Goal: Task Accomplishment & Management: Manage account settings

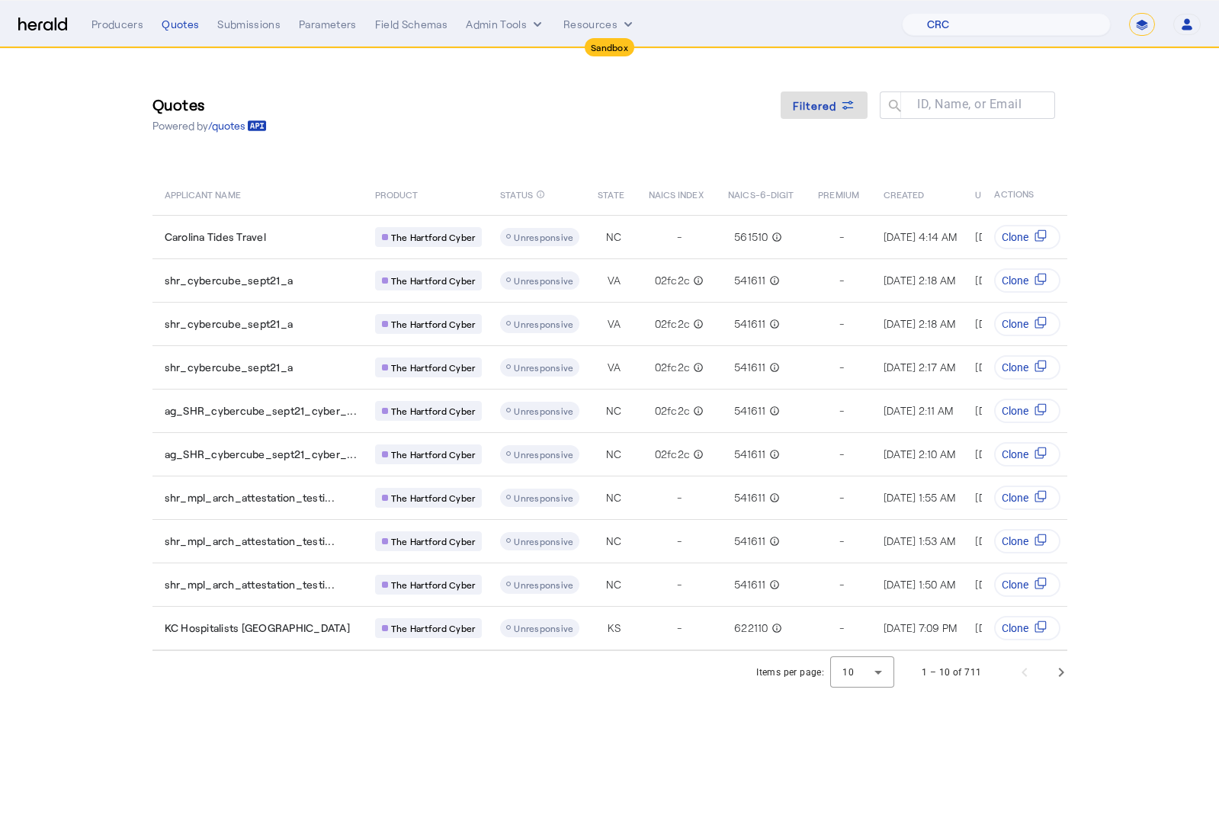
select select "pfm_h3db_crc"
select select "*******"
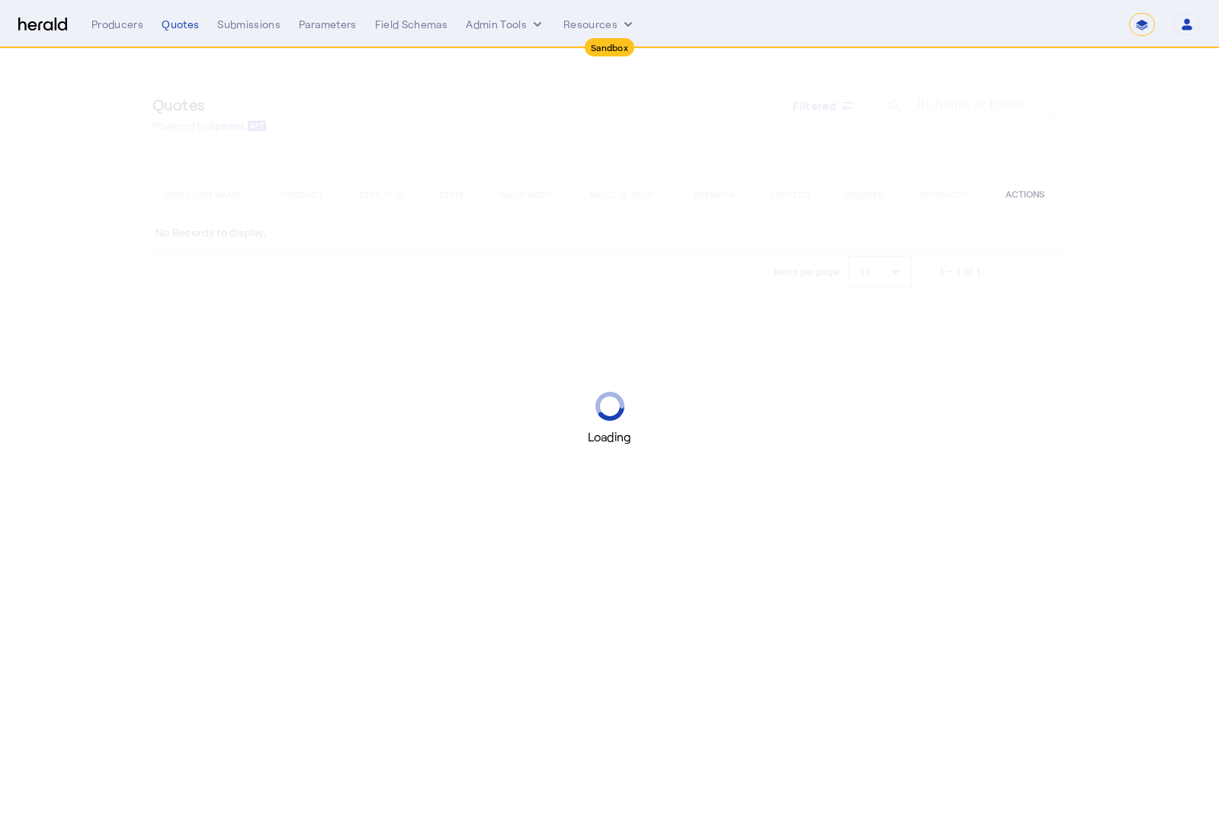
select select "*******"
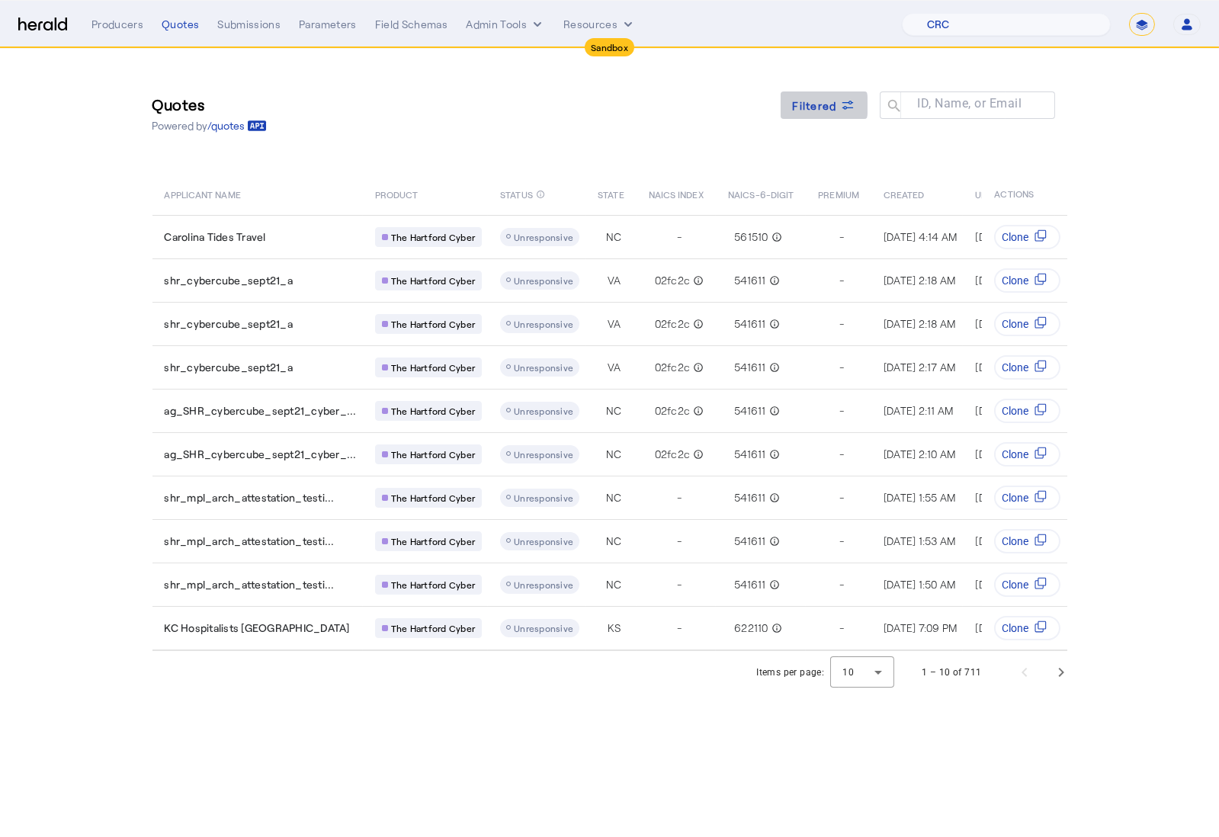
click at [817, 105] on span "Filtered" at bounding box center [815, 106] width 44 height 16
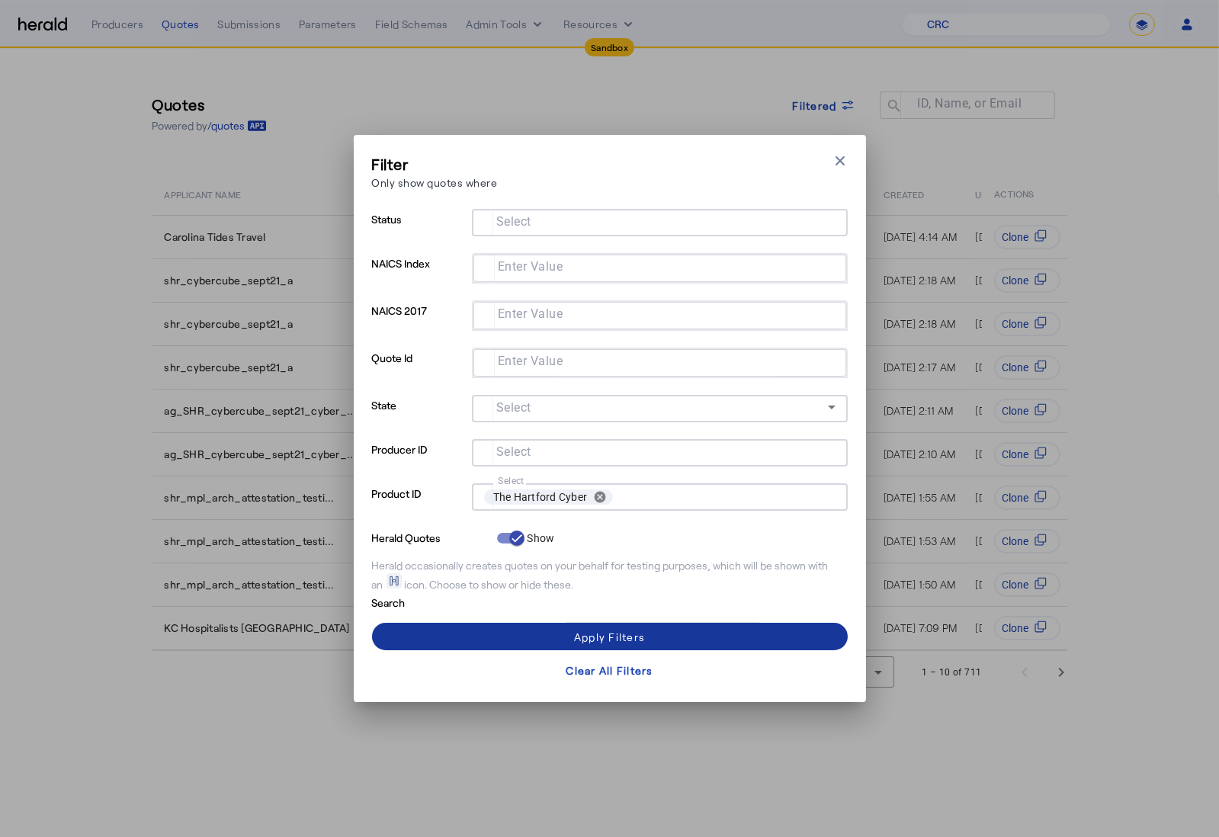
click at [644, 637] on div "Apply Filters" at bounding box center [609, 637] width 71 height 16
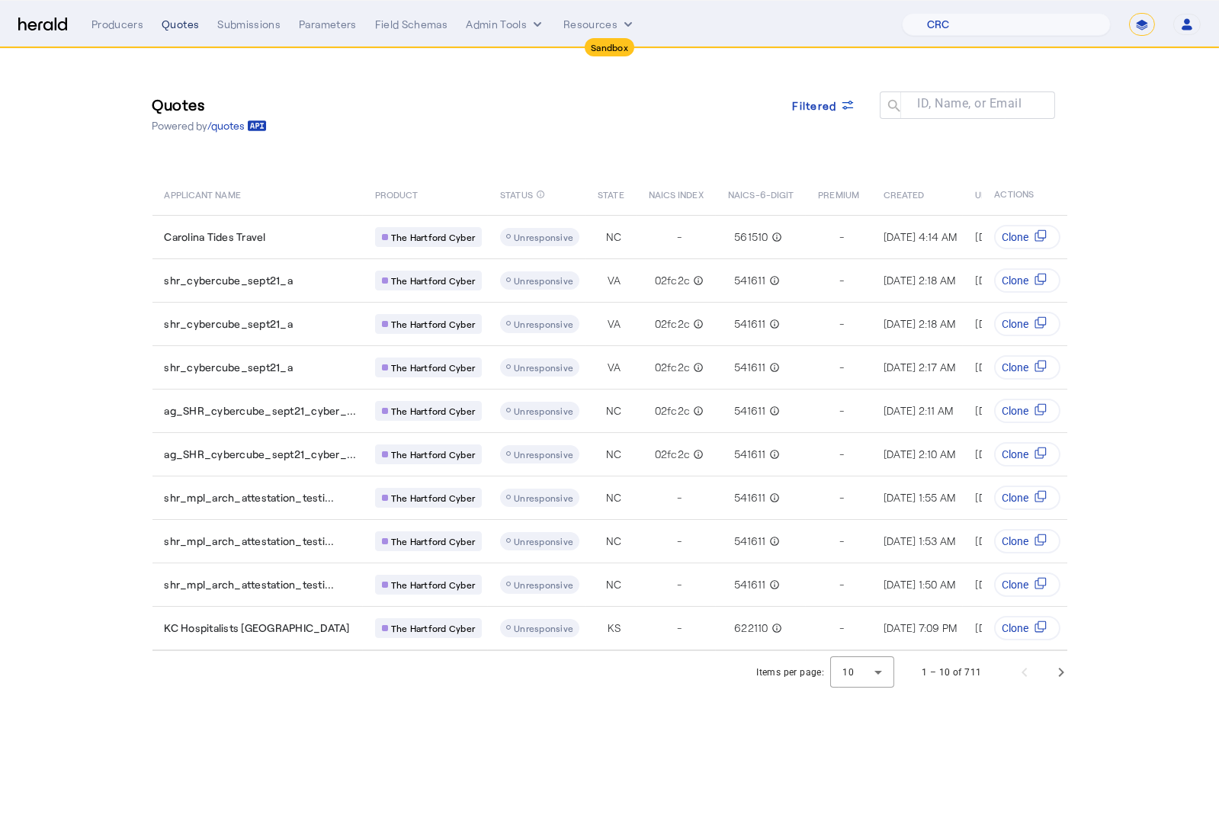
click at [175, 28] on div "Quotes" at bounding box center [180, 24] width 37 height 15
click at [1075, 17] on select "1Fort Acrisure Acturis Affinity Advisors Affinity Risk Agentero AmWins Anzen Ao…" at bounding box center [1006, 24] width 209 height 23
click at [939, 13] on select "1Fort Acrisure Acturis Affinity Advisors Affinity Risk Agentero AmWins Anzen Ao…" at bounding box center [1006, 24] width 209 height 23
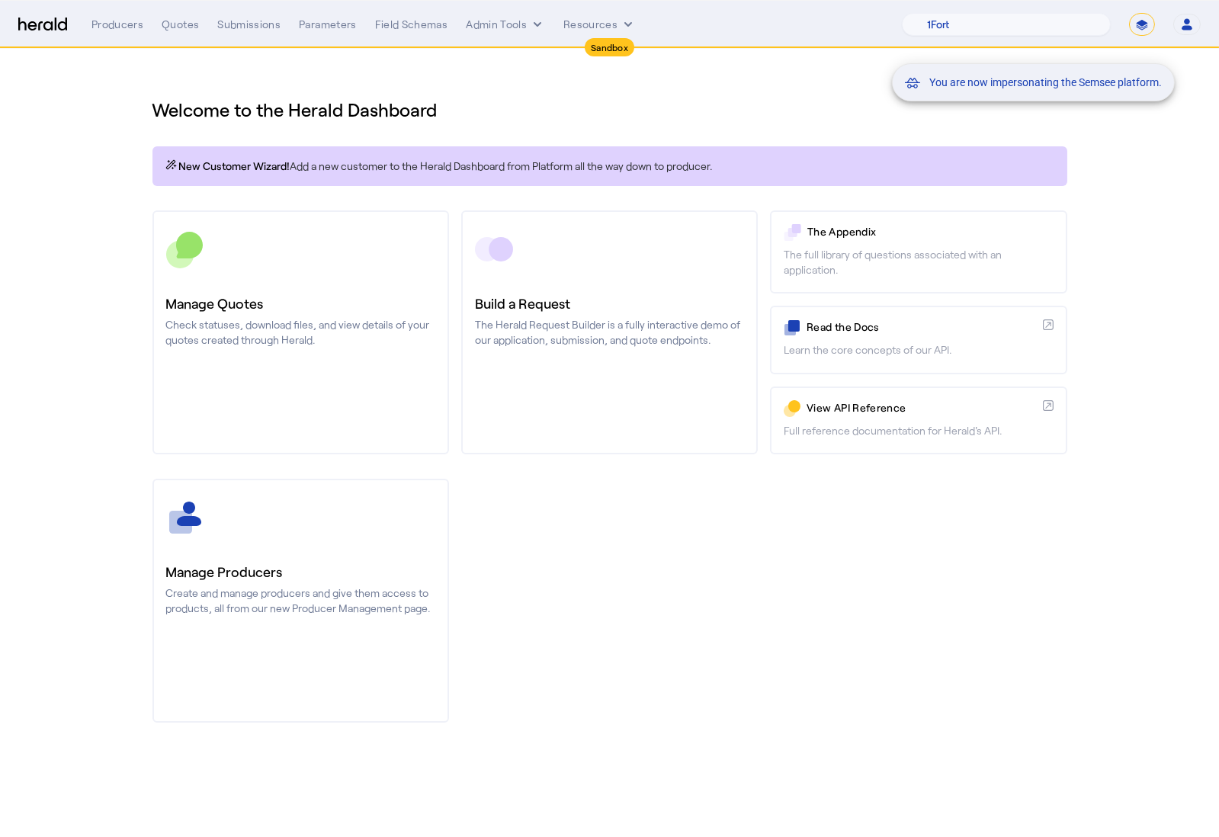
click at [303, 321] on div "You are now impersonating the Semsee platform." at bounding box center [609, 418] width 1219 height 837
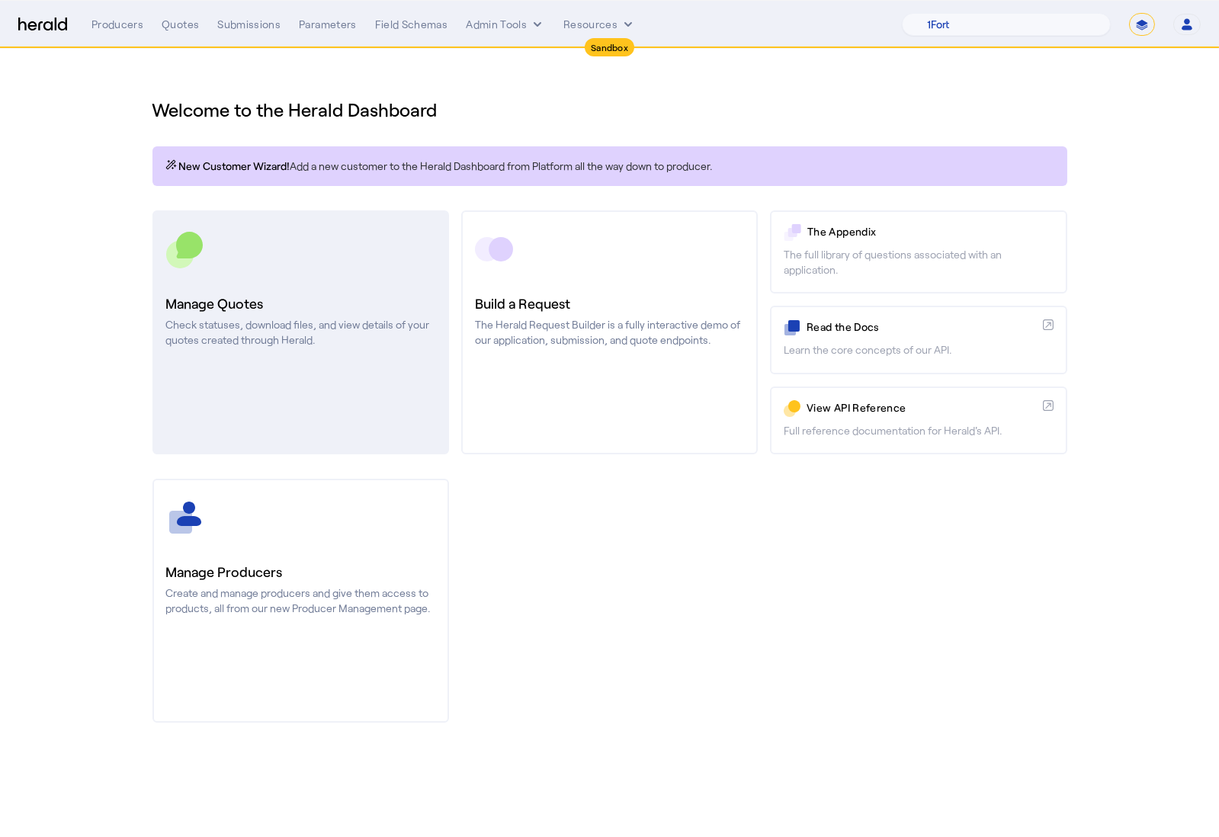
click at [310, 307] on h3 "Manage Quotes" at bounding box center [300, 303] width 269 height 21
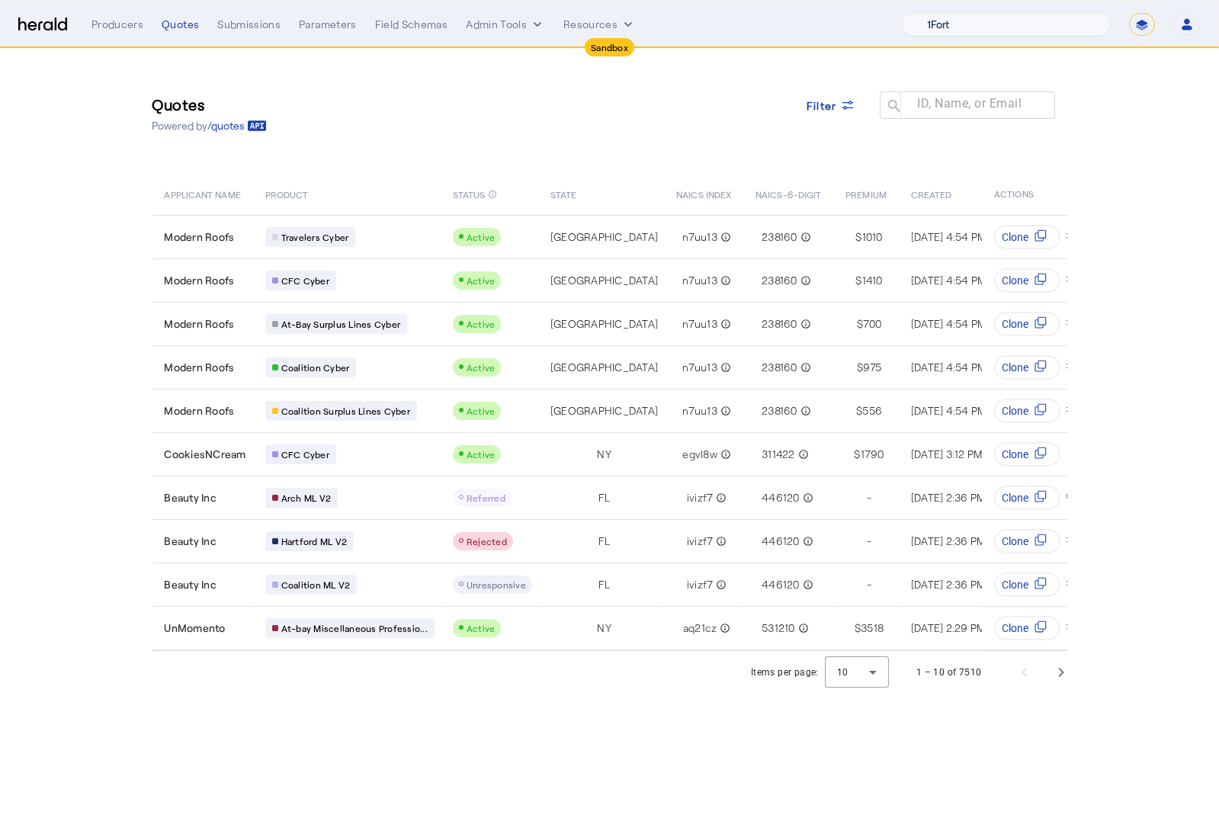
click at [1023, 24] on select "1Fort Acrisure Acturis Affinity Advisors Affinity Risk Agentero AmWins Anzen Ao…" at bounding box center [1006, 24] width 209 height 23
click at [939, 13] on select "1Fort Acrisure Acturis Affinity Advisors Affinity Risk Agentero AmWins Anzen Ao…" at bounding box center [1006, 24] width 209 height 23
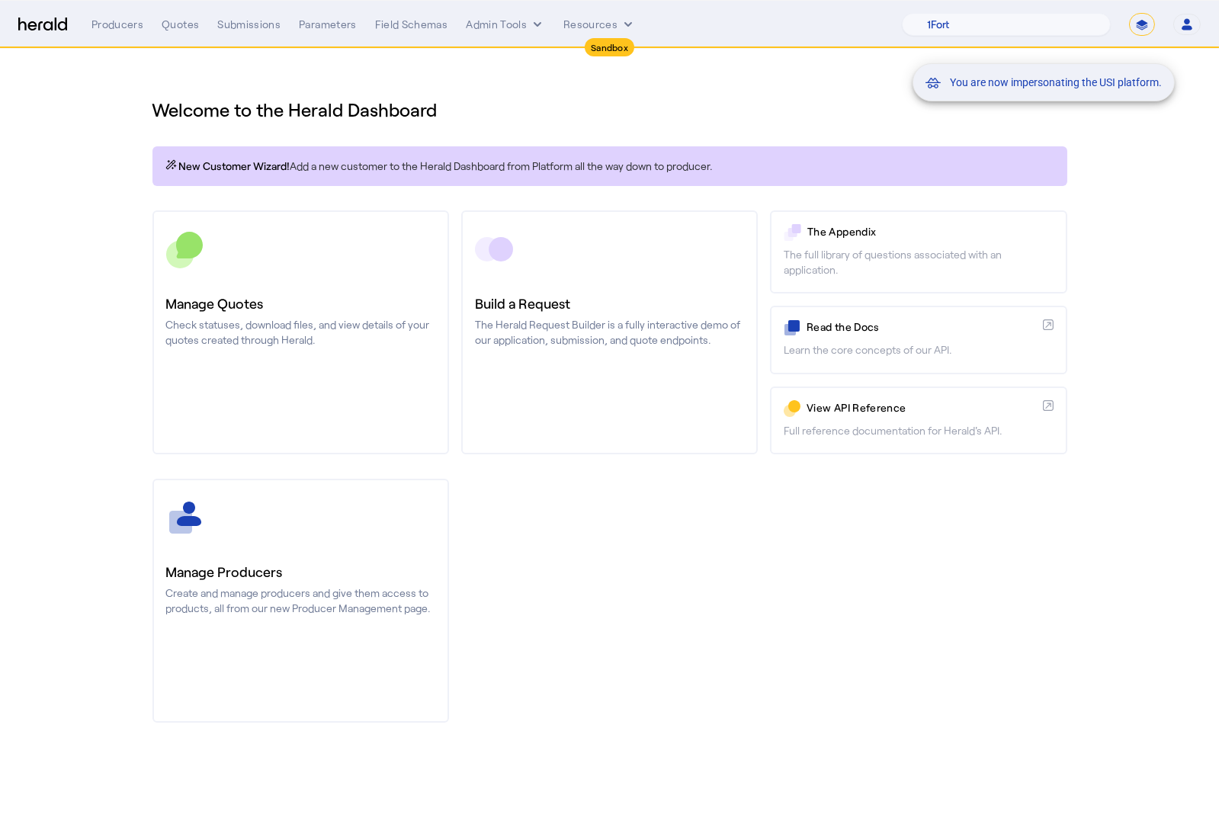
click at [328, 316] on div "You are now impersonating the USI platform." at bounding box center [609, 418] width 1219 height 837
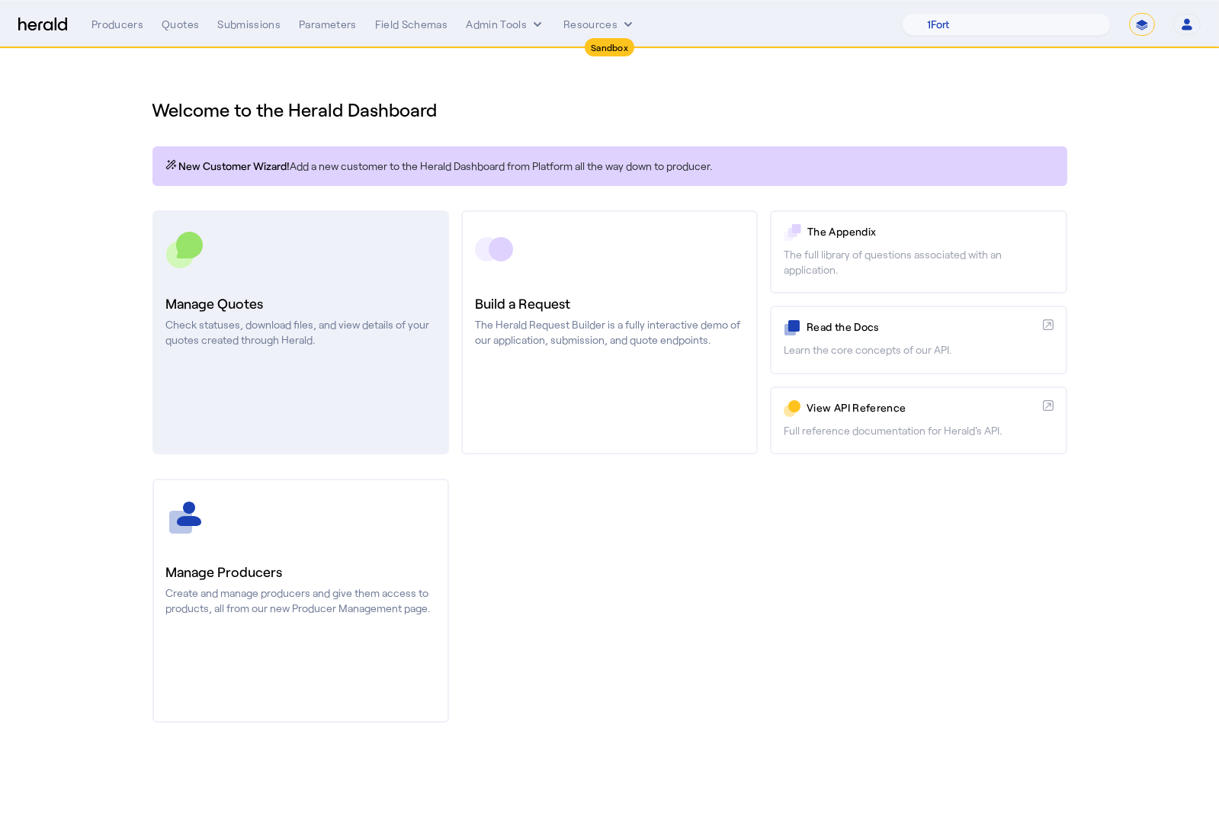
click at [326, 293] on h3 "Manage Quotes" at bounding box center [300, 303] width 269 height 21
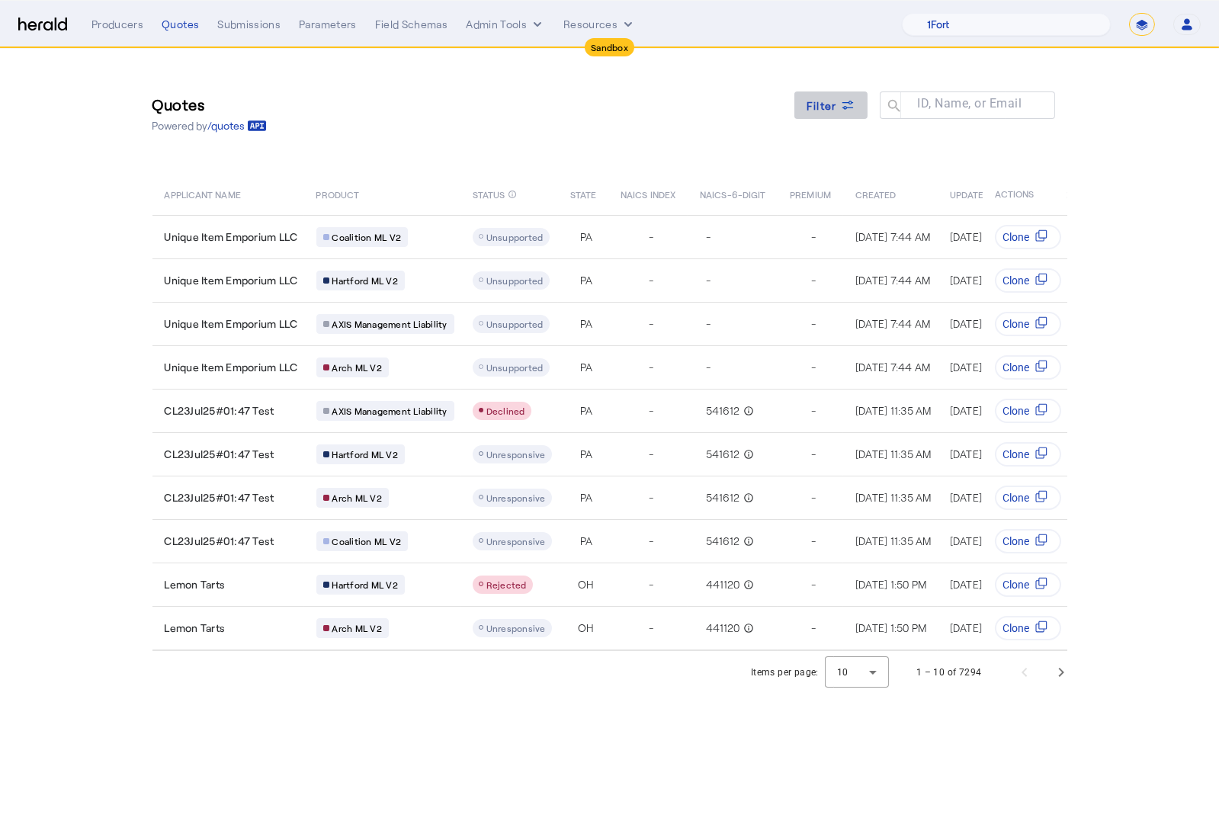
click at [829, 114] on span at bounding box center [831, 105] width 73 height 37
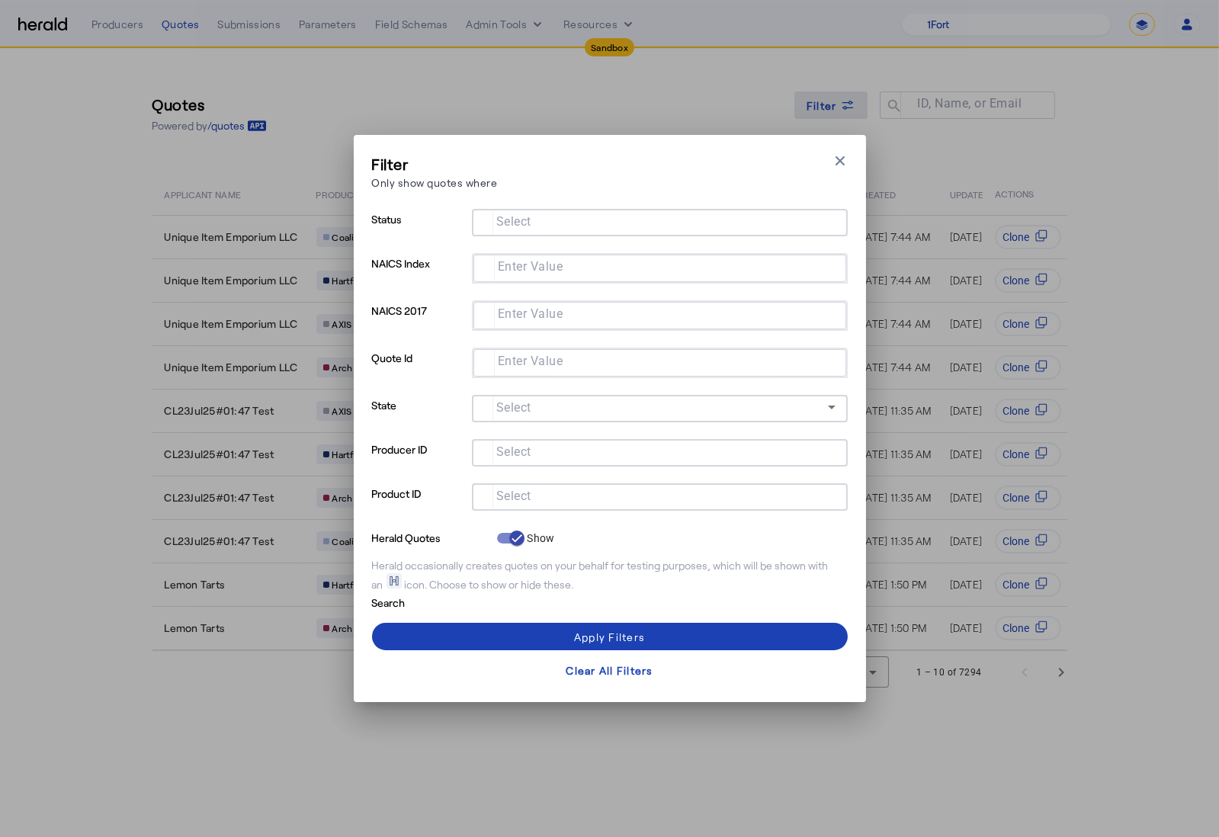
click at [829, 114] on div "Filter Only show quotes where Close modal Status Select NAICS Index Enter Value…" at bounding box center [609, 418] width 1219 height 837
click at [1138, 115] on div "Filter Only show quotes where Close modal Status Select NAICS Index Enter Value…" at bounding box center [609, 418] width 1219 height 837
click at [842, 159] on icon "button" at bounding box center [840, 160] width 15 height 15
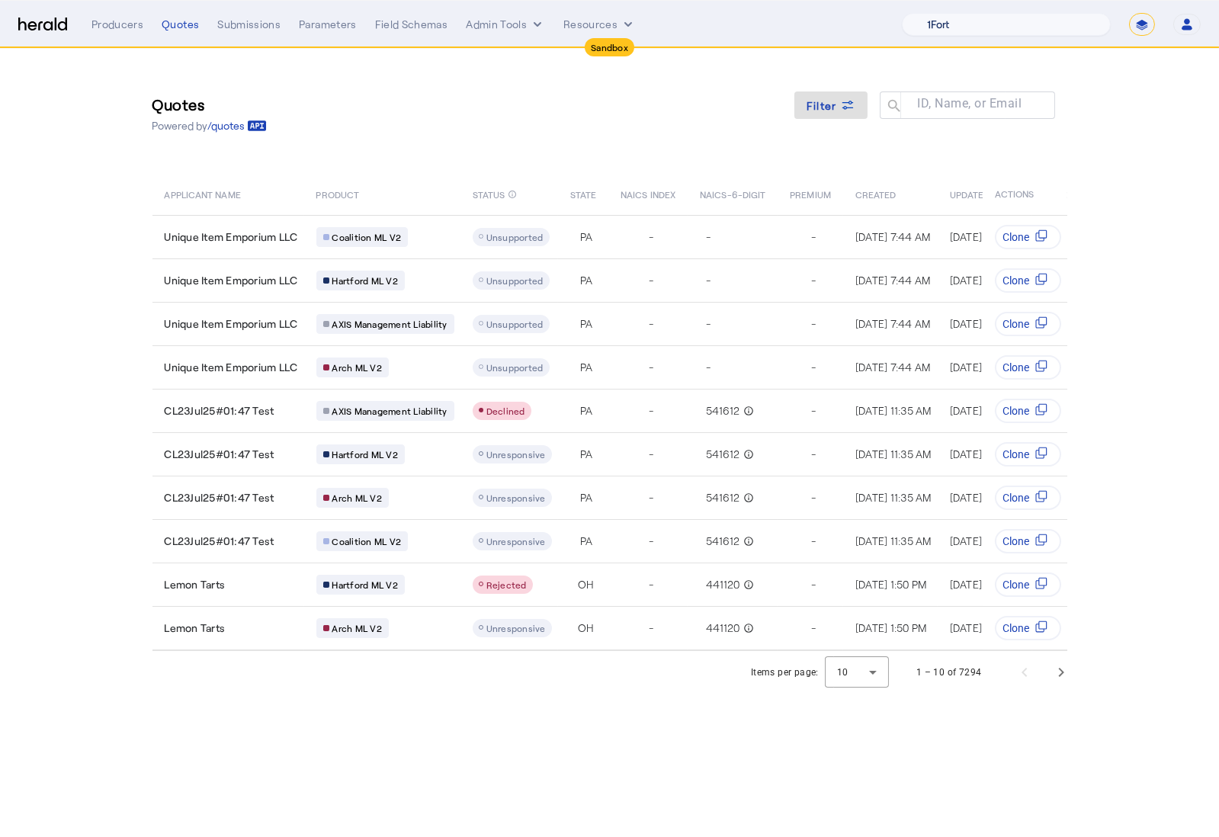
click at [1032, 31] on select "1Fort Acrisure Acturis Affinity Advisors Affinity Risk Agentero AmWins Anzen Ao…" at bounding box center [1006, 24] width 209 height 23
select select "pfm_z9k1_growthmill"
click at [939, 13] on select "1Fort Acrisure Acturis Affinity Advisors Affinity Risk Agentero AmWins Anzen Ao…" at bounding box center [1006, 24] width 209 height 23
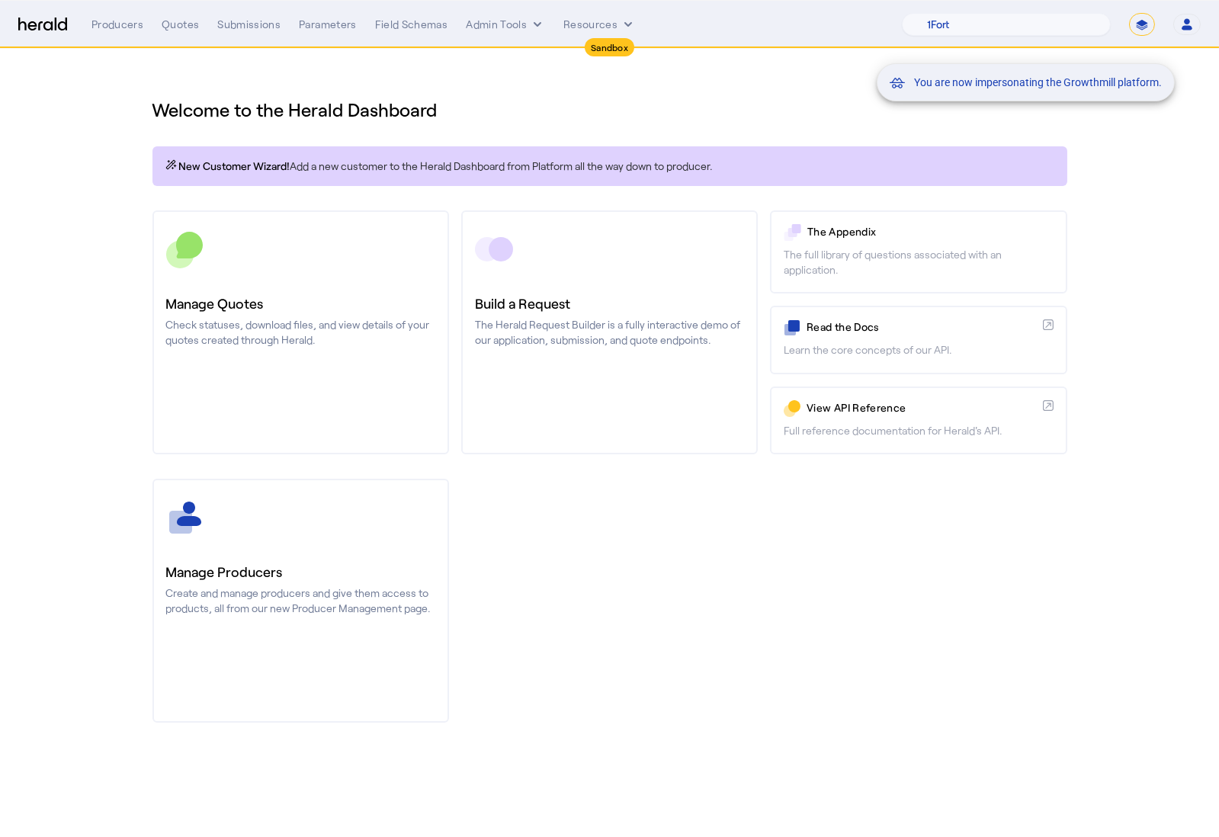
click at [348, 243] on div "You are now impersonating the Growthmill platform." at bounding box center [609, 418] width 1219 height 837
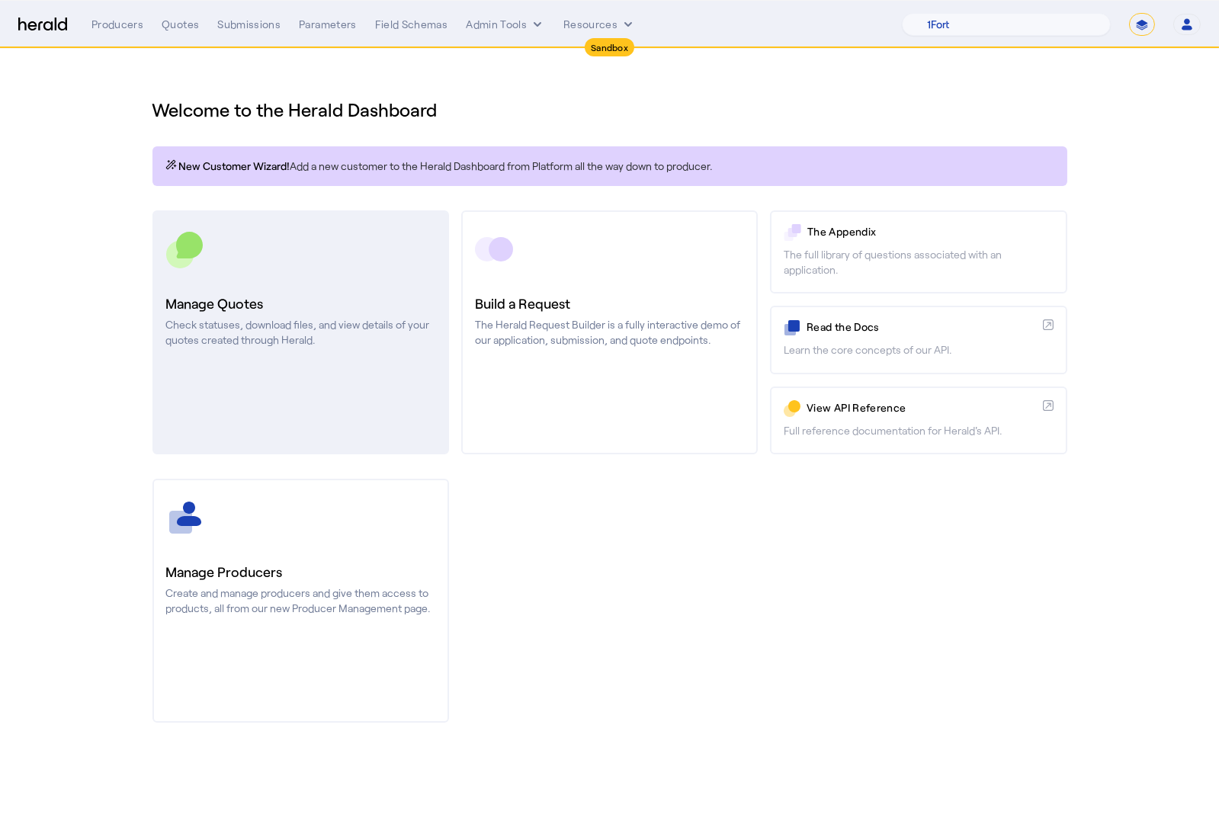
click at [323, 334] on p "Check statuses, download files, and view details of your quotes created through…" at bounding box center [300, 332] width 269 height 31
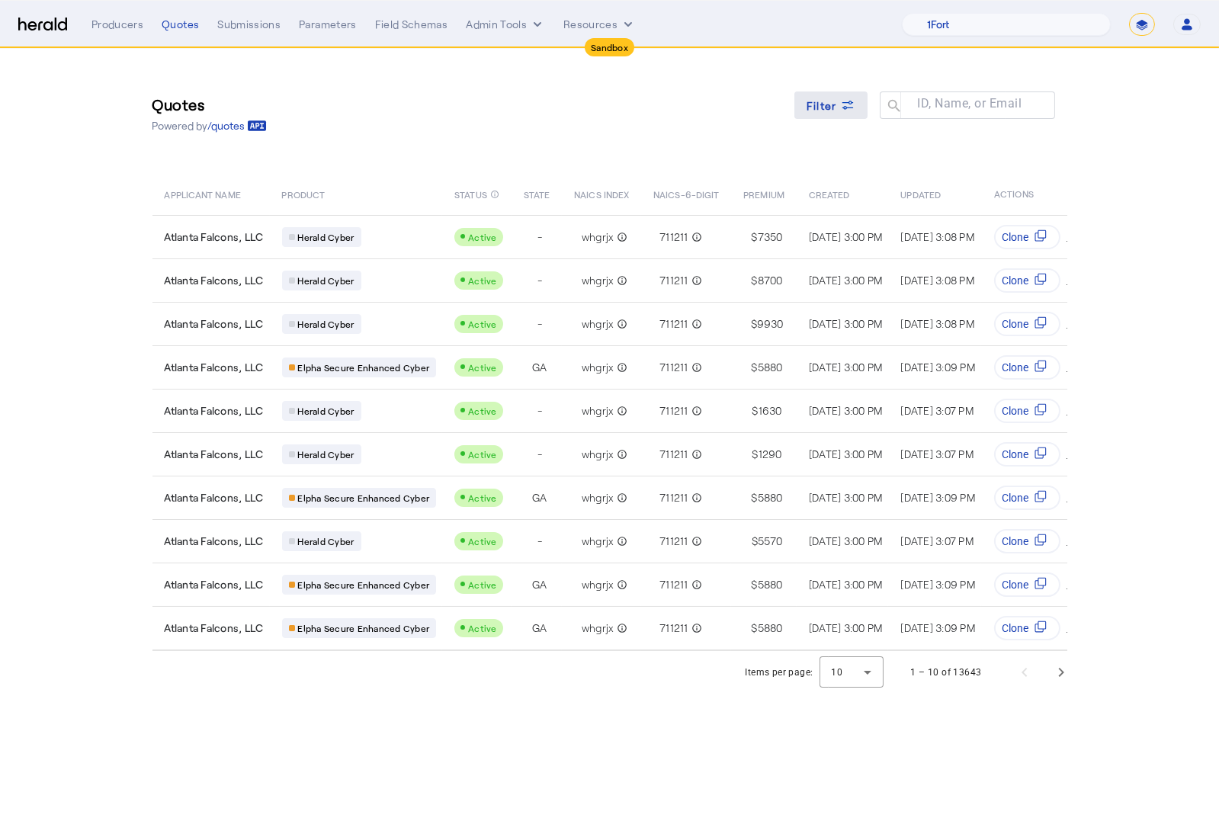
click at [833, 95] on span at bounding box center [831, 105] width 73 height 37
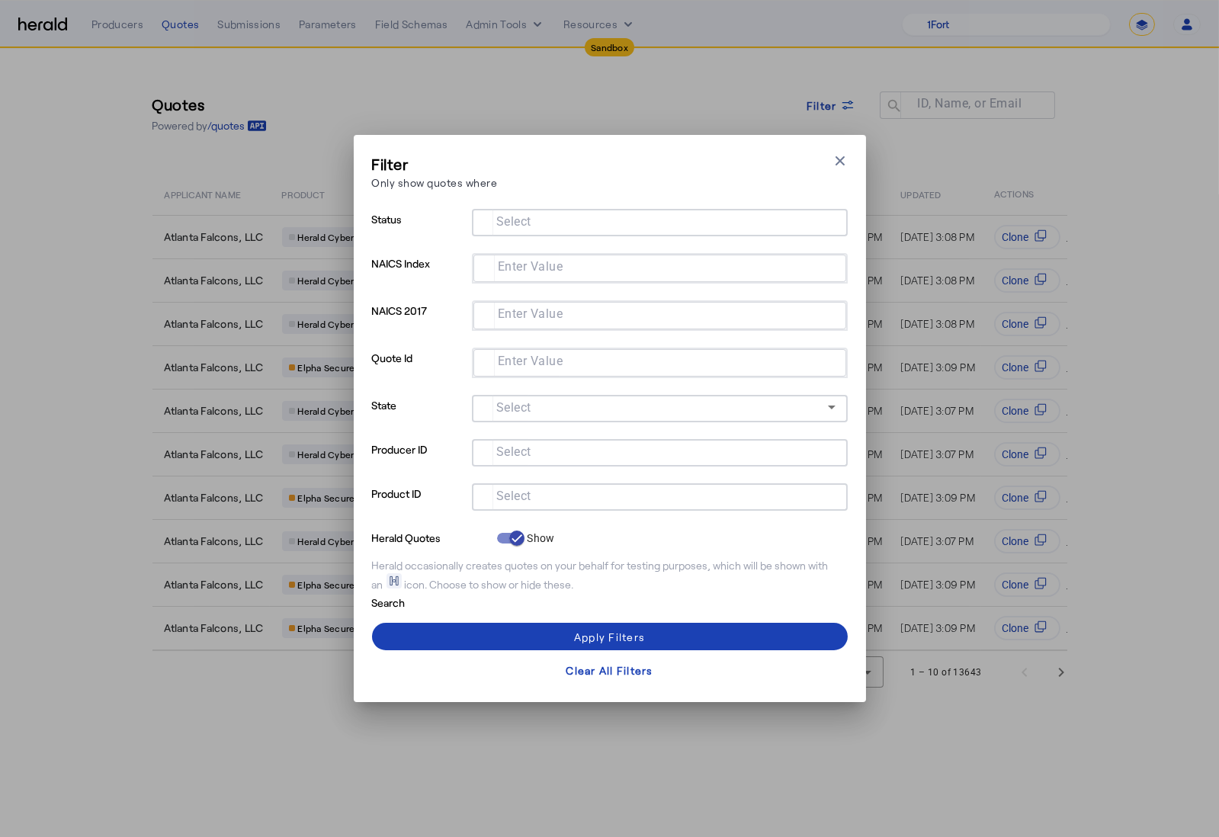
click at [551, 490] on input "Select" at bounding box center [656, 496] width 345 height 18
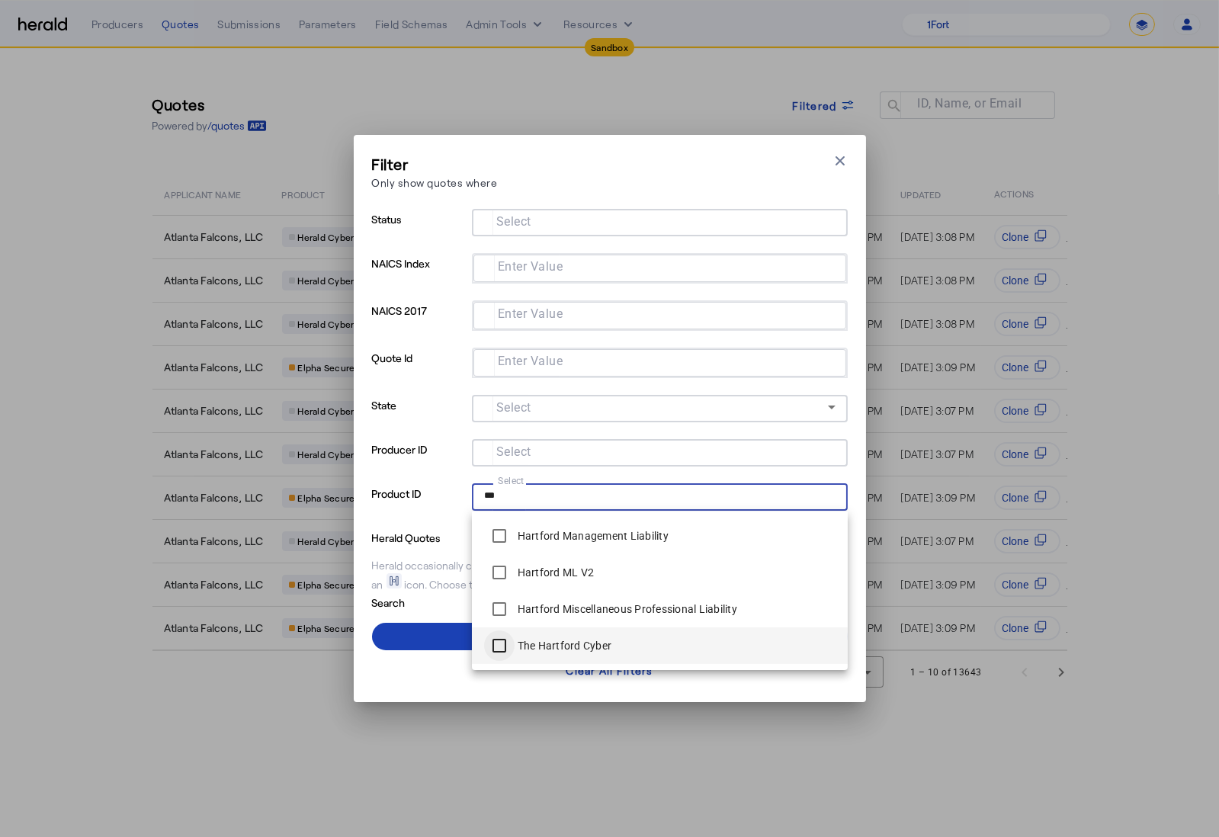
type input "***"
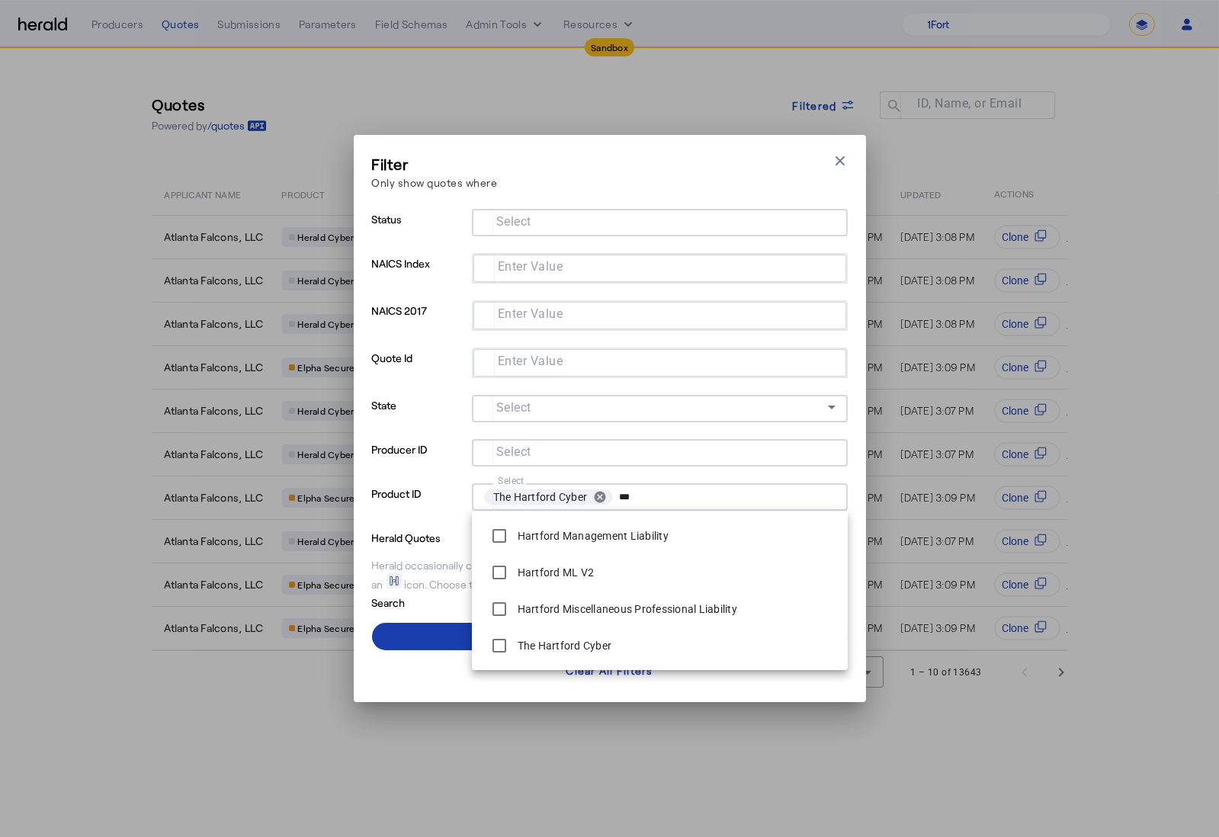
click at [448, 642] on span at bounding box center [610, 636] width 476 height 37
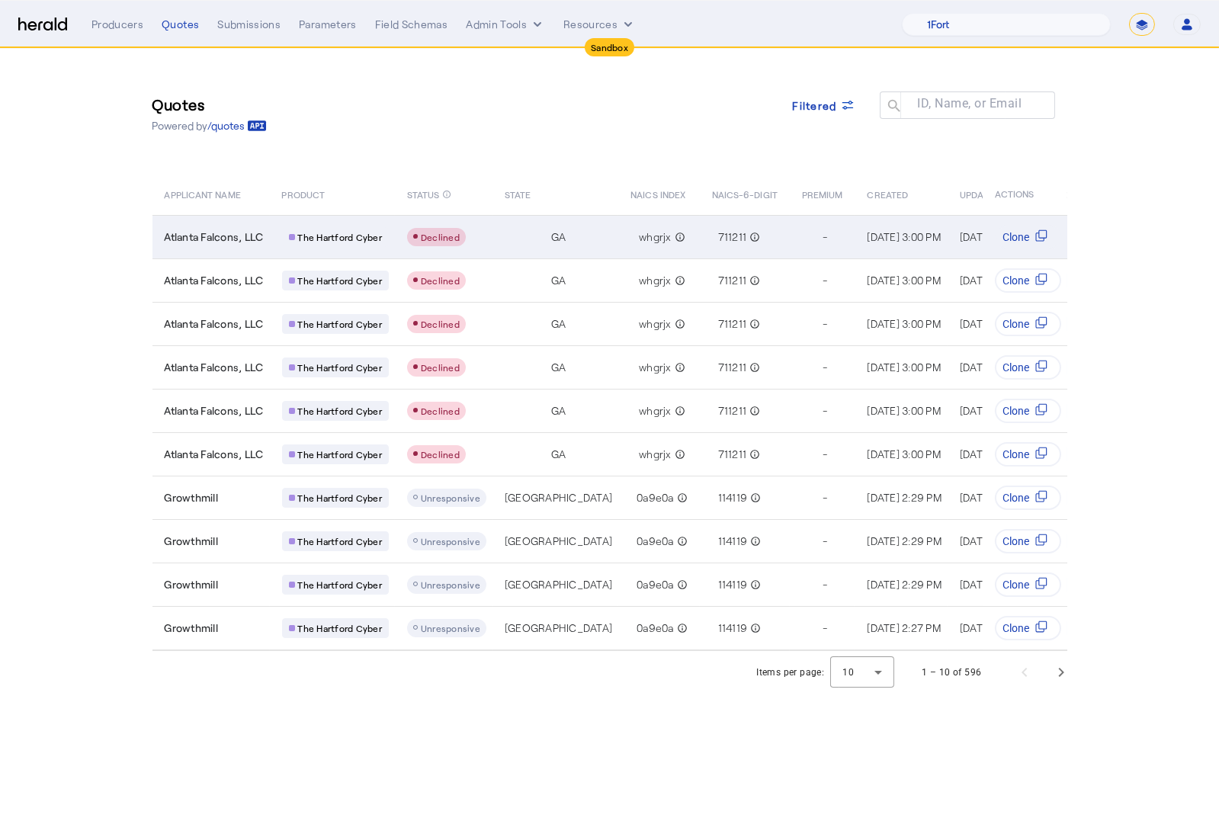
click at [485, 234] on div "Declined" at bounding box center [446, 237] width 79 height 18
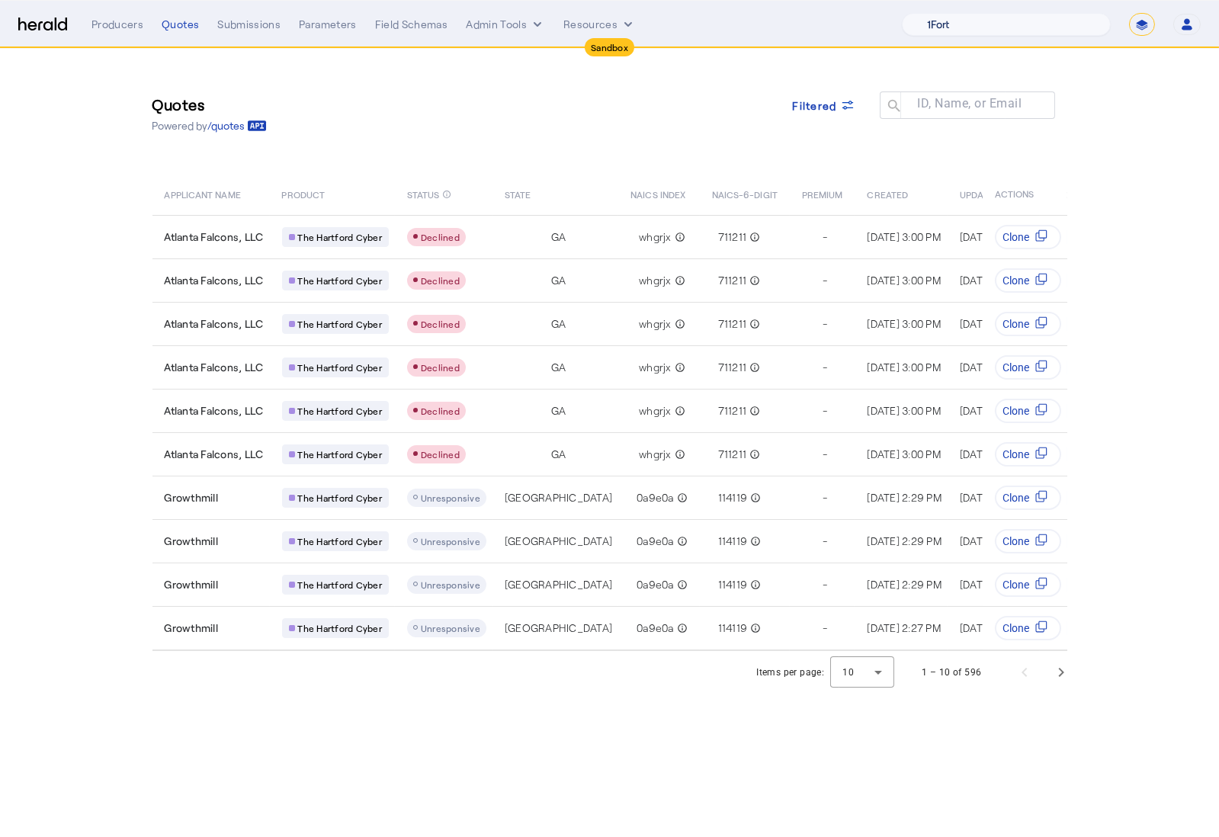
click at [1032, 29] on select "1Fort Acrisure Acturis Affinity Advisors Affinity Risk Agentero AmWins Anzen Ao…" at bounding box center [1006, 24] width 209 height 23
select select "pfm_h3db_crc"
click at [939, 13] on select "1Fort Acrisure Acturis Affinity Advisors Affinity Risk Agentero AmWins Anzen Ao…" at bounding box center [1006, 24] width 209 height 23
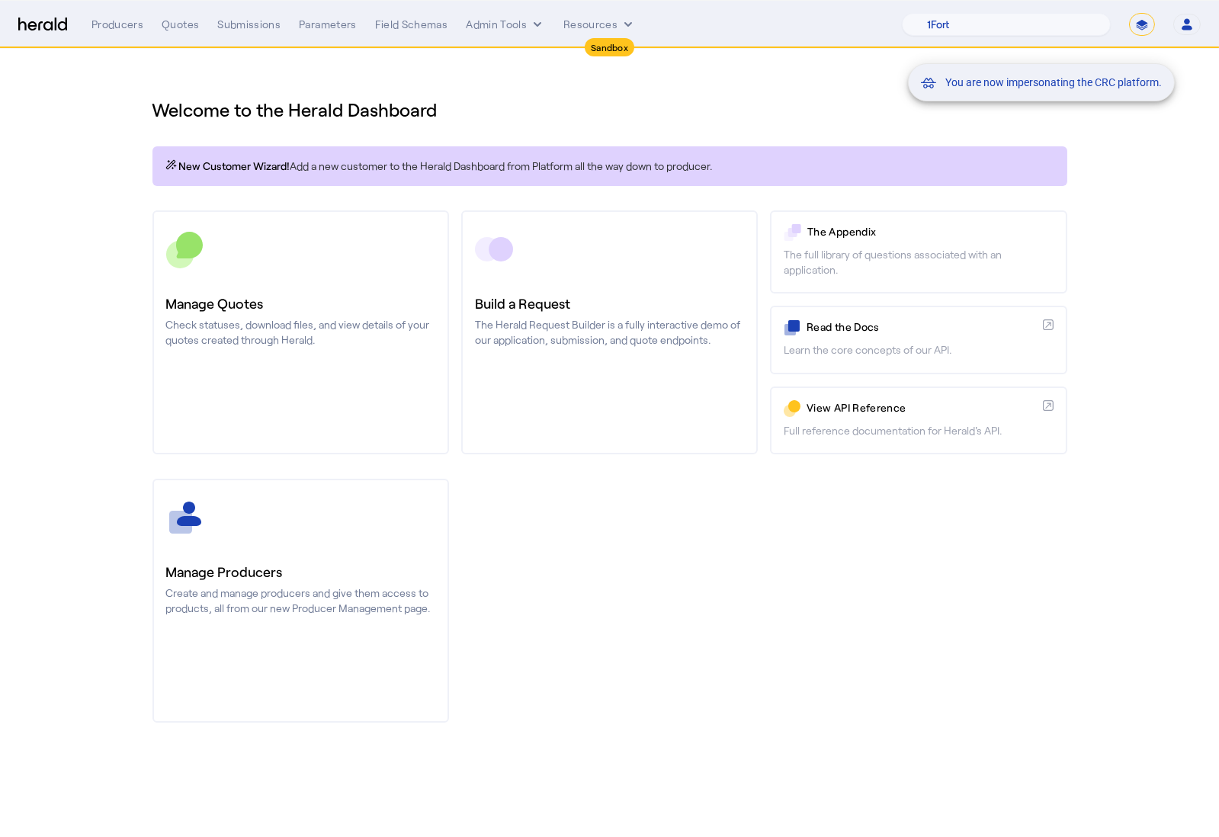
click at [380, 315] on div "You are now impersonating the CRC platform." at bounding box center [609, 418] width 1219 height 837
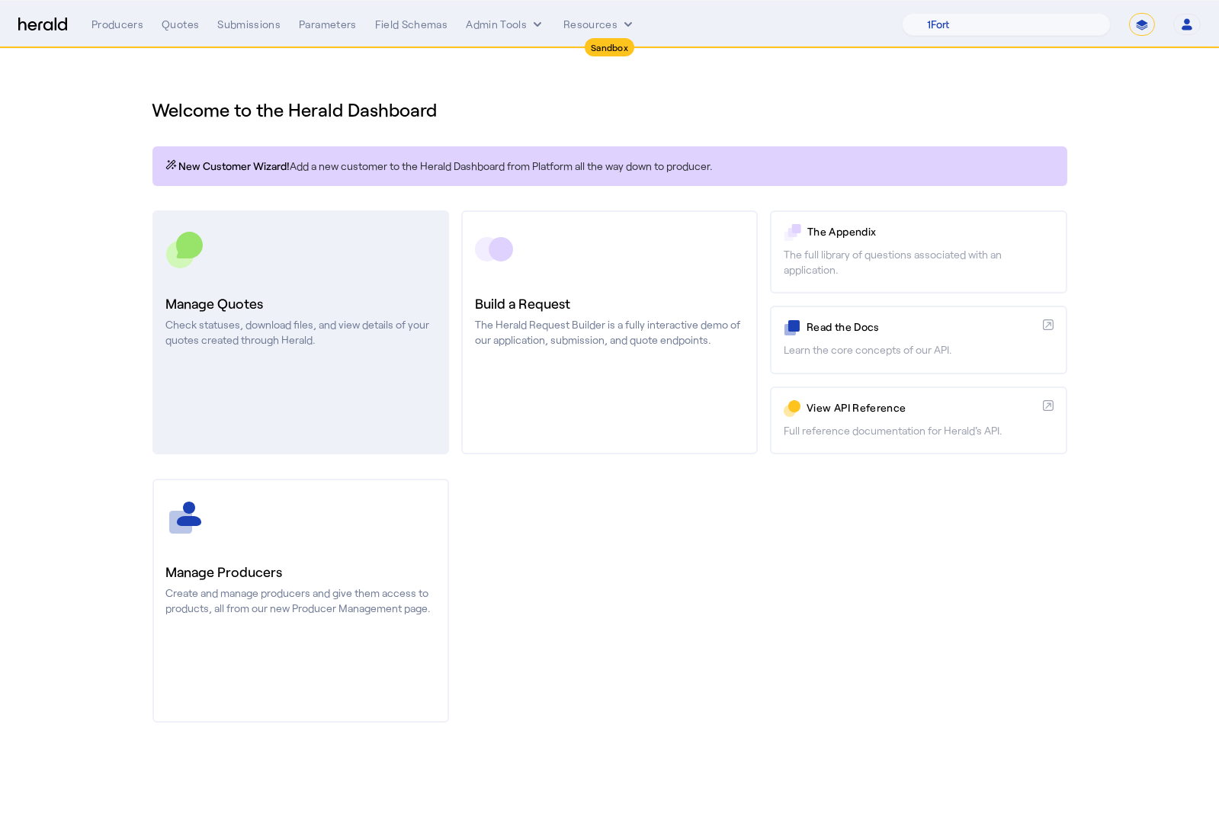
click at [233, 301] on h3 "Manage Quotes" at bounding box center [300, 303] width 269 height 21
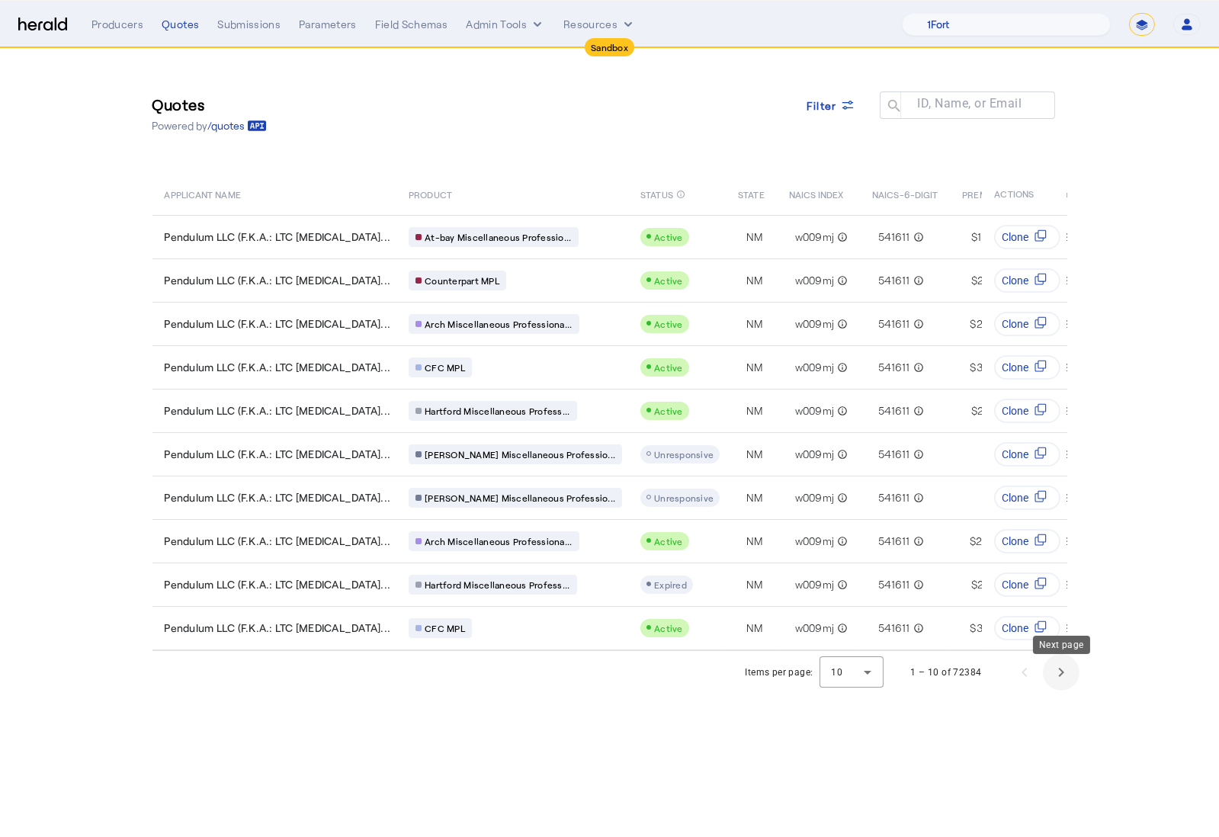
click at [1065, 683] on span "Next page" at bounding box center [1061, 672] width 37 height 37
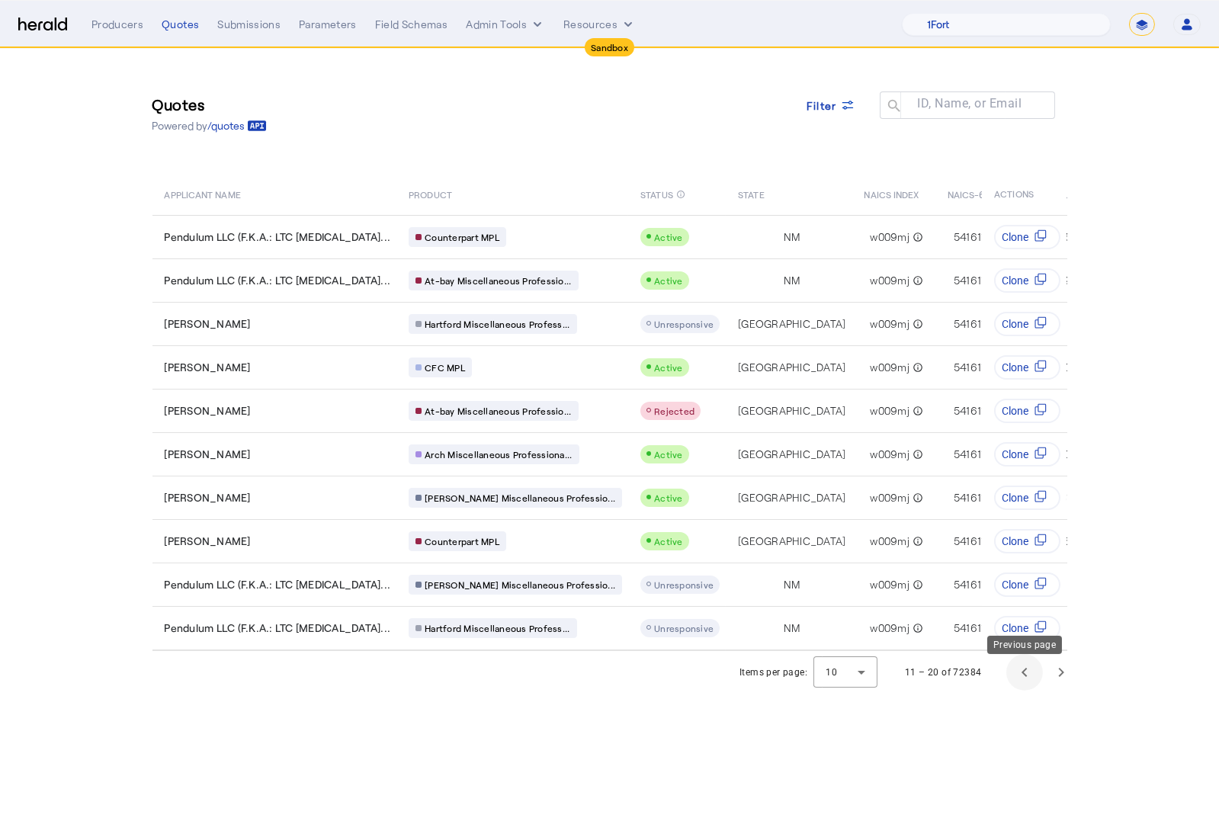
click at [1023, 683] on span "Previous page" at bounding box center [1025, 672] width 37 height 37
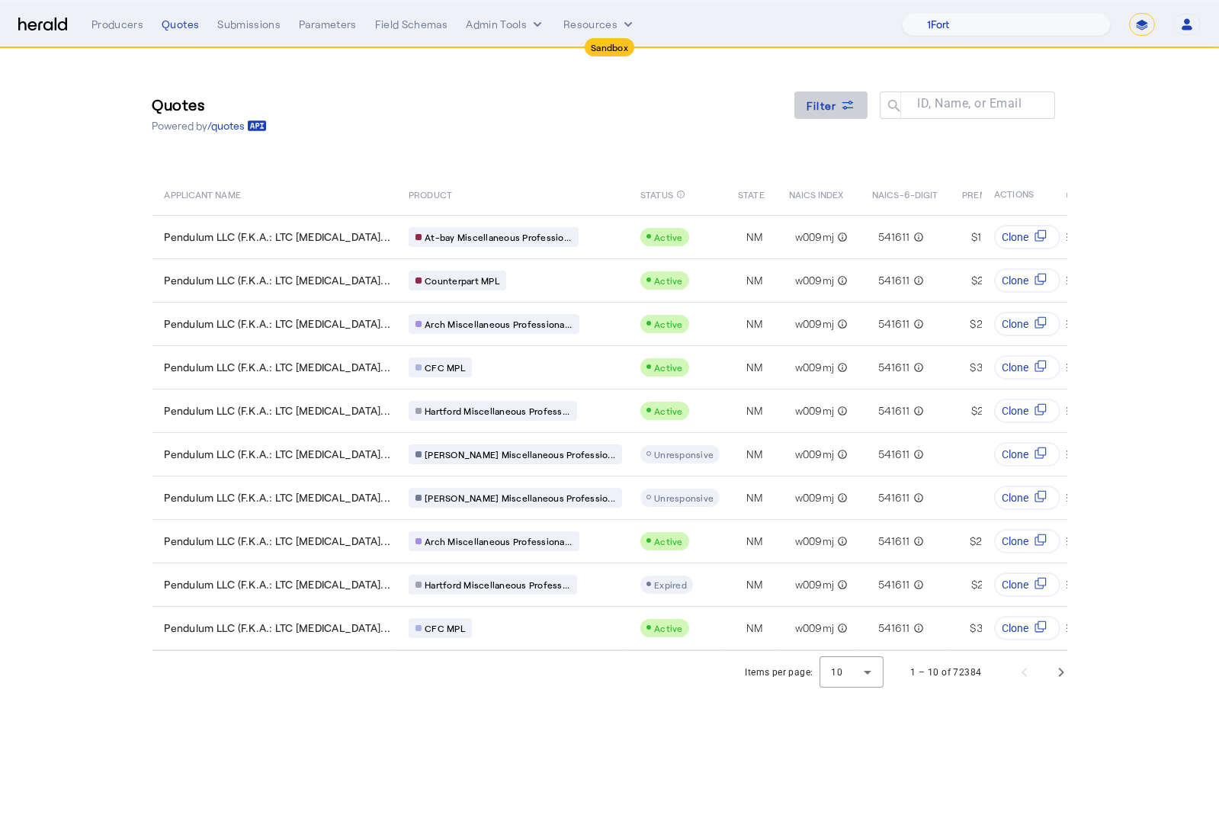
click at [814, 100] on span "Filter" at bounding box center [822, 106] width 31 height 16
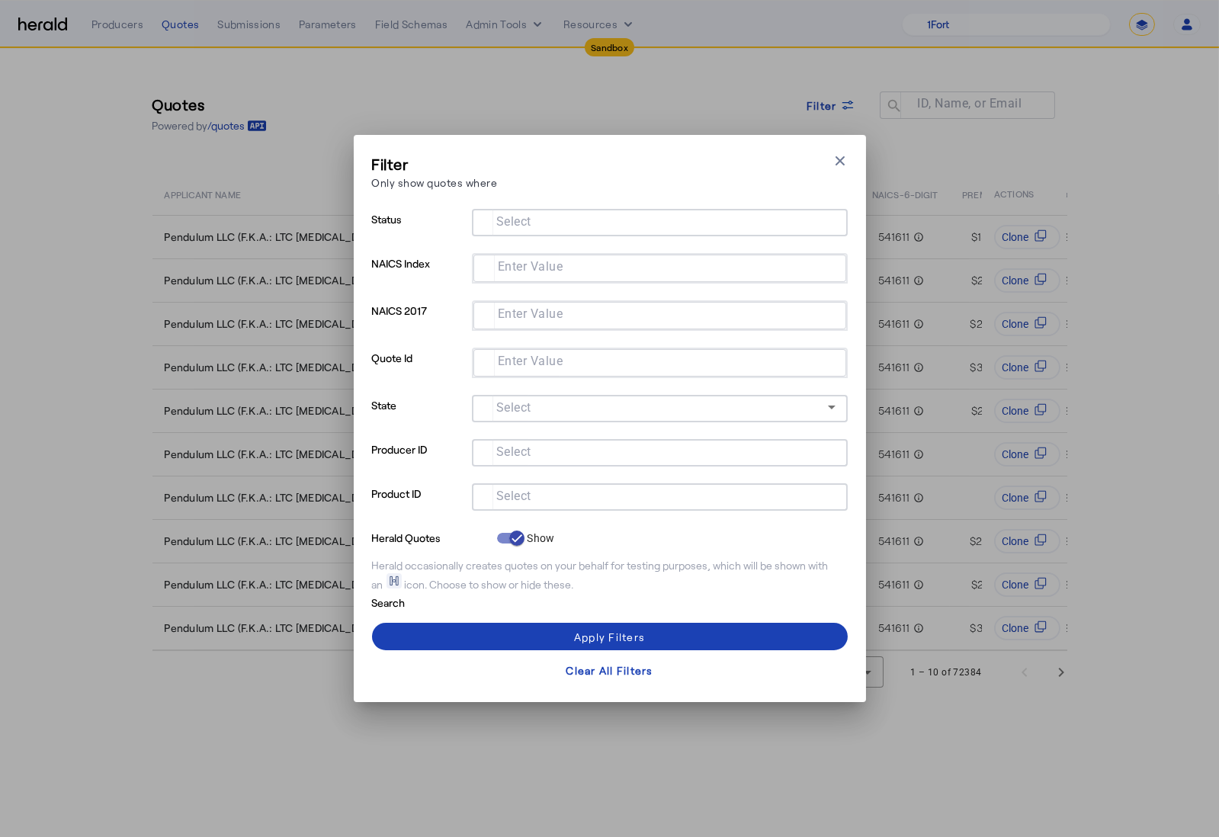
click at [616, 510] on div at bounding box center [660, 496] width 352 height 27
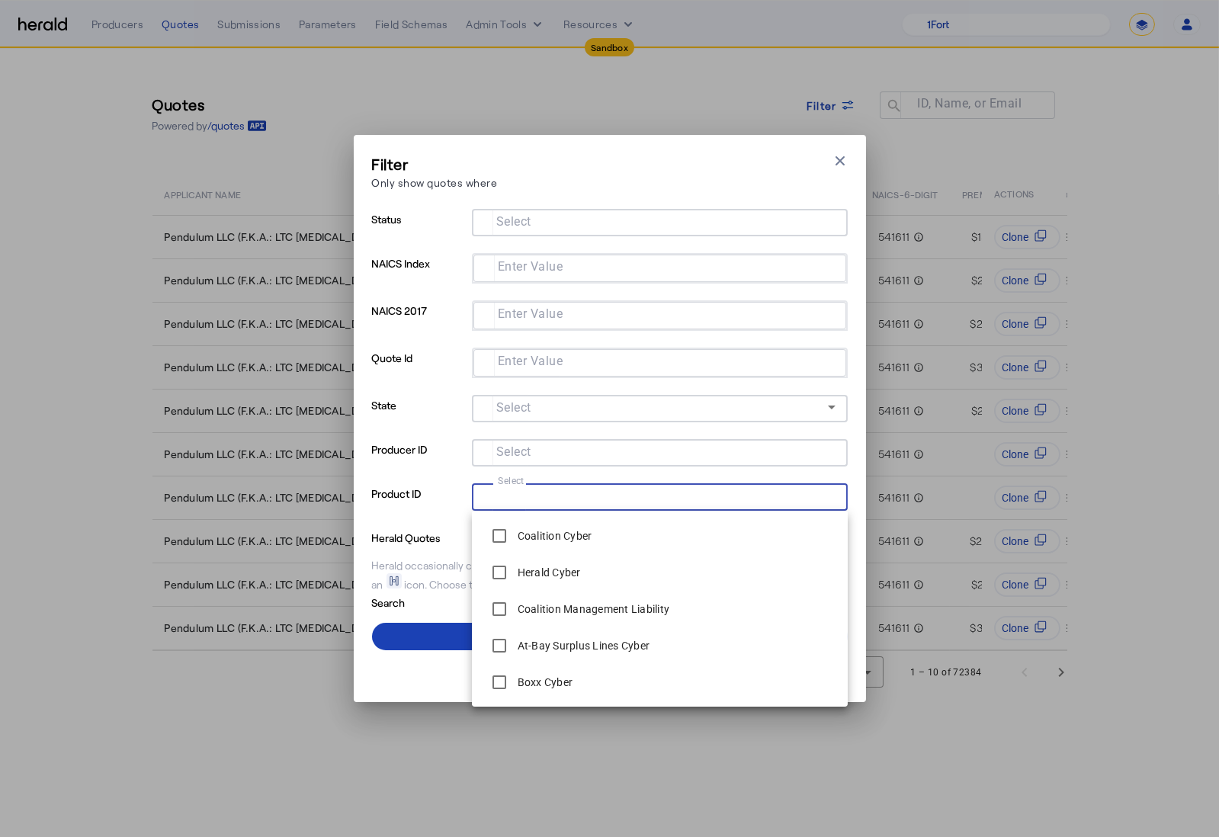
click at [615, 499] on input "Select" at bounding box center [656, 496] width 345 height 18
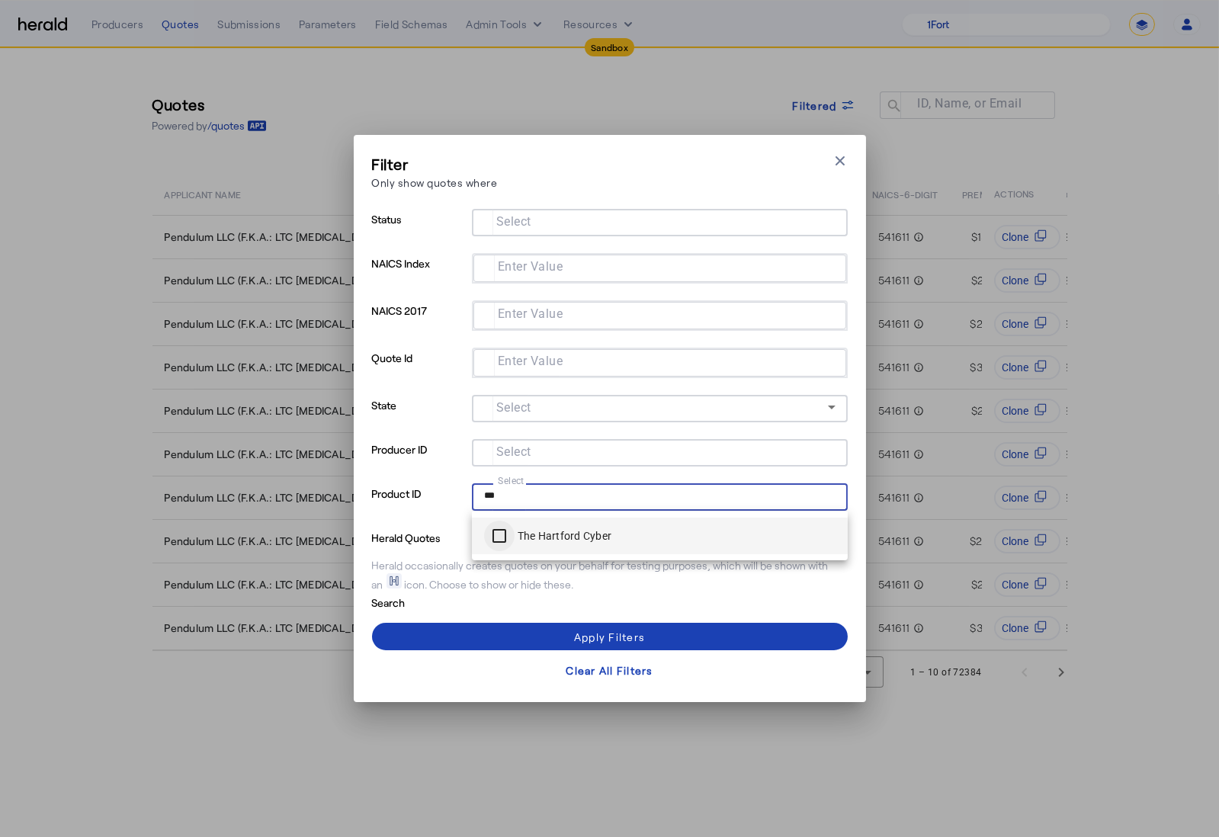
type input "***"
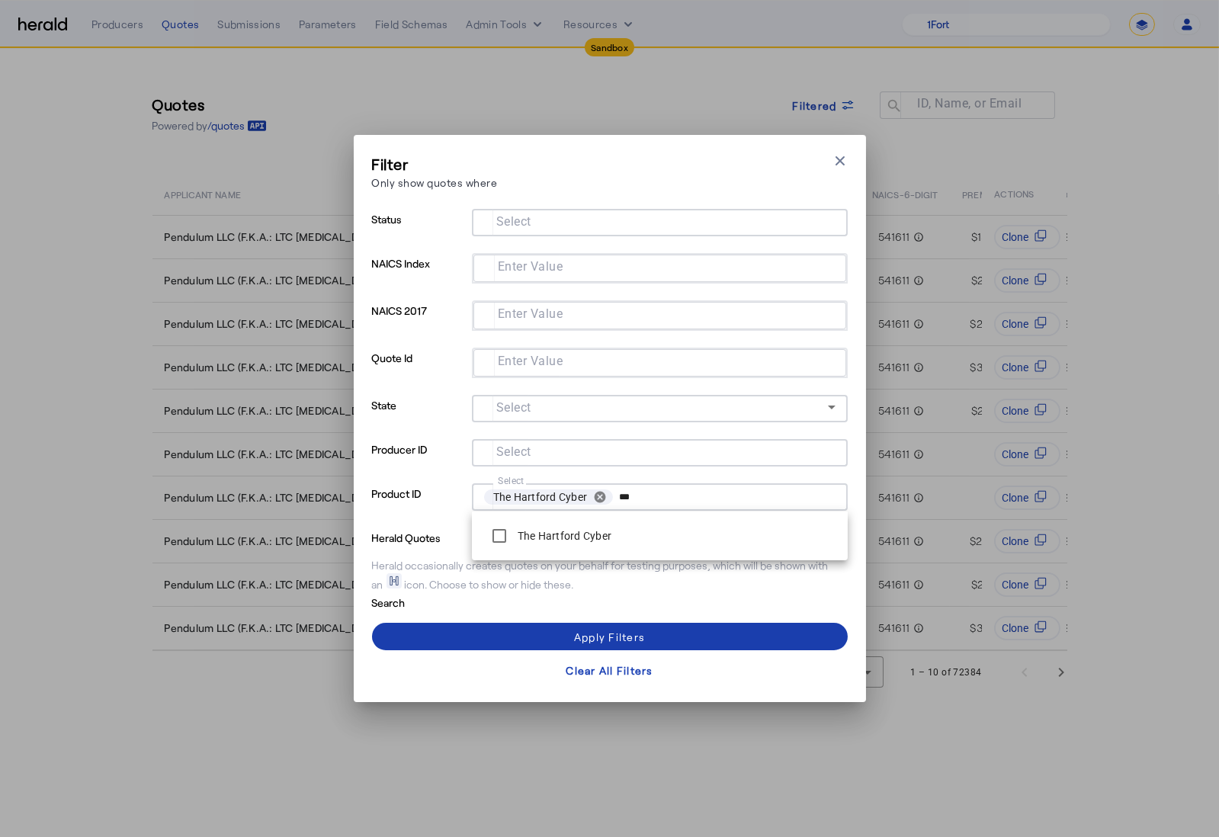
click at [490, 635] on span at bounding box center [610, 636] width 476 height 37
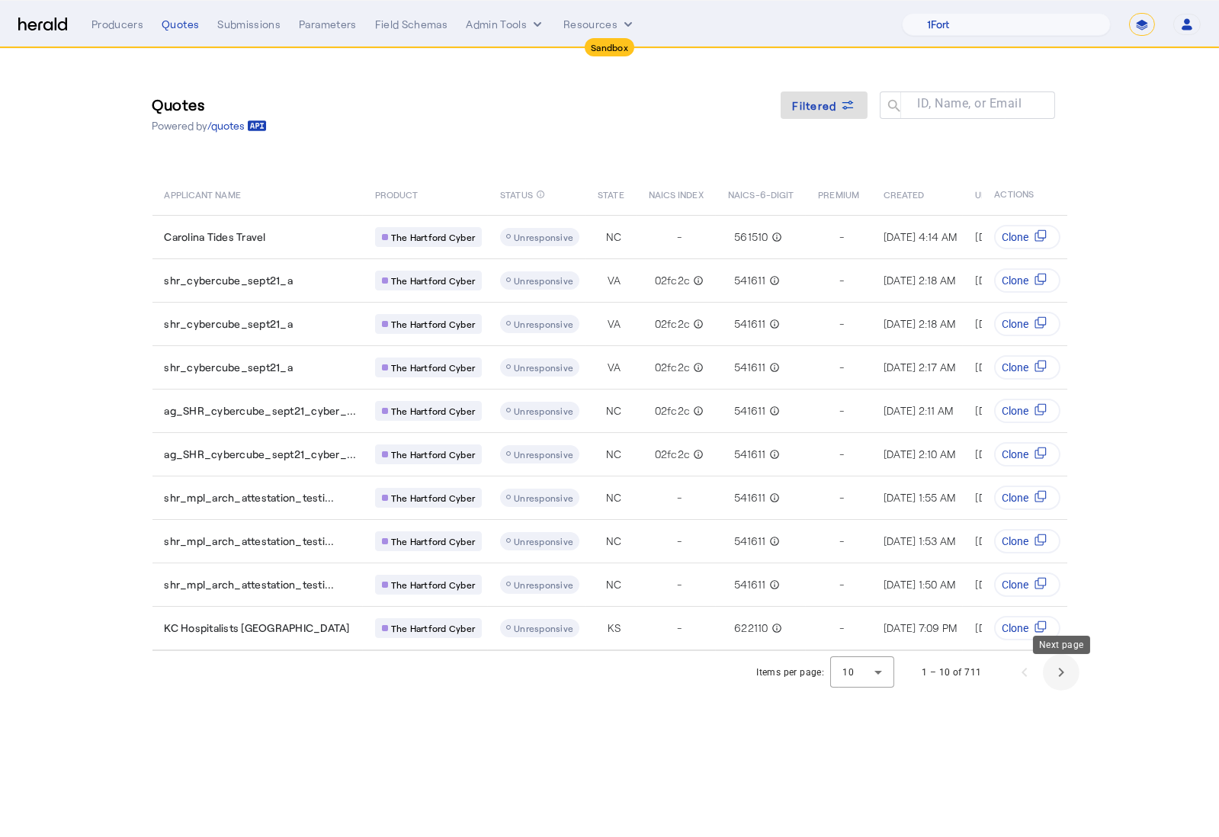
click at [1067, 674] on span "Next page" at bounding box center [1061, 672] width 37 height 37
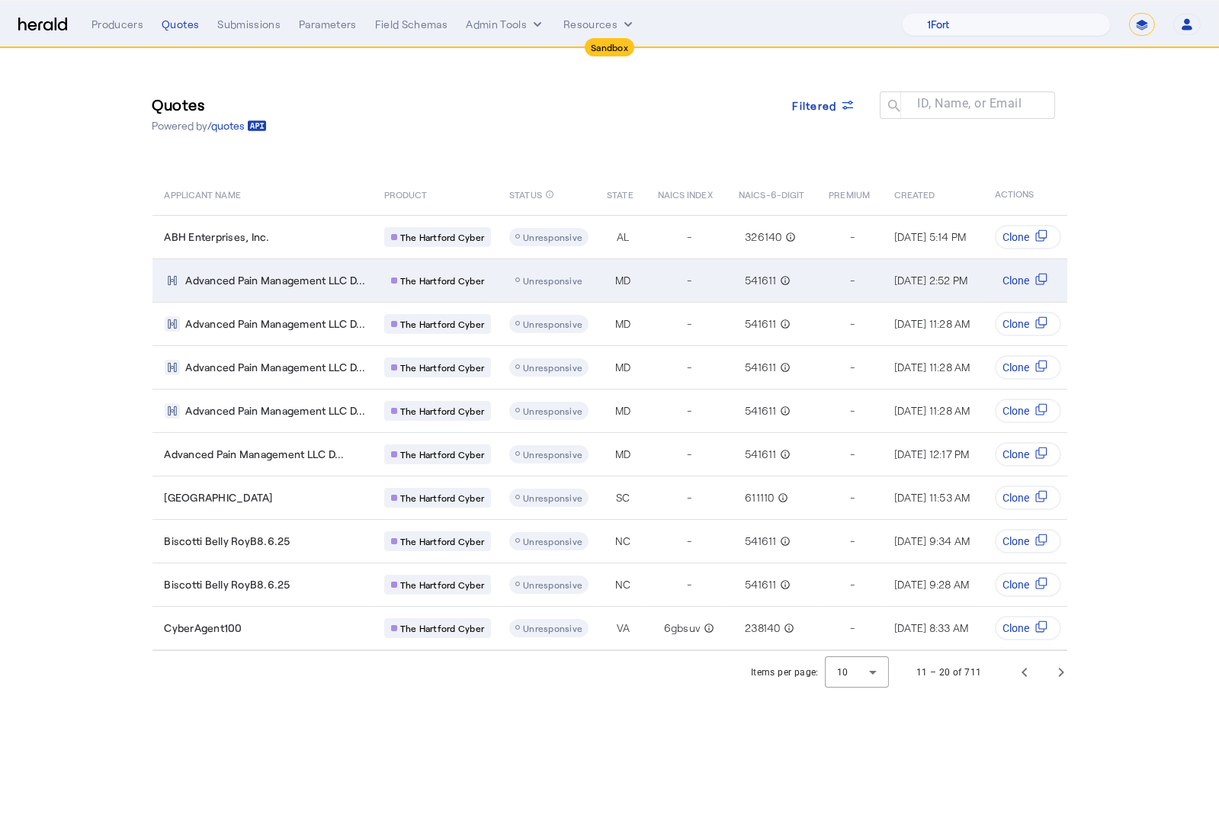
click at [303, 279] on span "Advanced Pain Management LLC D..." at bounding box center [276, 280] width 180 height 15
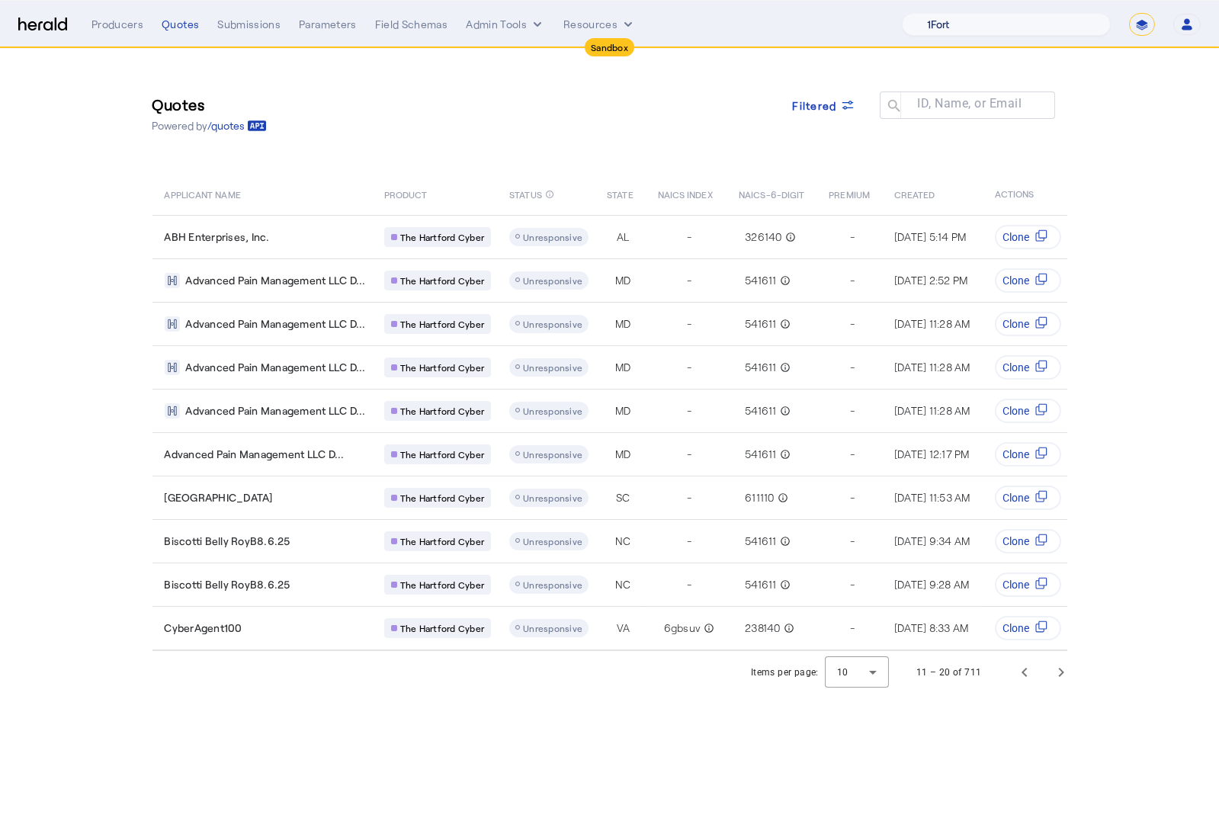
click at [1059, 22] on select "1Fort Acrisure Acturis Affinity Advisors Affinity Risk Agentero AmWins Anzen Ao…" at bounding box center [1006, 24] width 209 height 23
select select "pfm_2v8p_herald_api"
click at [939, 13] on select "1Fort Acrisure Acturis Affinity Advisors Affinity Risk Agentero AmWins Anzen Ao…" at bounding box center [1006, 24] width 209 height 23
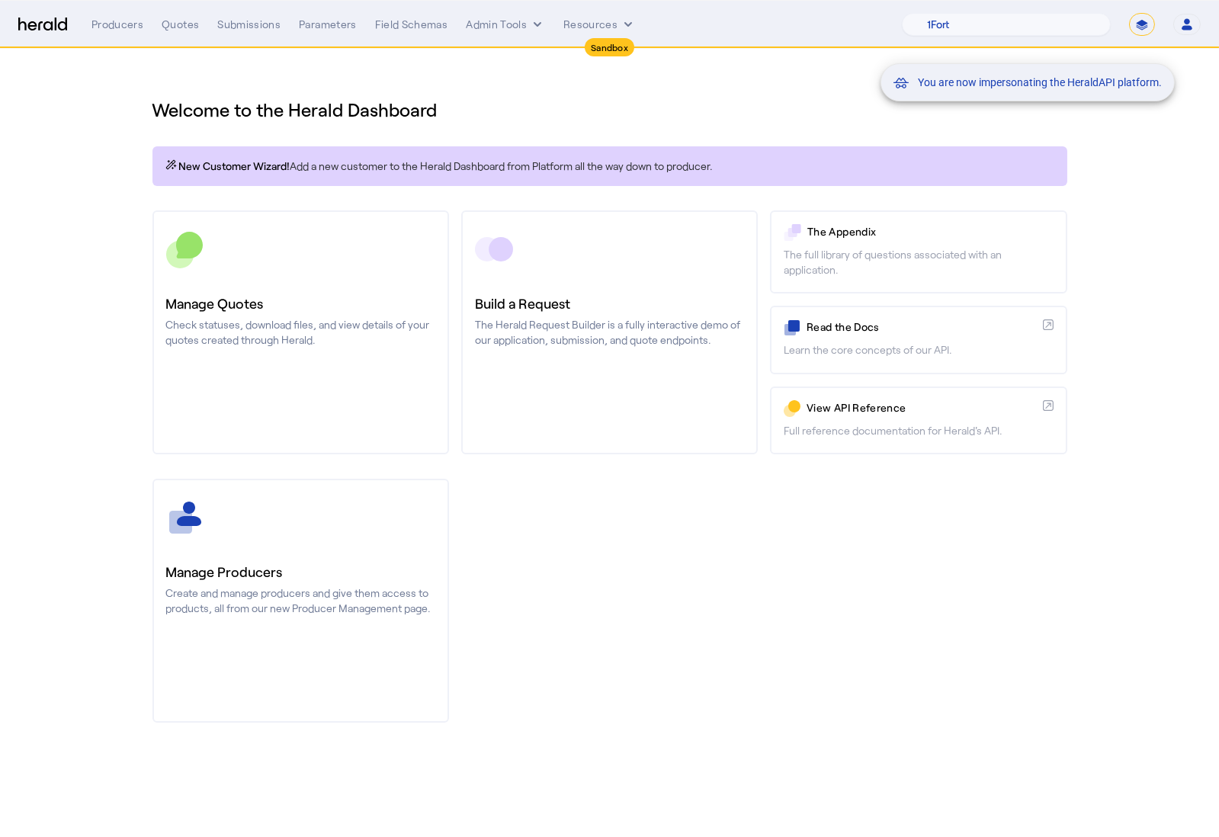
click at [364, 324] on div "You are now impersonating the HeraldAPI platform." at bounding box center [609, 418] width 1219 height 837
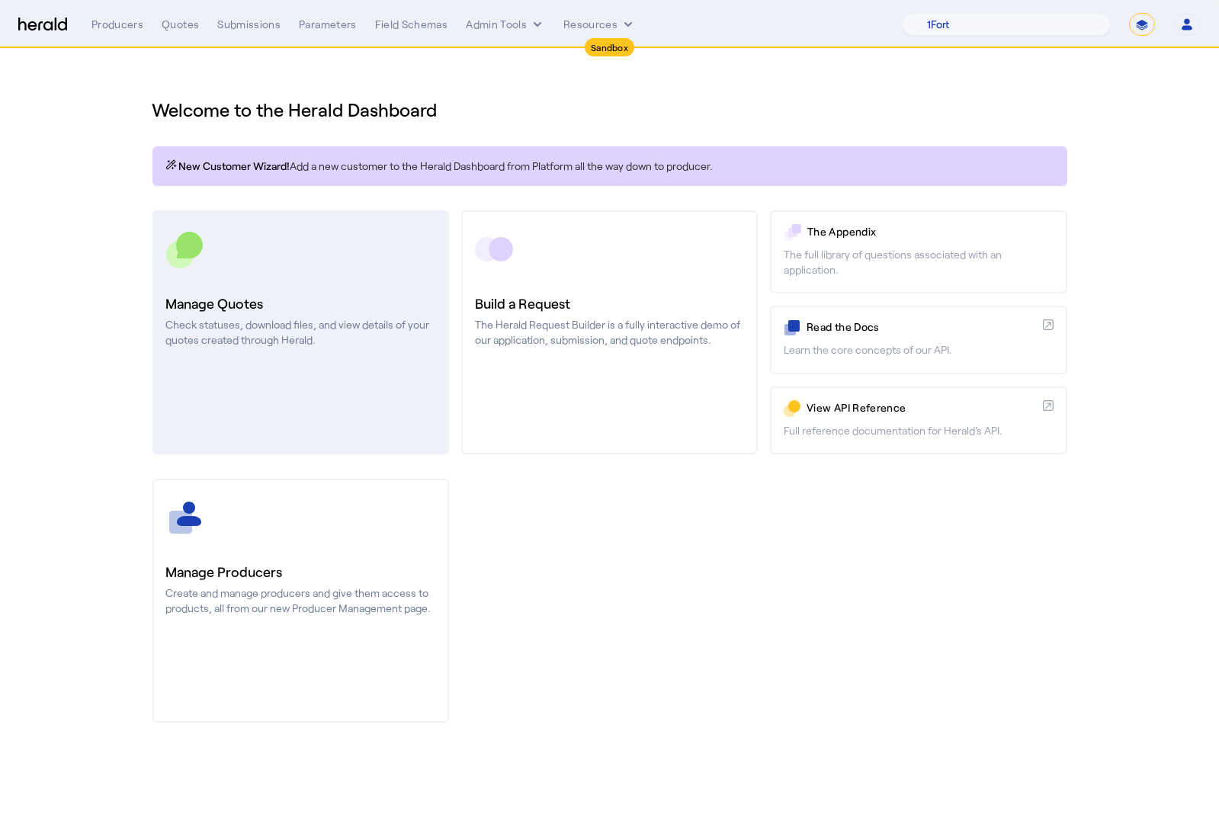
click at [297, 297] on h3 "Manage Quotes" at bounding box center [300, 303] width 269 height 21
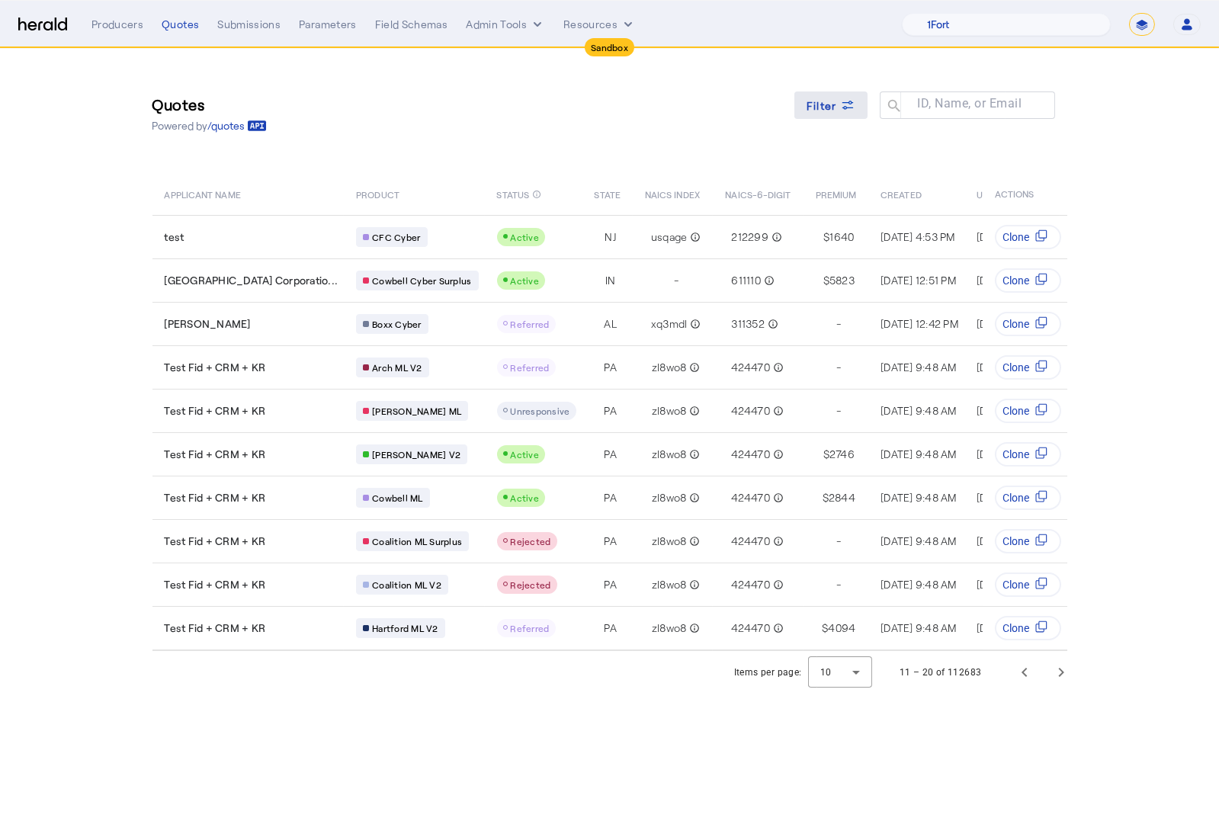
click at [841, 110] on icon at bounding box center [847, 105] width 15 height 15
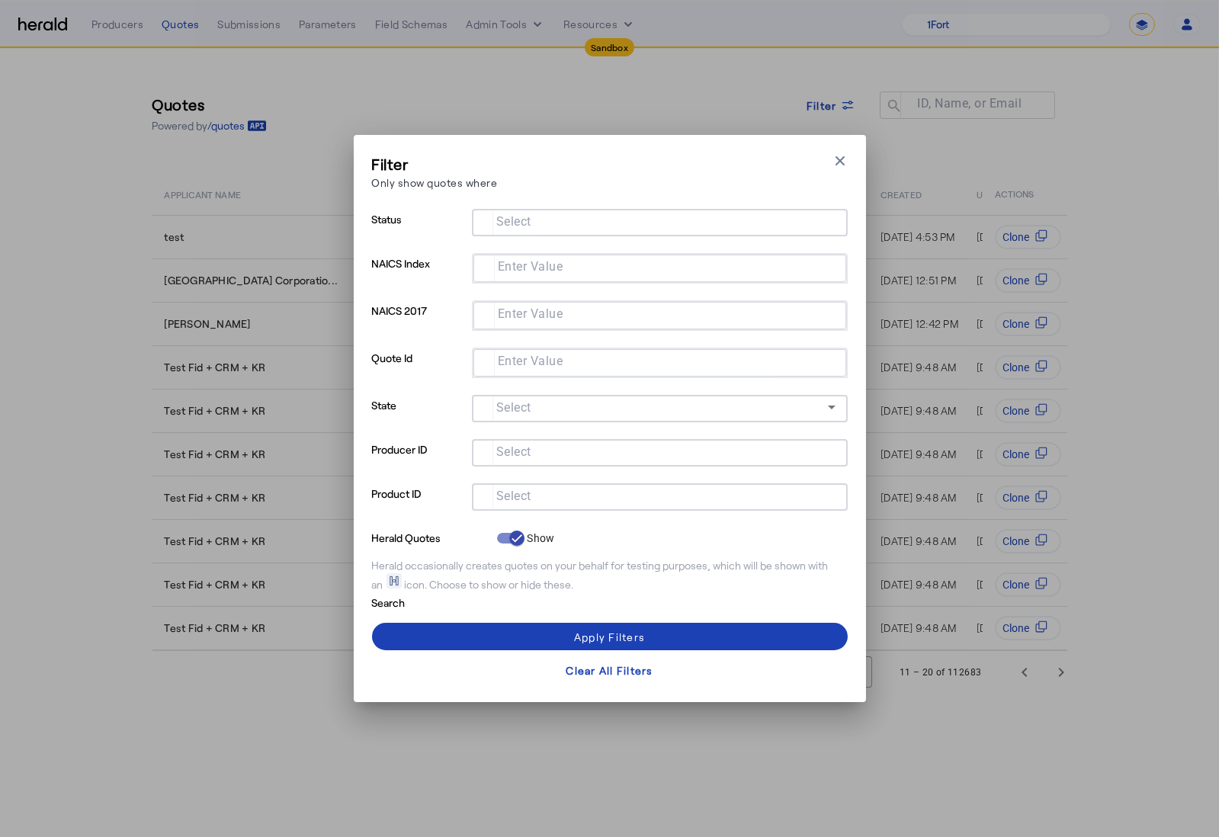
click at [606, 503] on input "Select" at bounding box center [656, 496] width 345 height 18
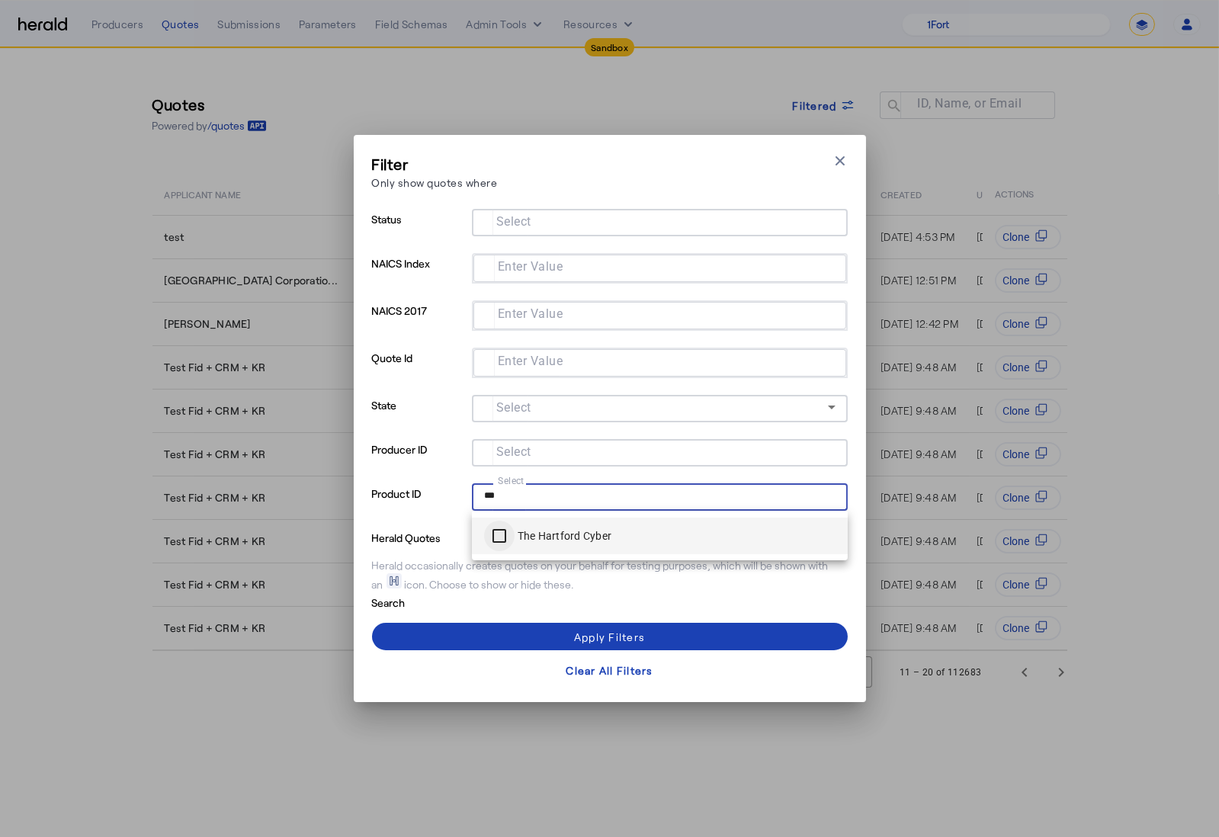
type input "***"
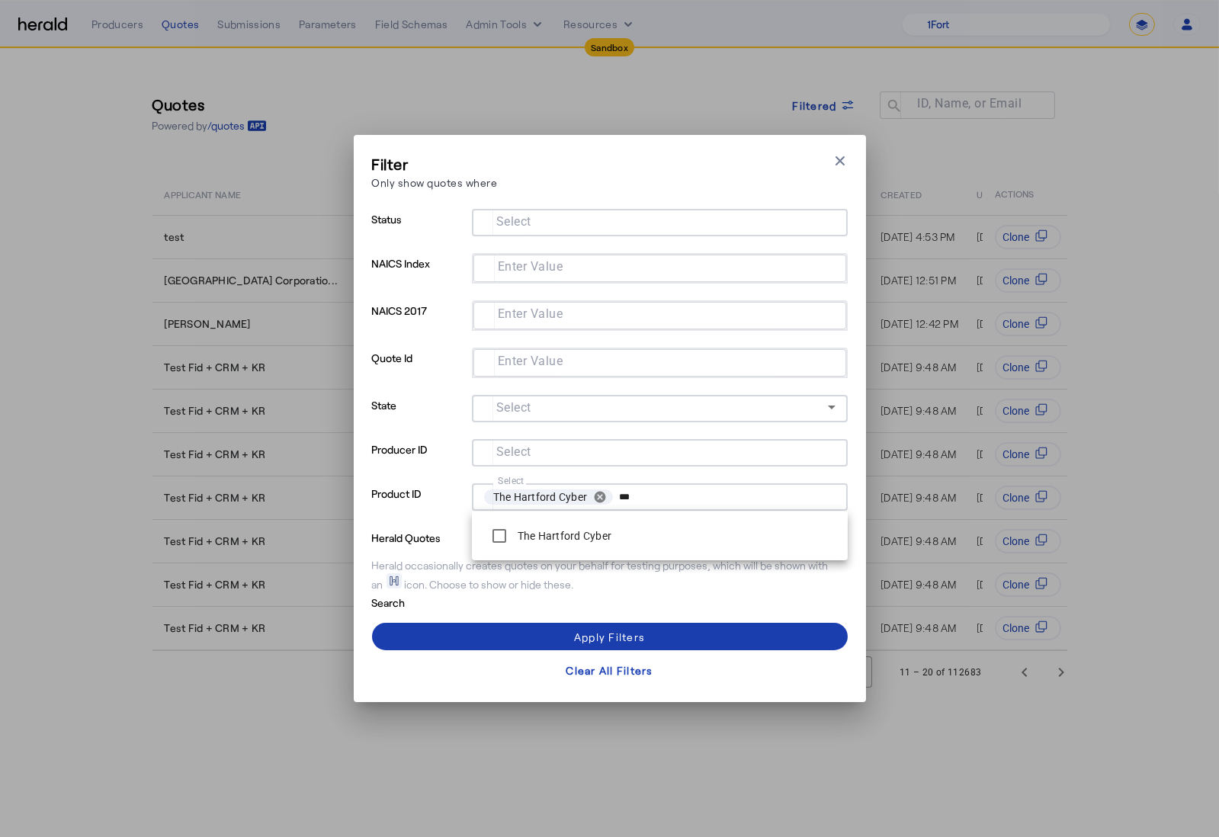
click at [535, 636] on span at bounding box center [610, 636] width 476 height 37
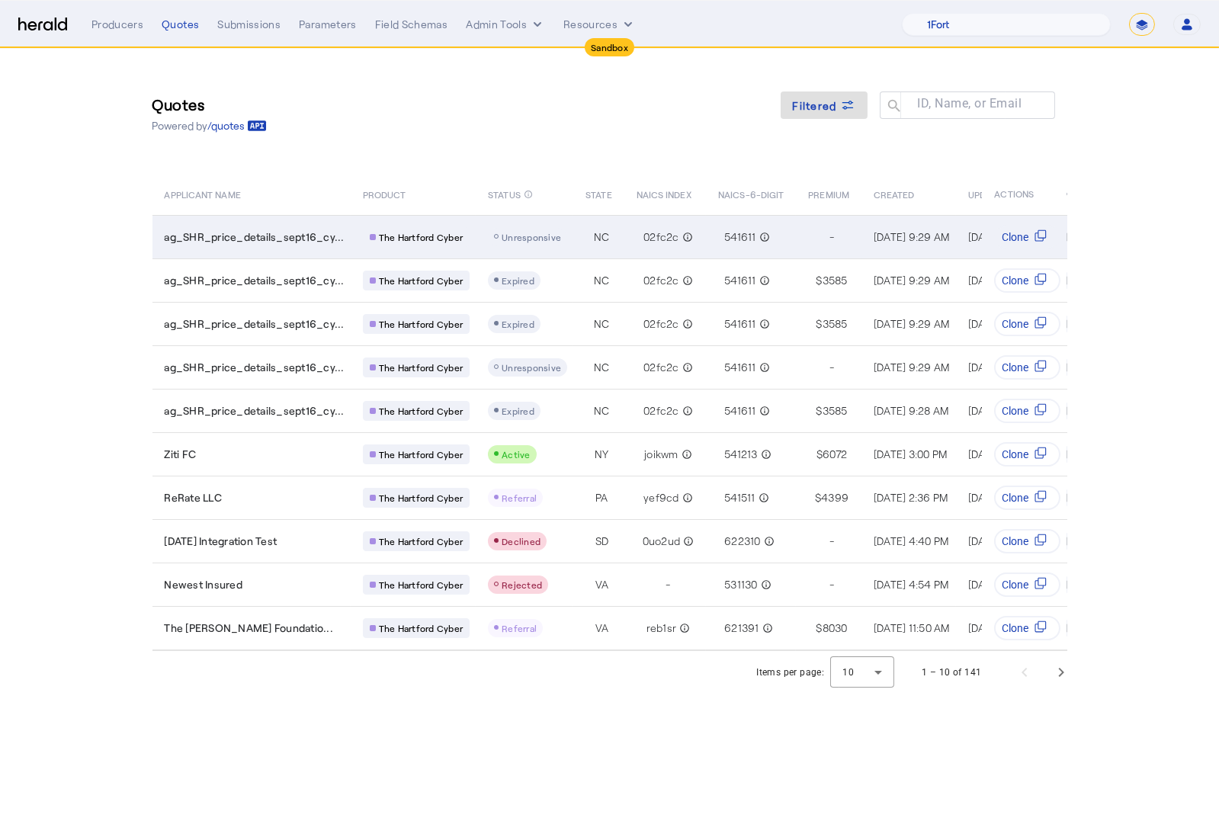
click at [317, 228] on td "ag_SHR_price_details_sept16_cy..." at bounding box center [252, 236] width 198 height 43
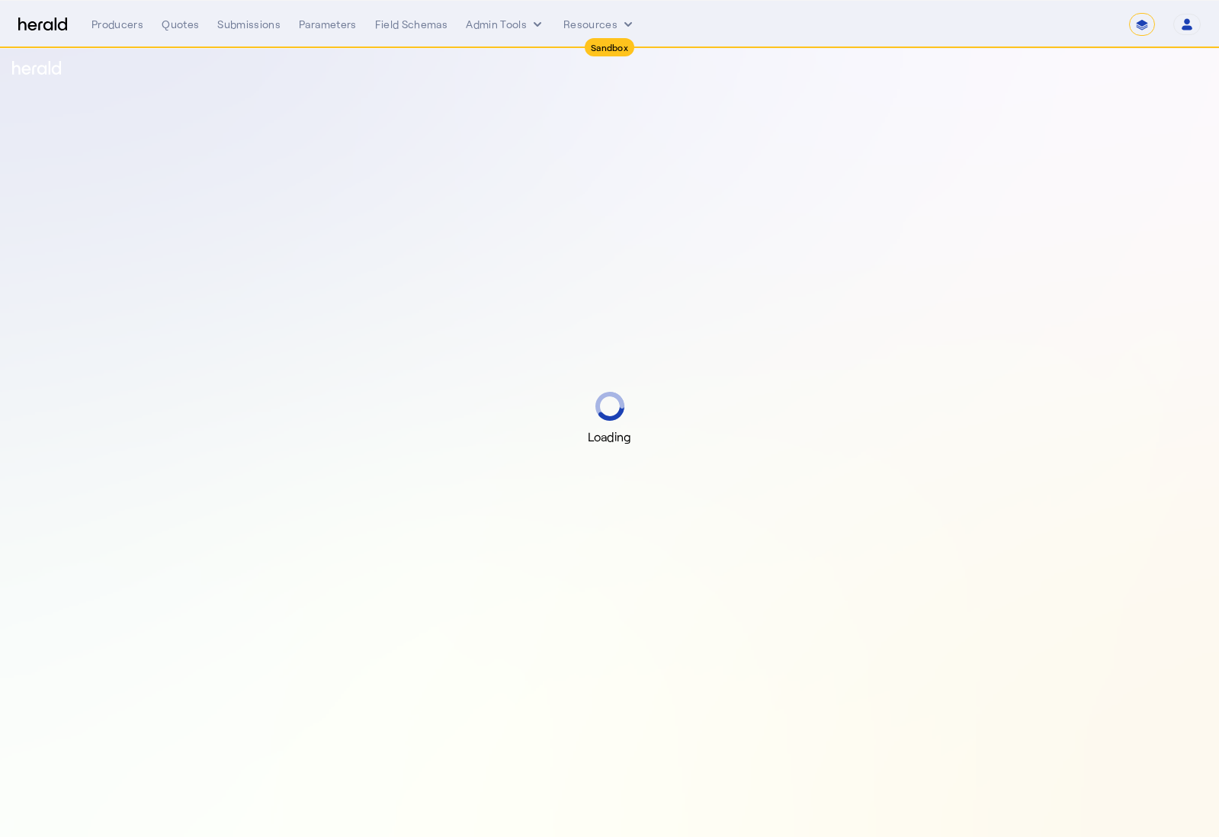
select select "*******"
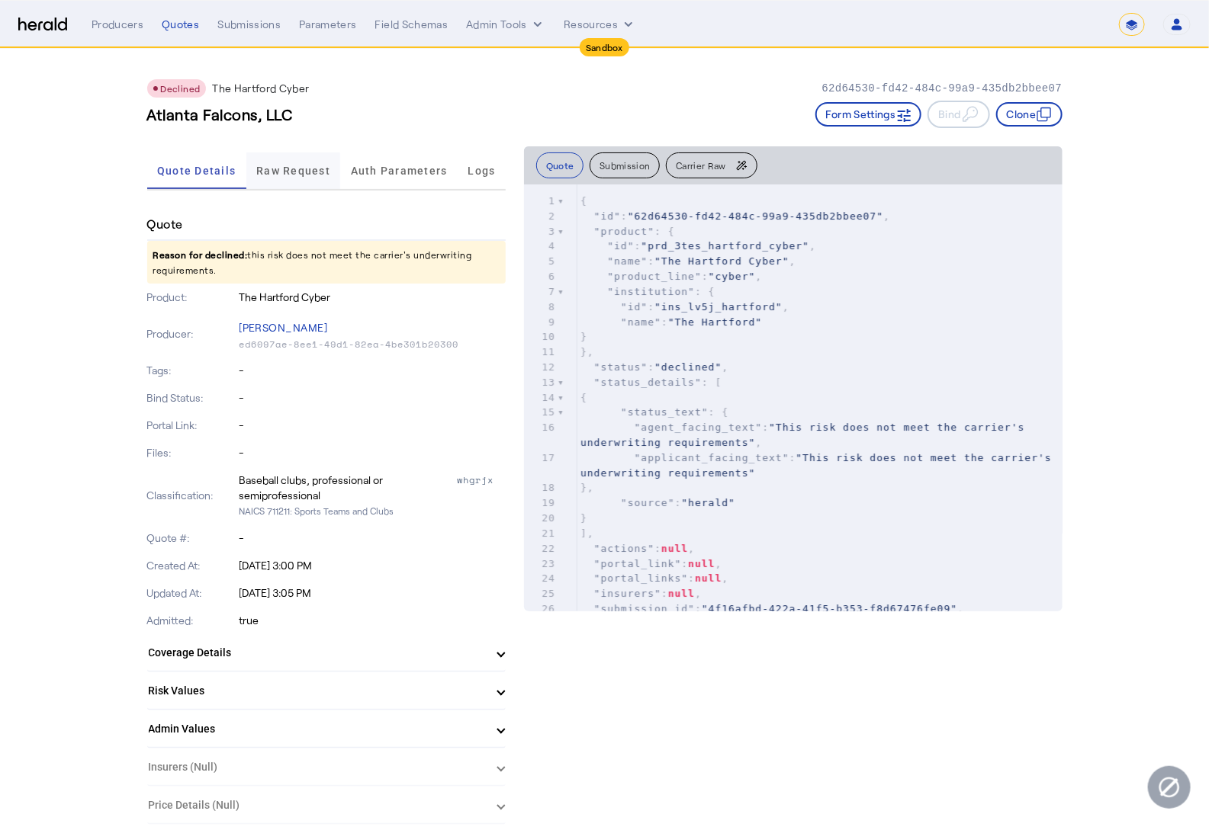
click at [293, 162] on span "Raw Request" at bounding box center [293, 171] width 74 height 37
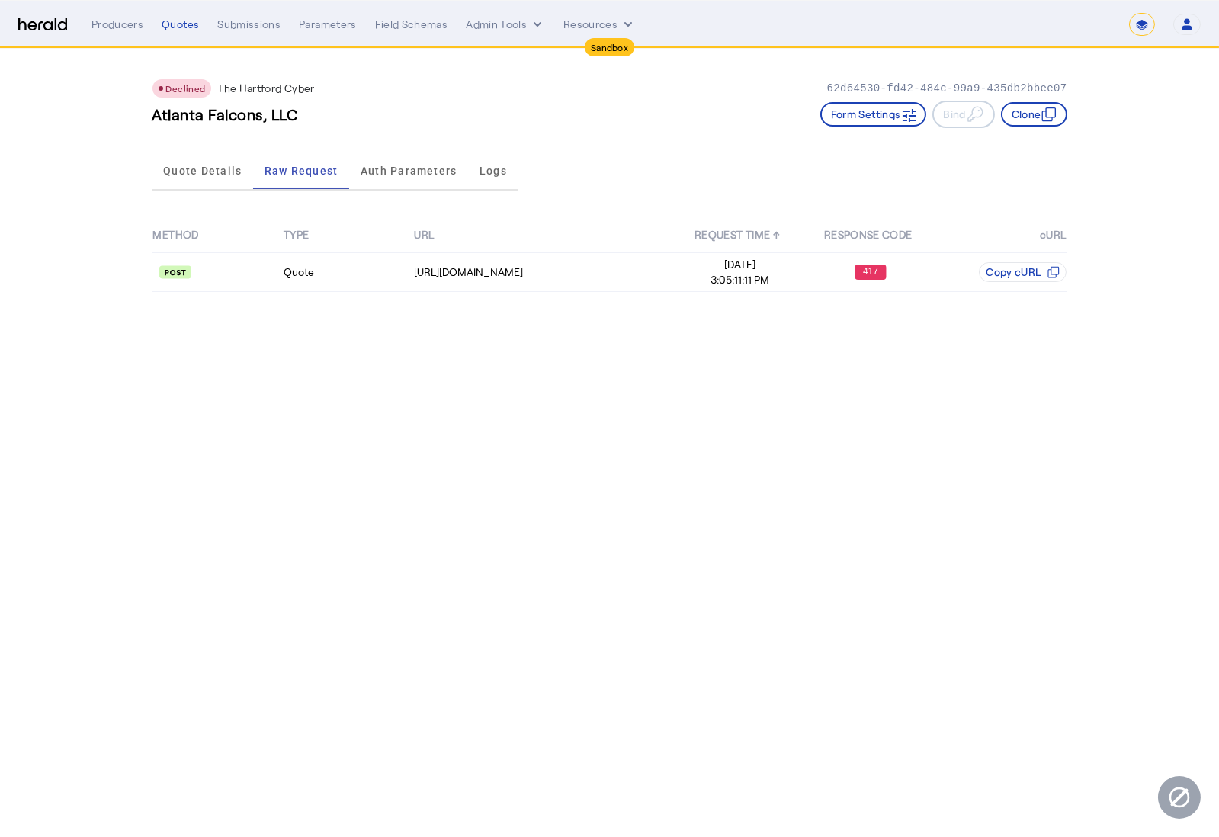
click at [337, 246] on th "TYPE" at bounding box center [348, 235] width 130 height 34
click at [354, 281] on td "Quote" at bounding box center [348, 272] width 130 height 40
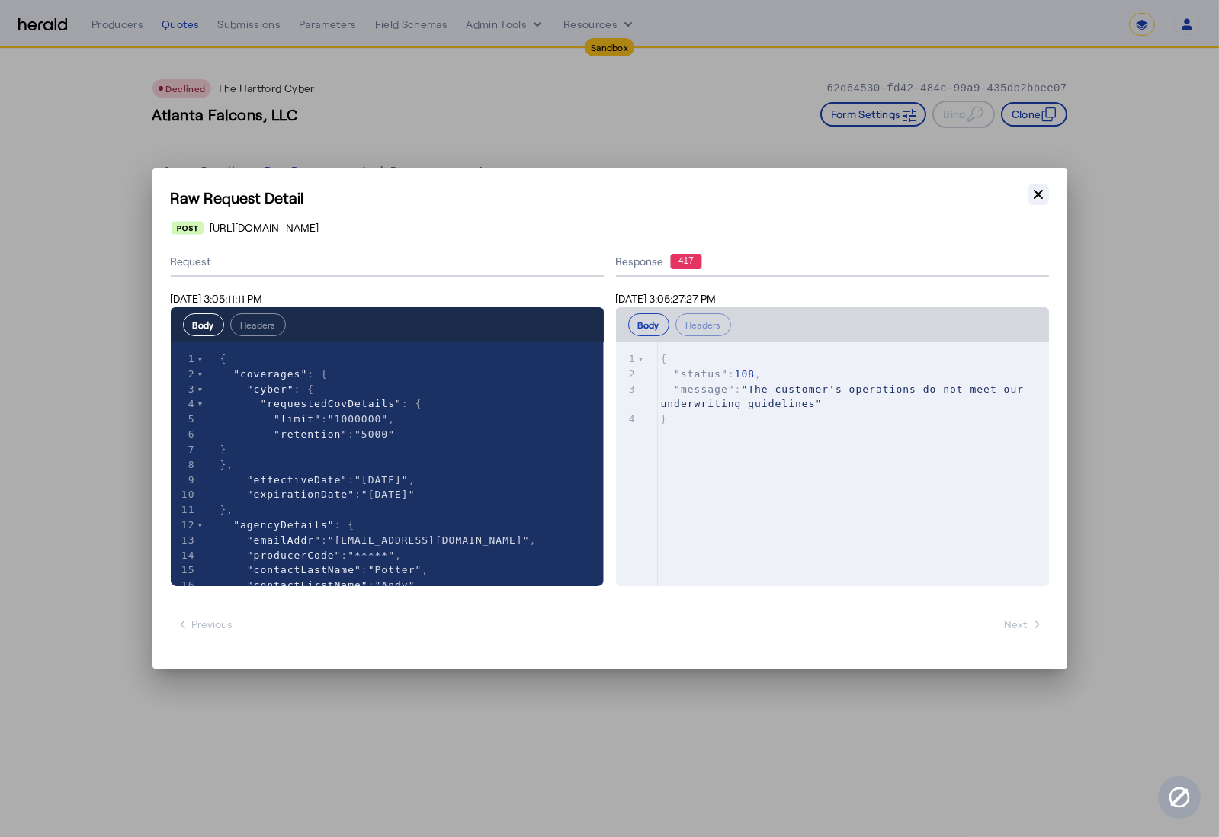
click at [1032, 195] on icon "button" at bounding box center [1038, 194] width 15 height 15
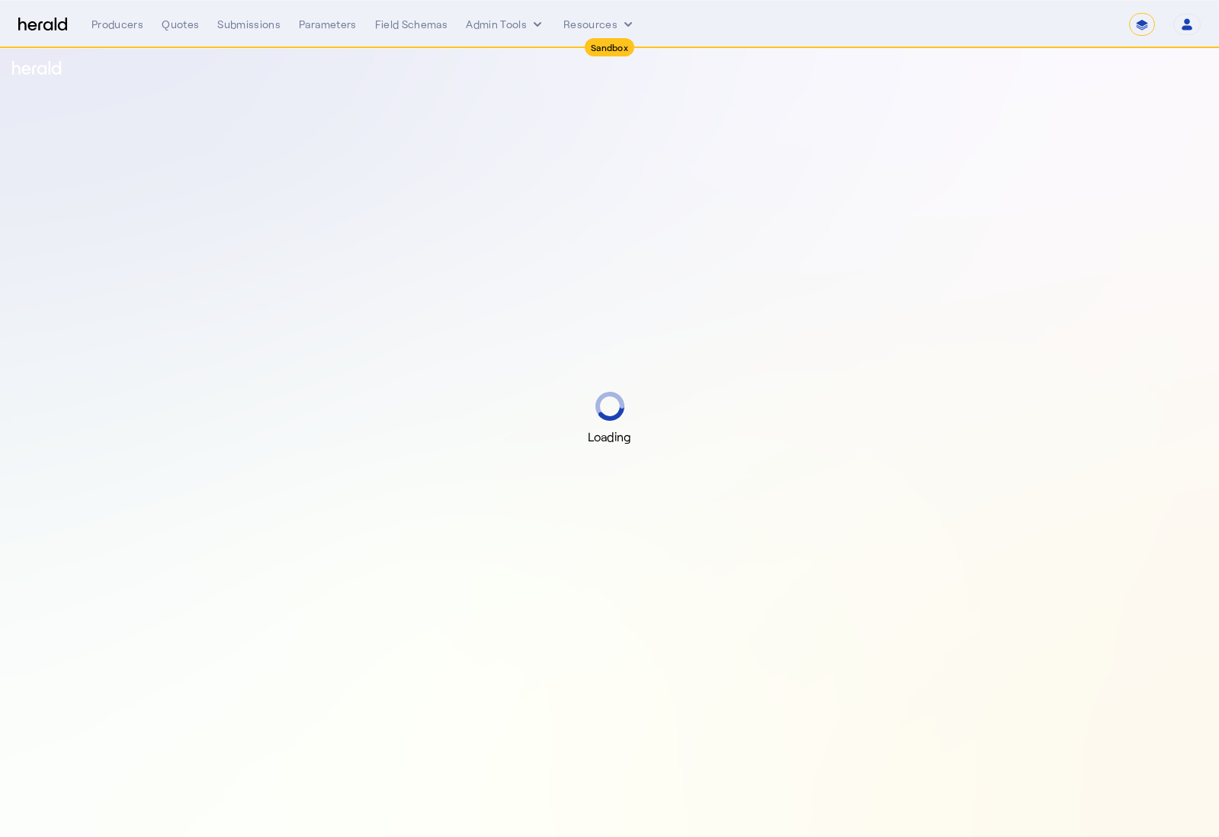
select select "*******"
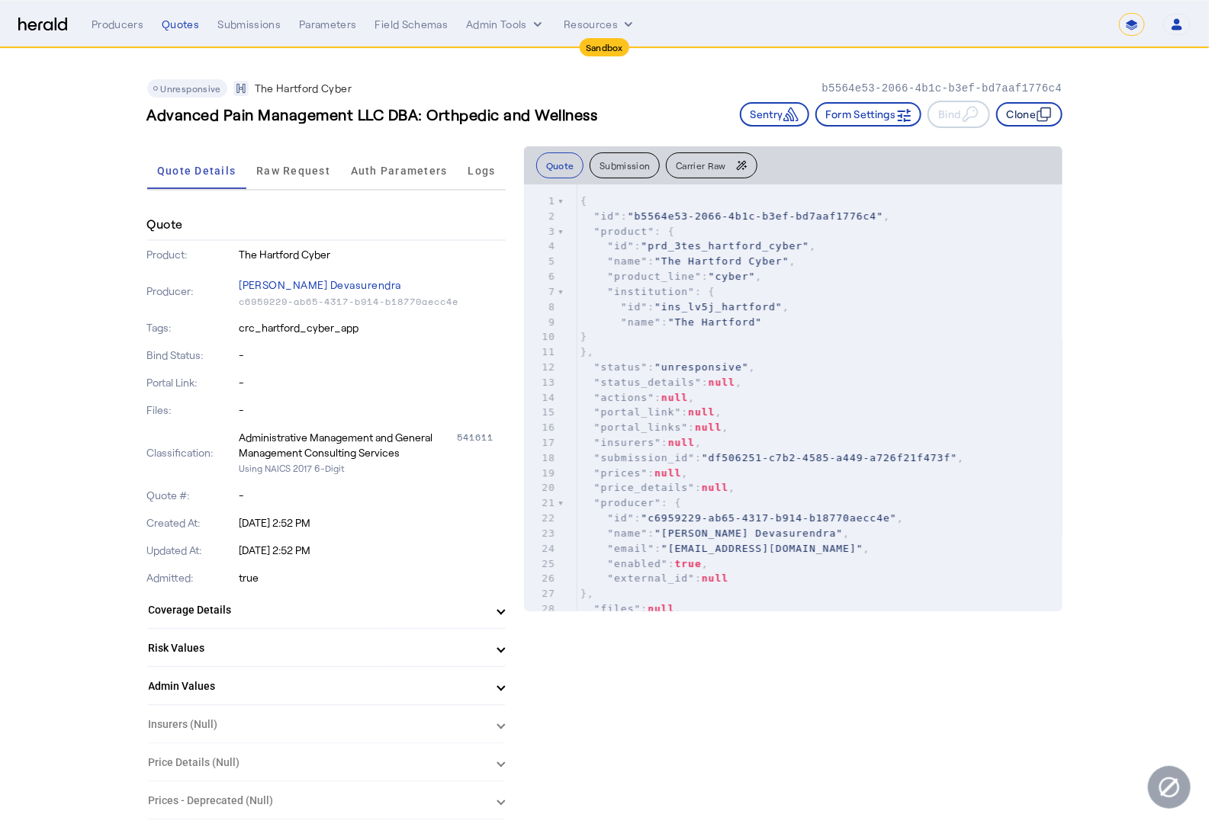
click at [1018, 111] on button "Clone" at bounding box center [1029, 114] width 66 height 24
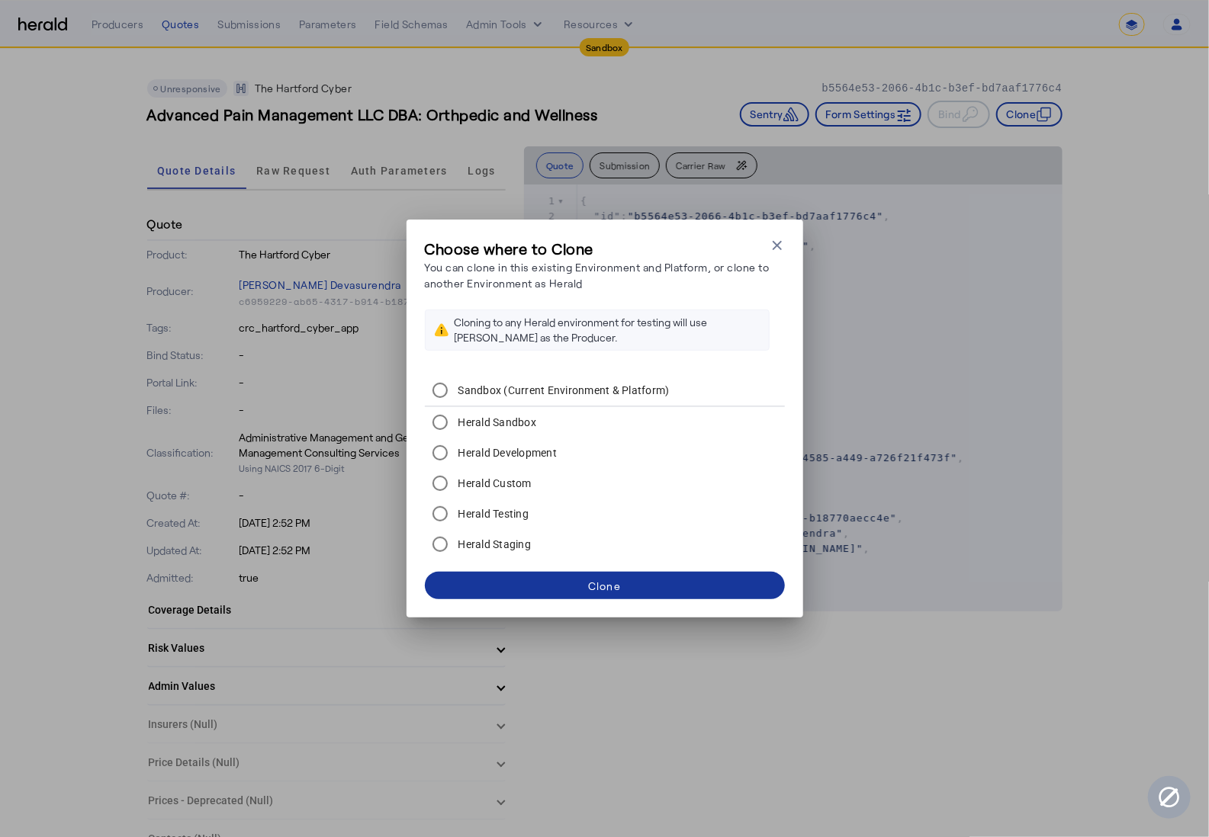
click at [634, 583] on span at bounding box center [605, 585] width 360 height 37
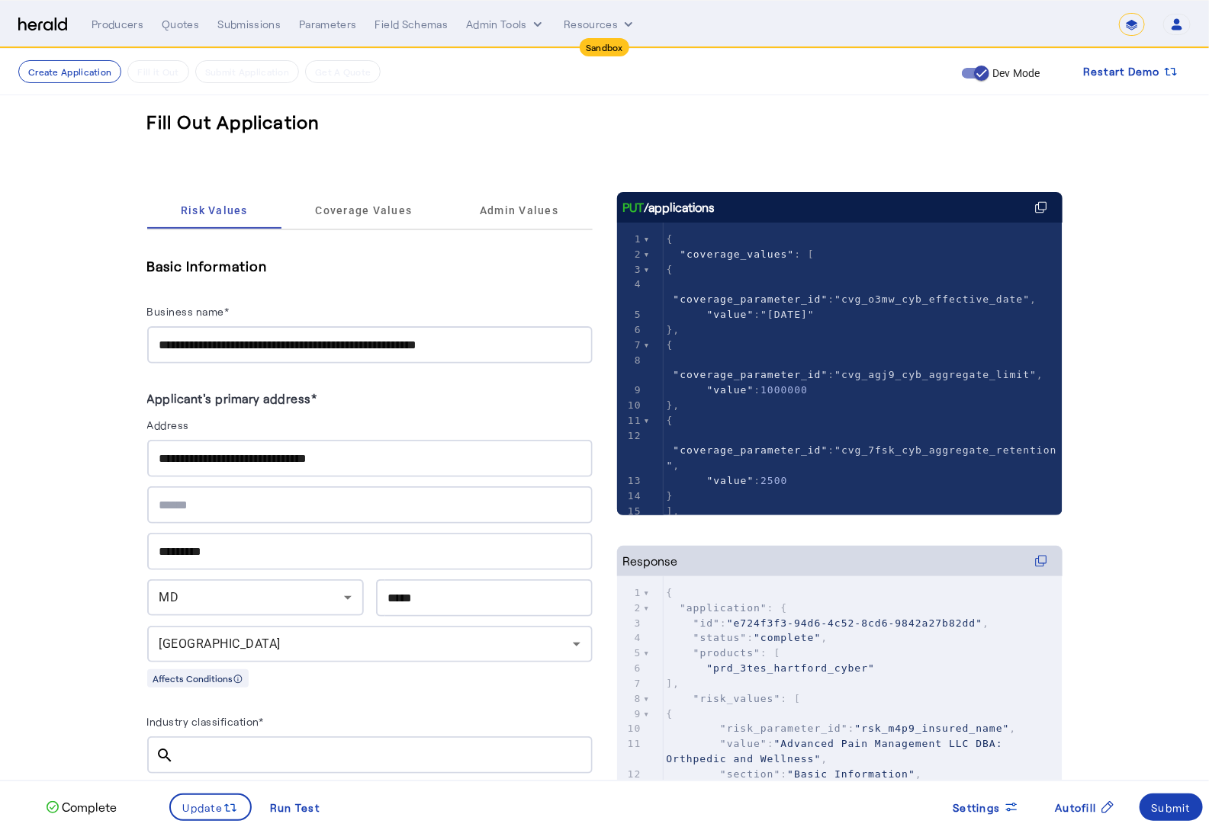
click at [44, 30] on img at bounding box center [42, 25] width 49 height 14
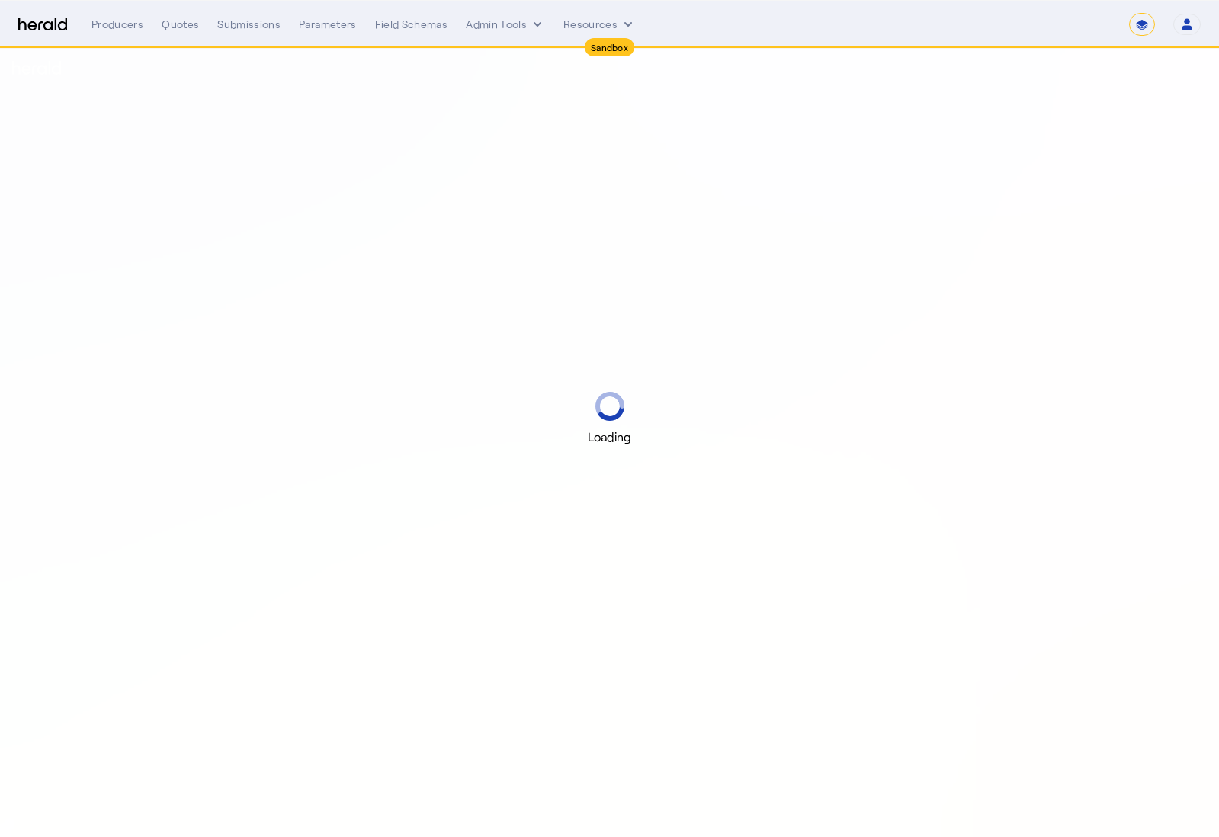
select select "*******"
select select "pfm_2v8p_herald_api"
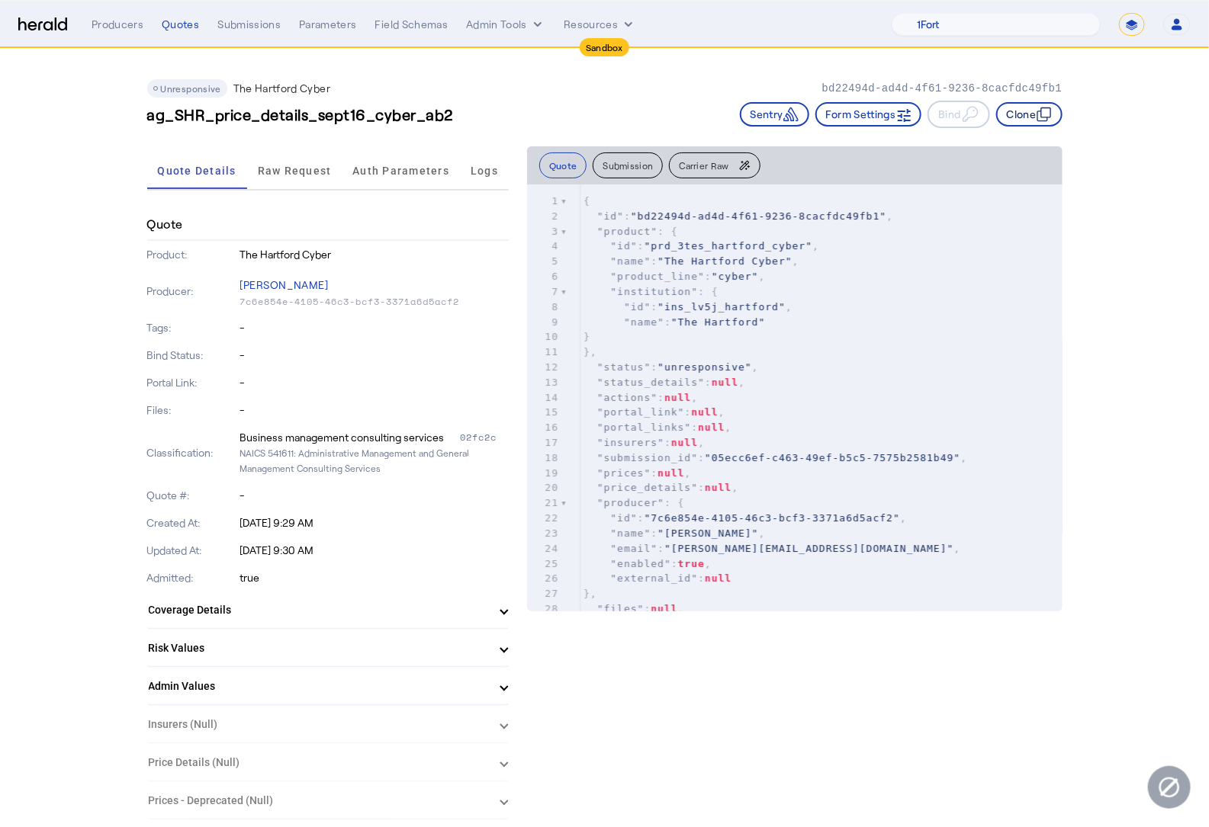
click at [1037, 110] on button "Clone" at bounding box center [1029, 114] width 66 height 24
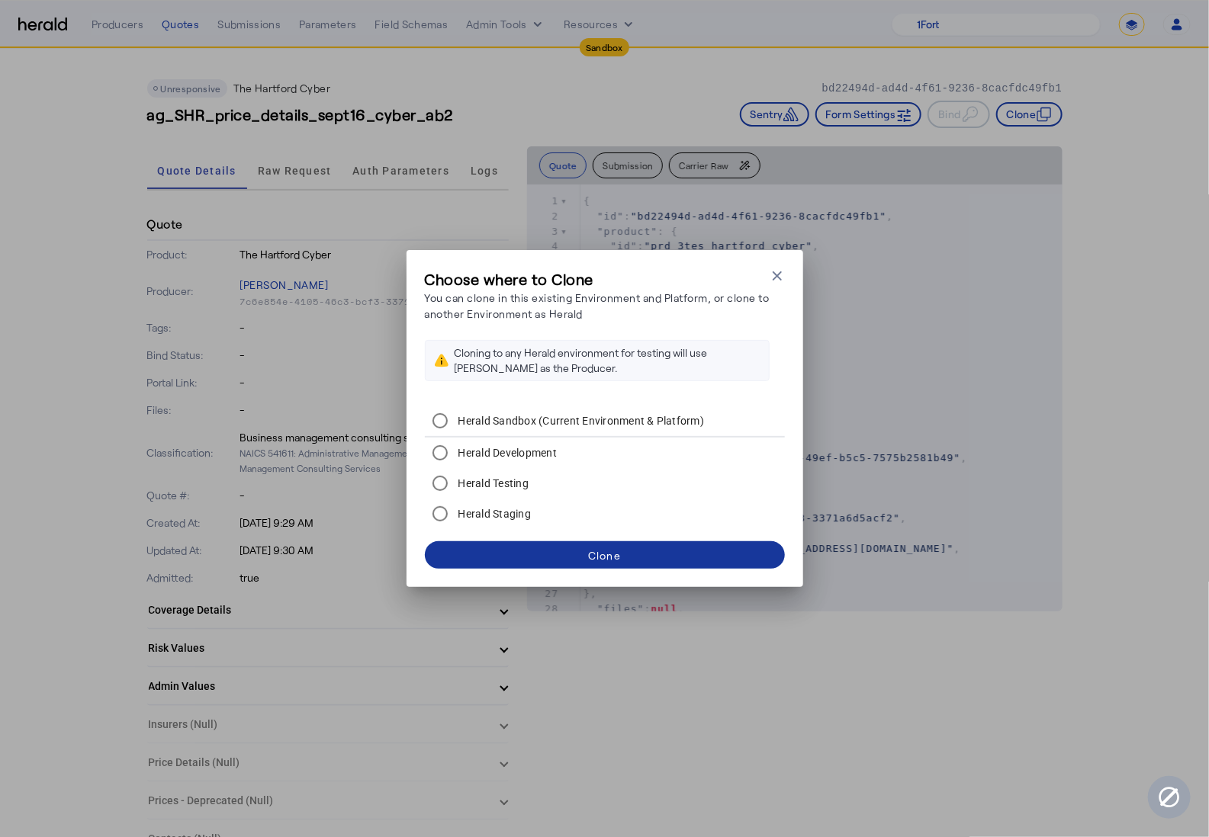
click at [609, 552] on div "Clone" at bounding box center [604, 556] width 33 height 16
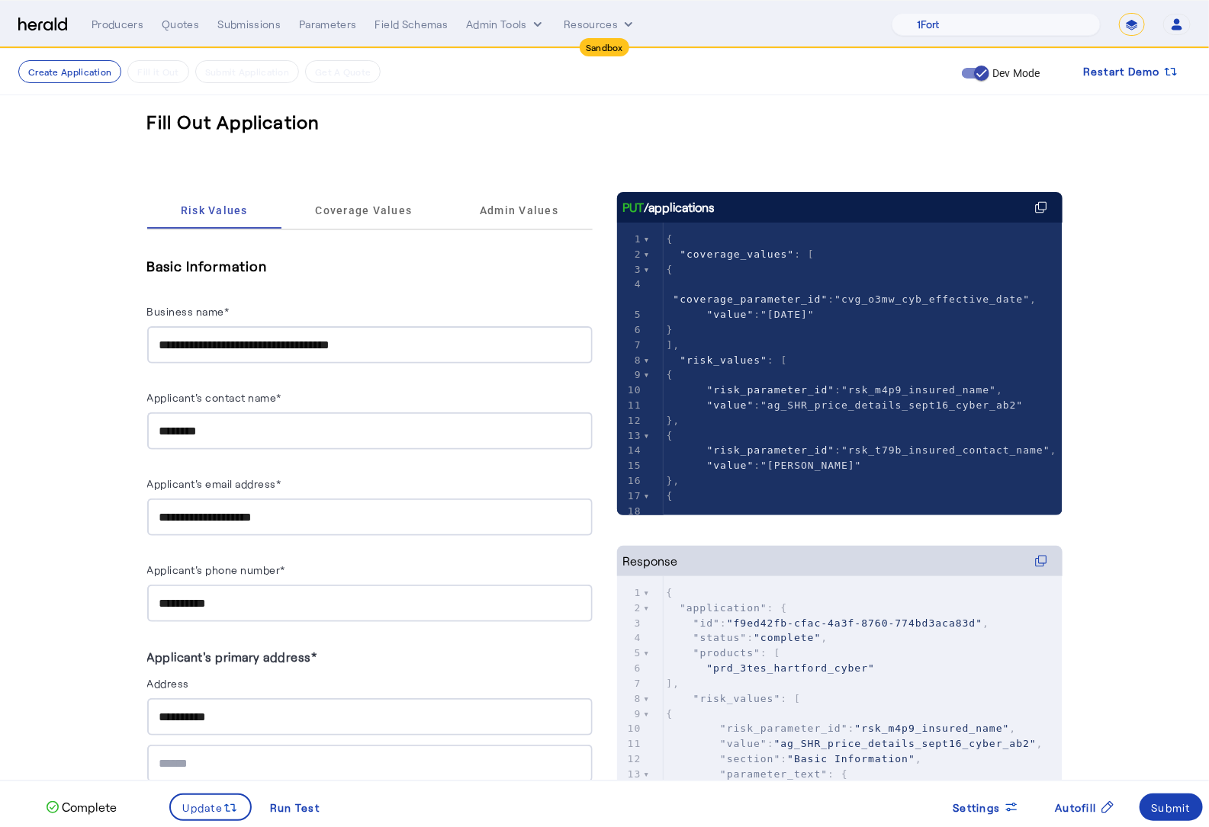
click at [470, 339] on input "**********" at bounding box center [369, 345] width 421 height 18
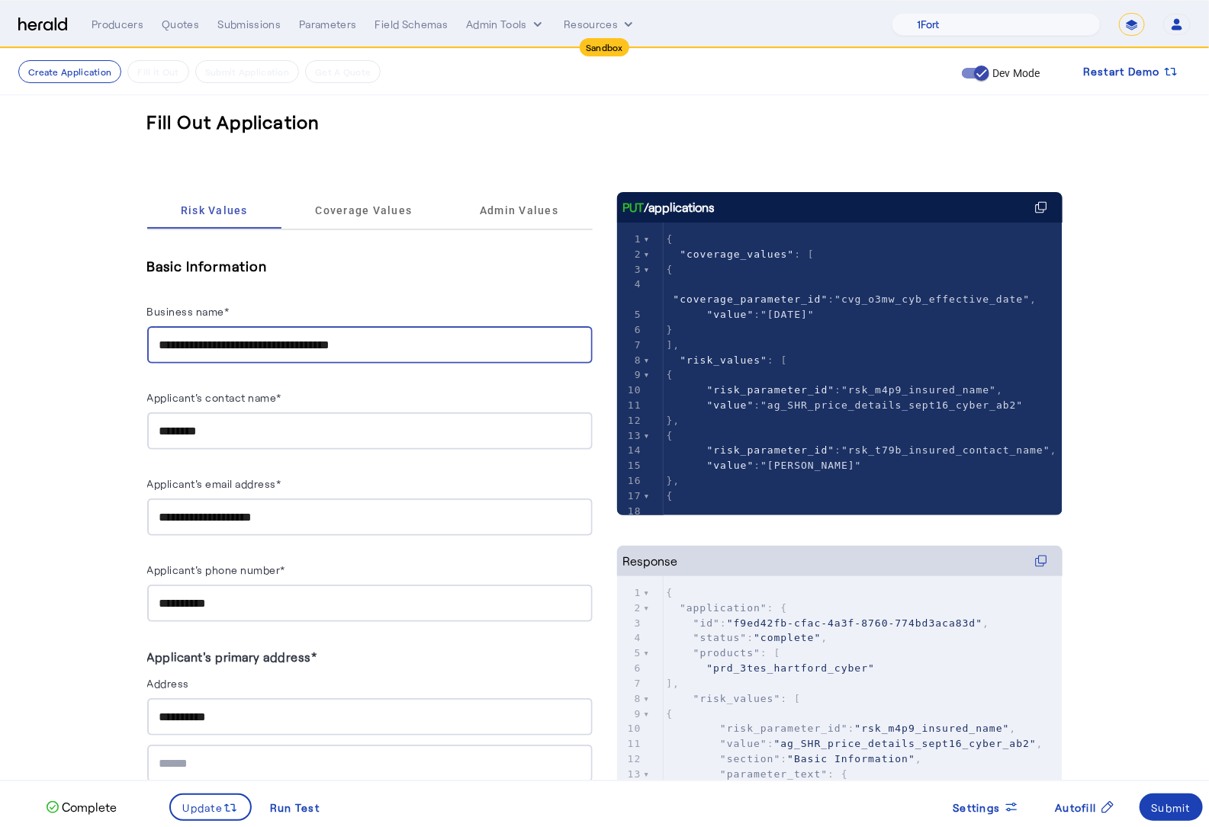
click at [470, 339] on input "**********" at bounding box center [369, 345] width 421 height 18
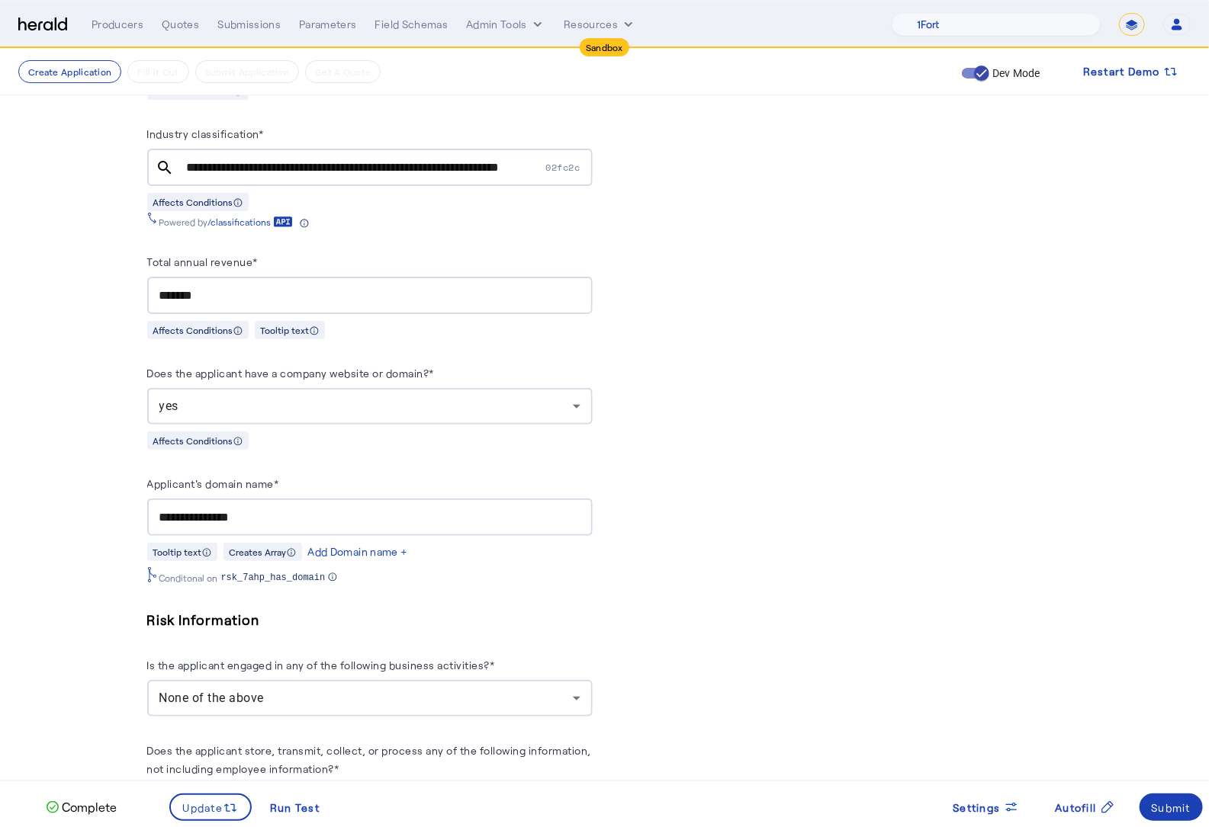
scroll to position [1435, 0]
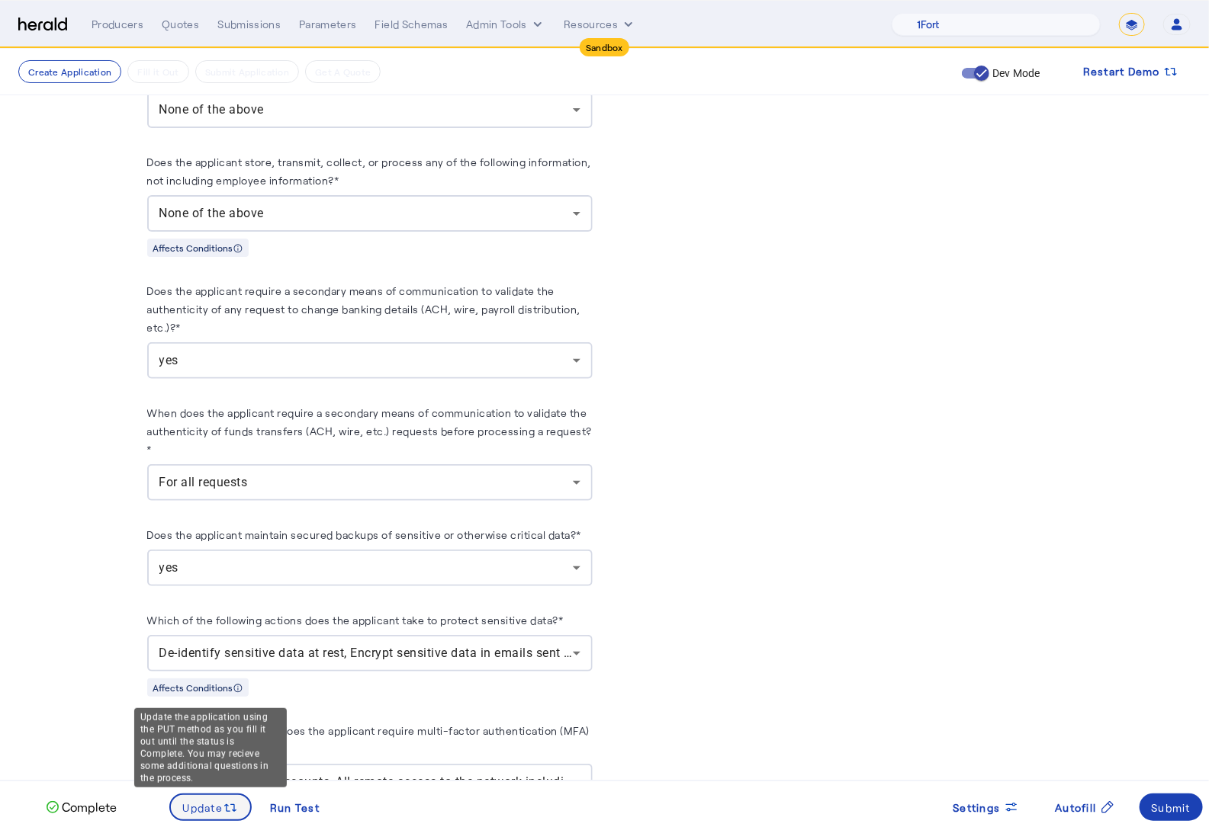
type input "**********"
click at [204, 814] on span "Update" at bounding box center [203, 808] width 40 height 16
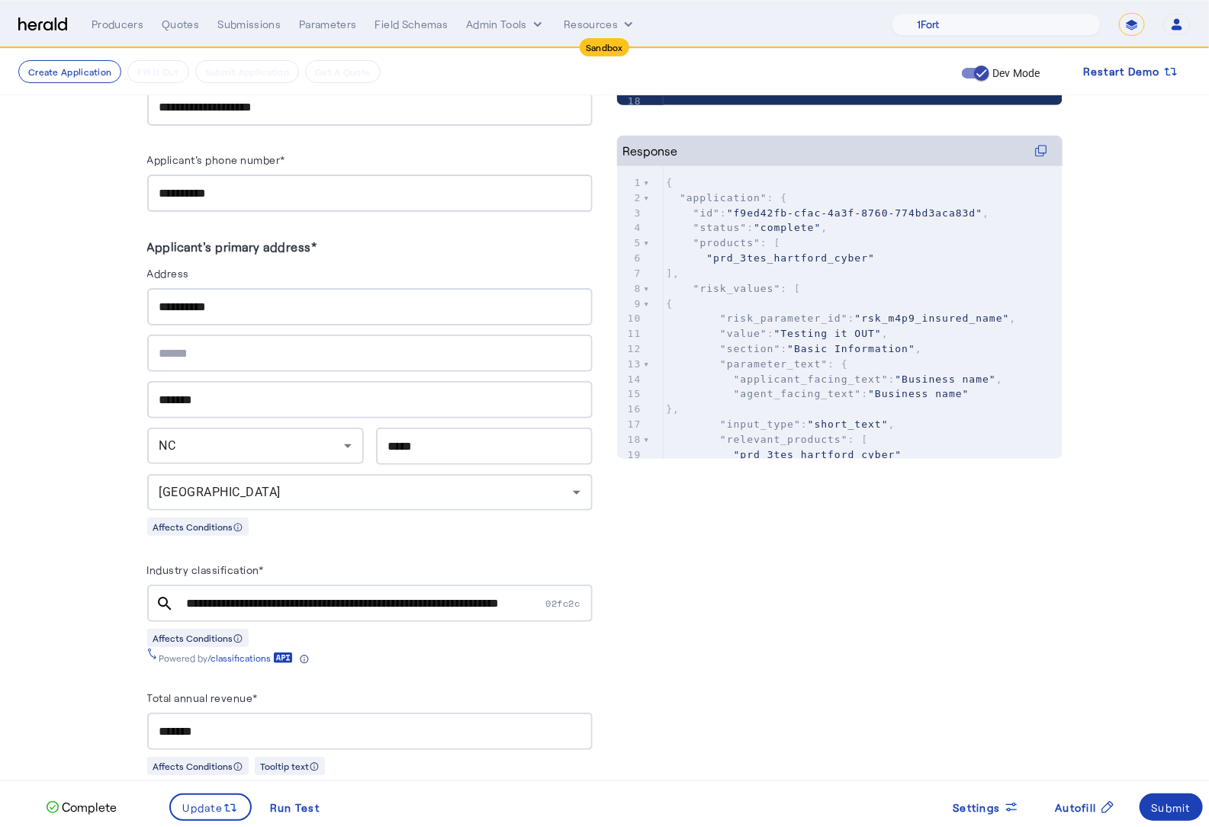
scroll to position [371, 0]
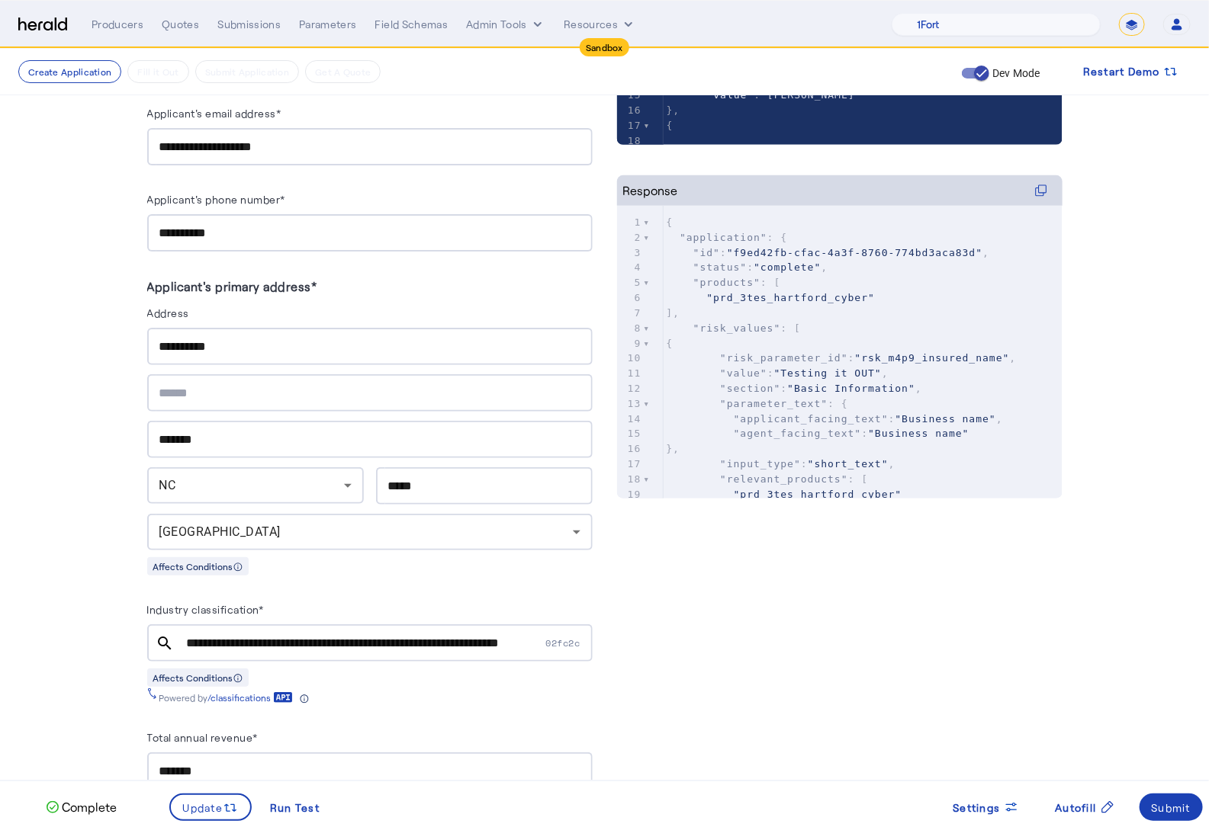
click at [194, 338] on input "**********" at bounding box center [369, 347] width 421 height 18
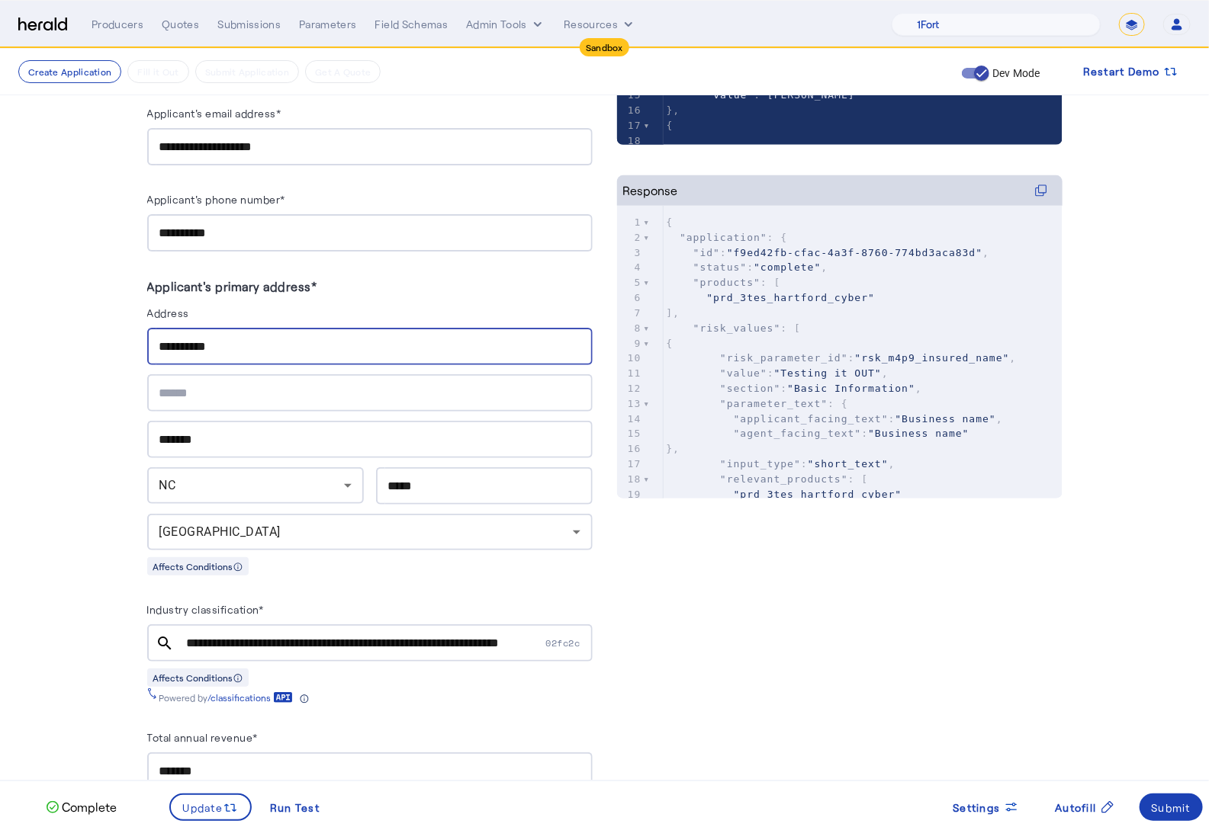
type input "**********"
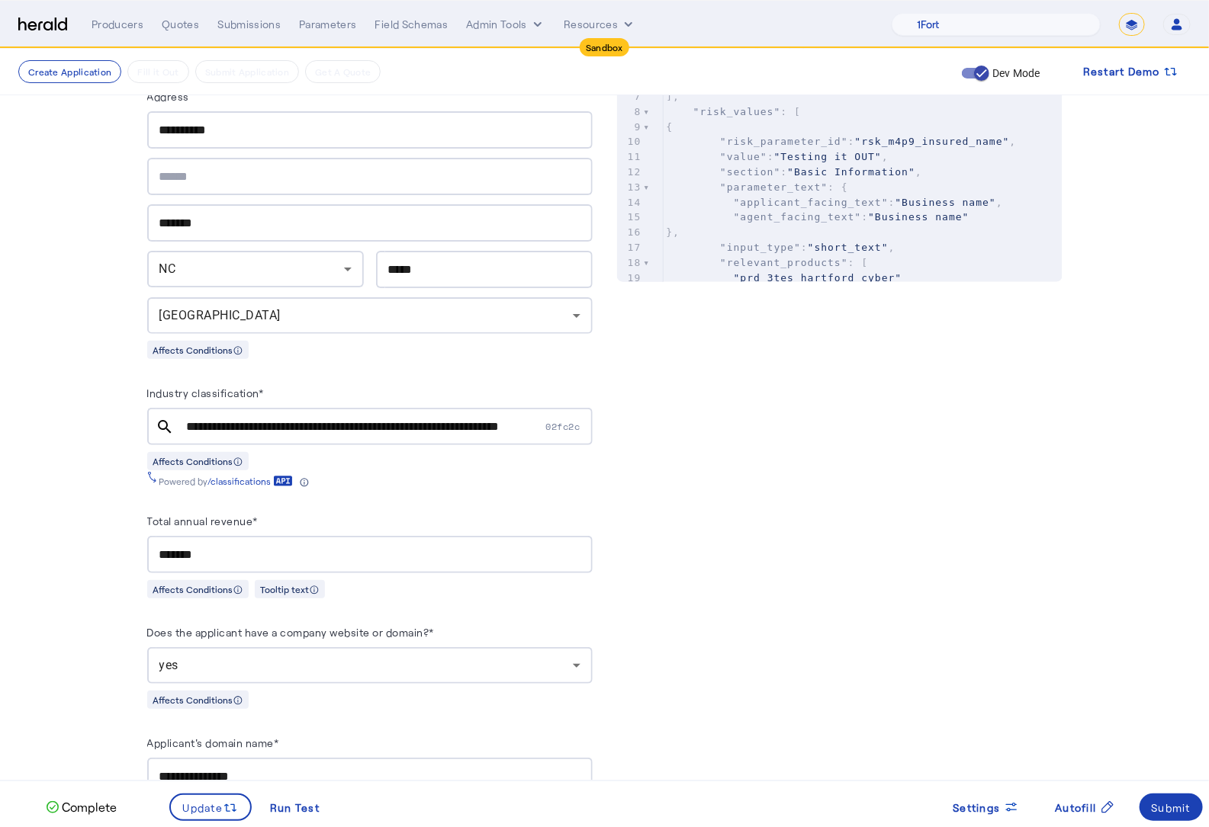
scroll to position [877, 0]
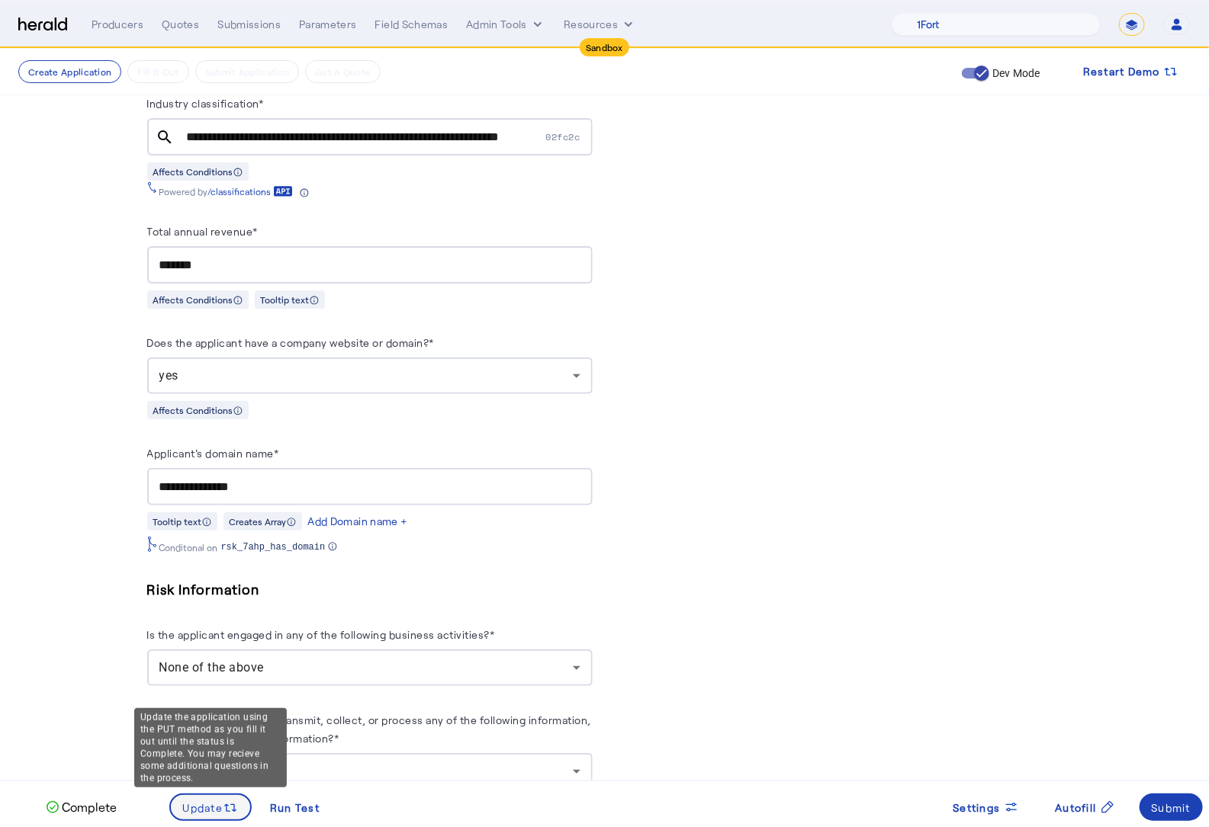
click at [225, 806] on icon at bounding box center [230, 808] width 15 height 15
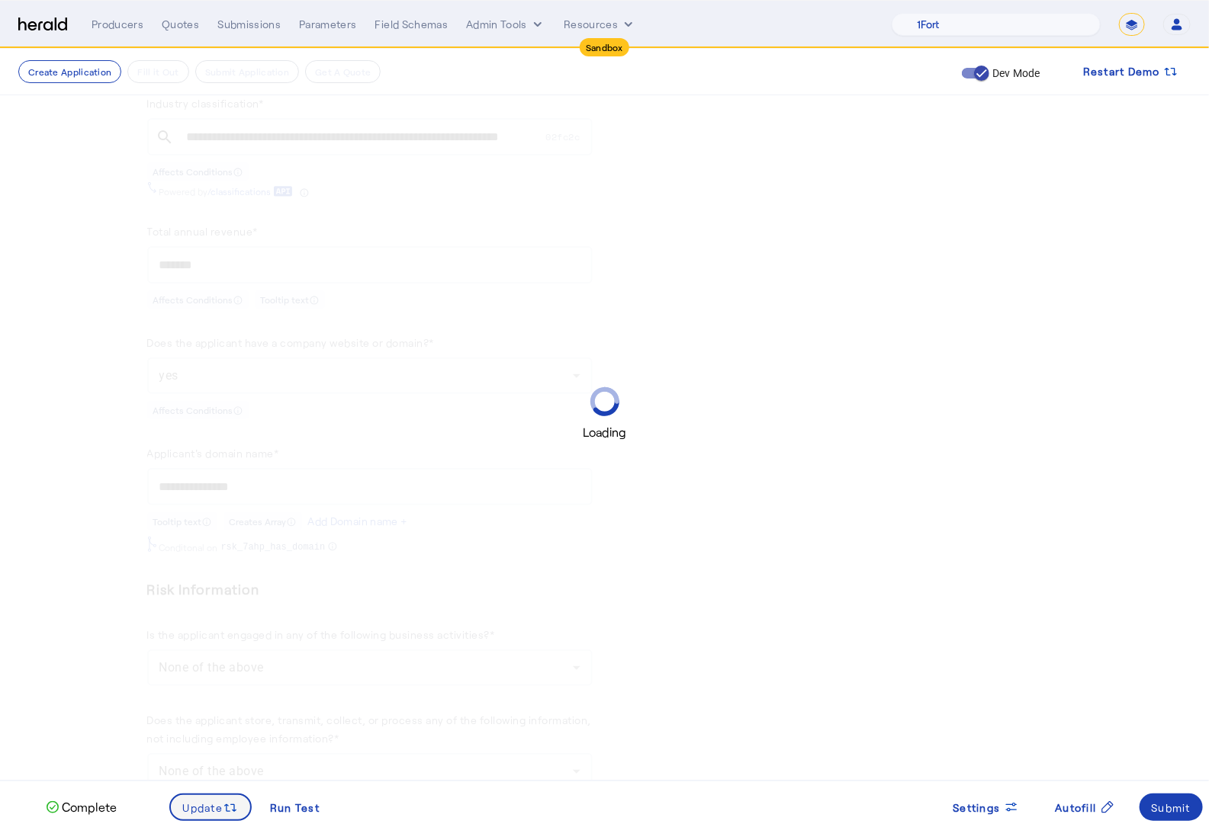
scroll to position [0, 0]
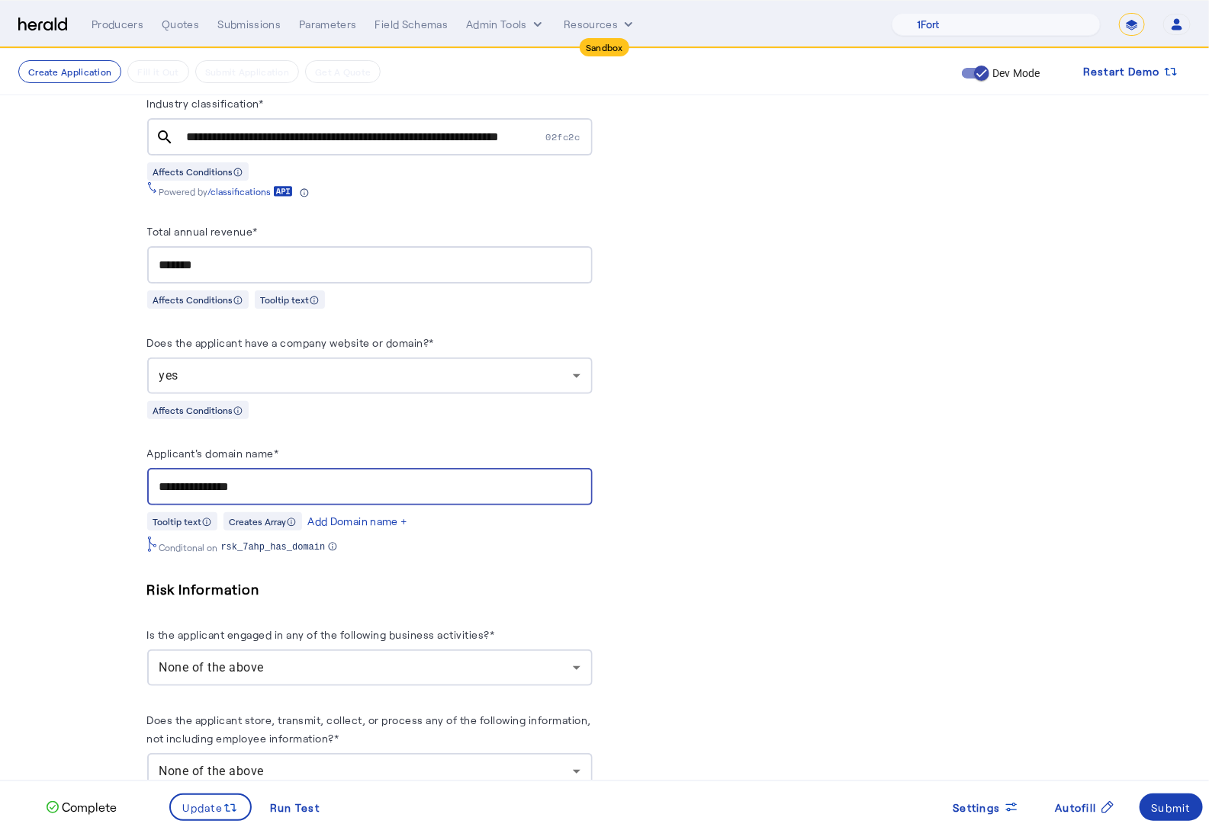
drag, startPoint x: 237, startPoint y: 475, endPoint x: 198, endPoint y: 475, distance: 38.9
click at [198, 478] on input "**********" at bounding box center [369, 487] width 421 height 18
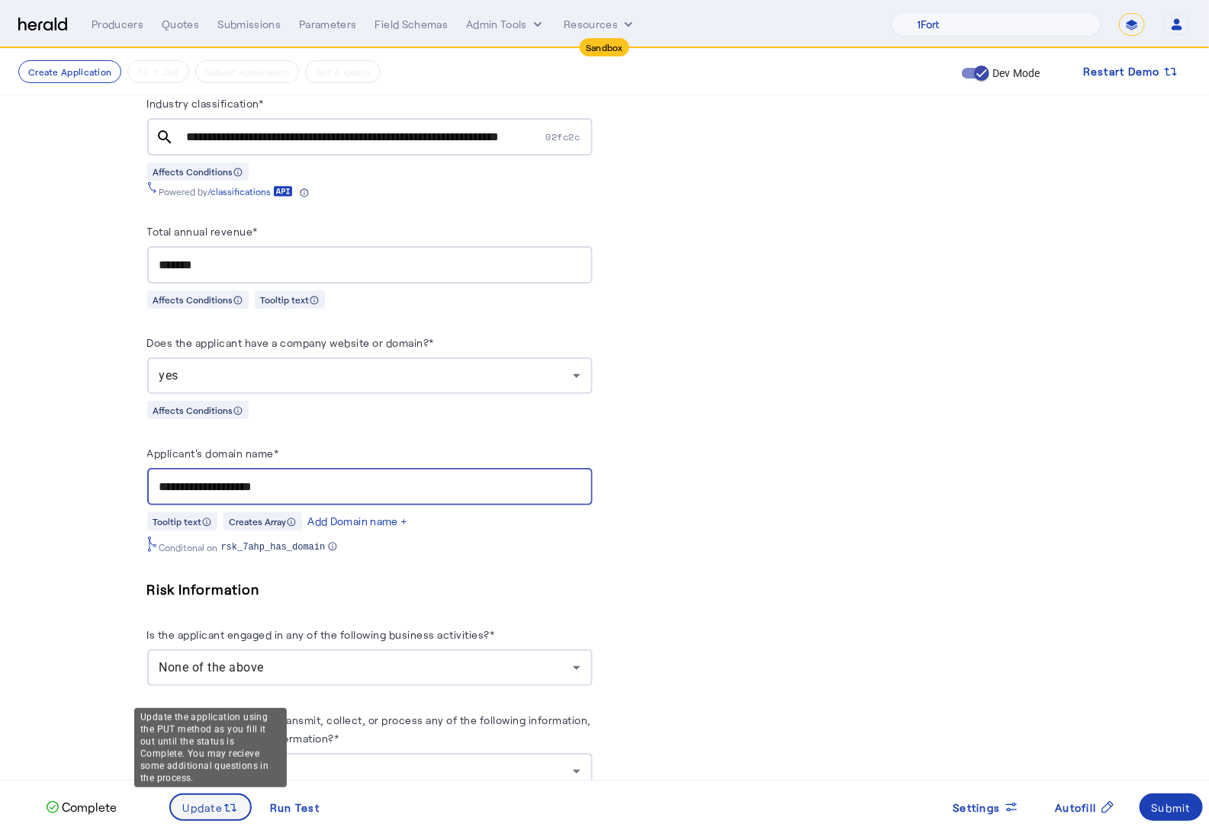
type input "**********"
click at [207, 806] on span "Update" at bounding box center [203, 808] width 40 height 16
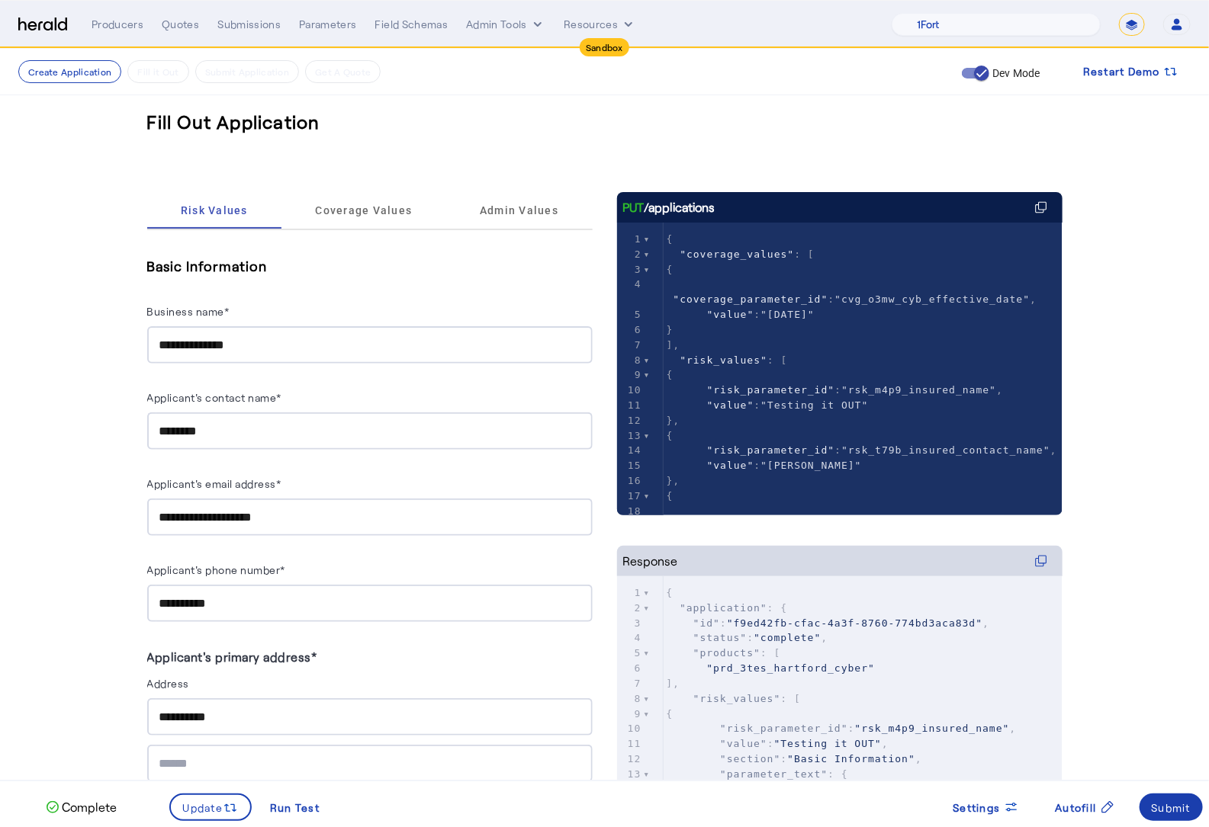
click at [1161, 810] on div "Submit" at bounding box center [1171, 808] width 40 height 16
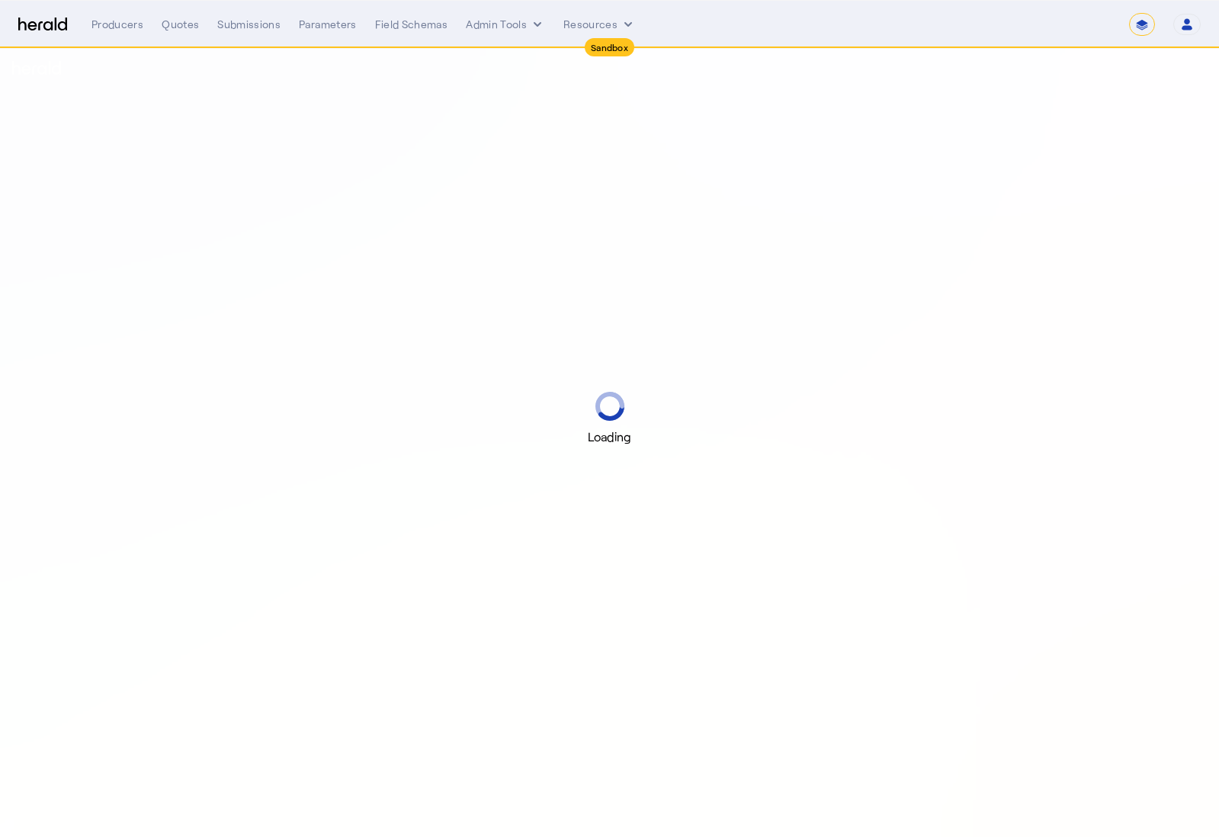
select select "*******"
select select "pfm_2v8p_herald_api"
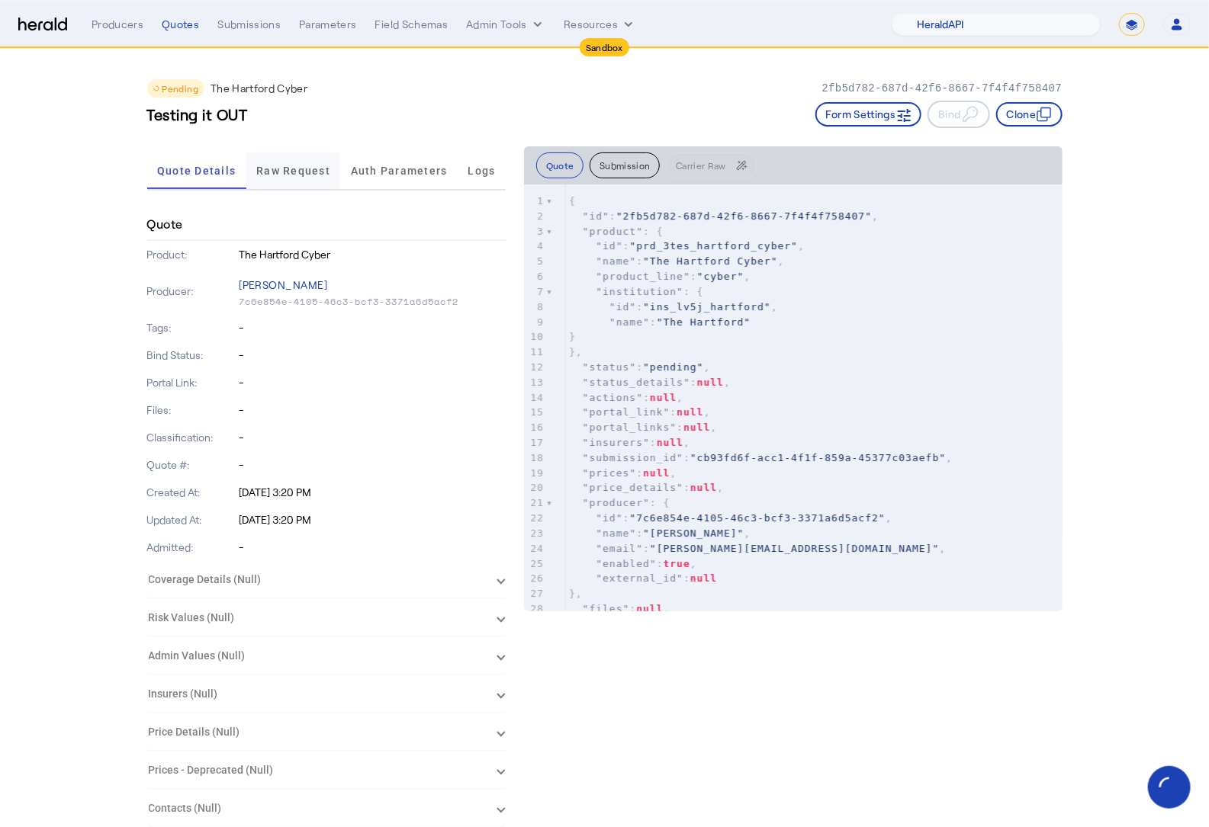
click at [283, 163] on span "Raw Request" at bounding box center [293, 171] width 74 height 37
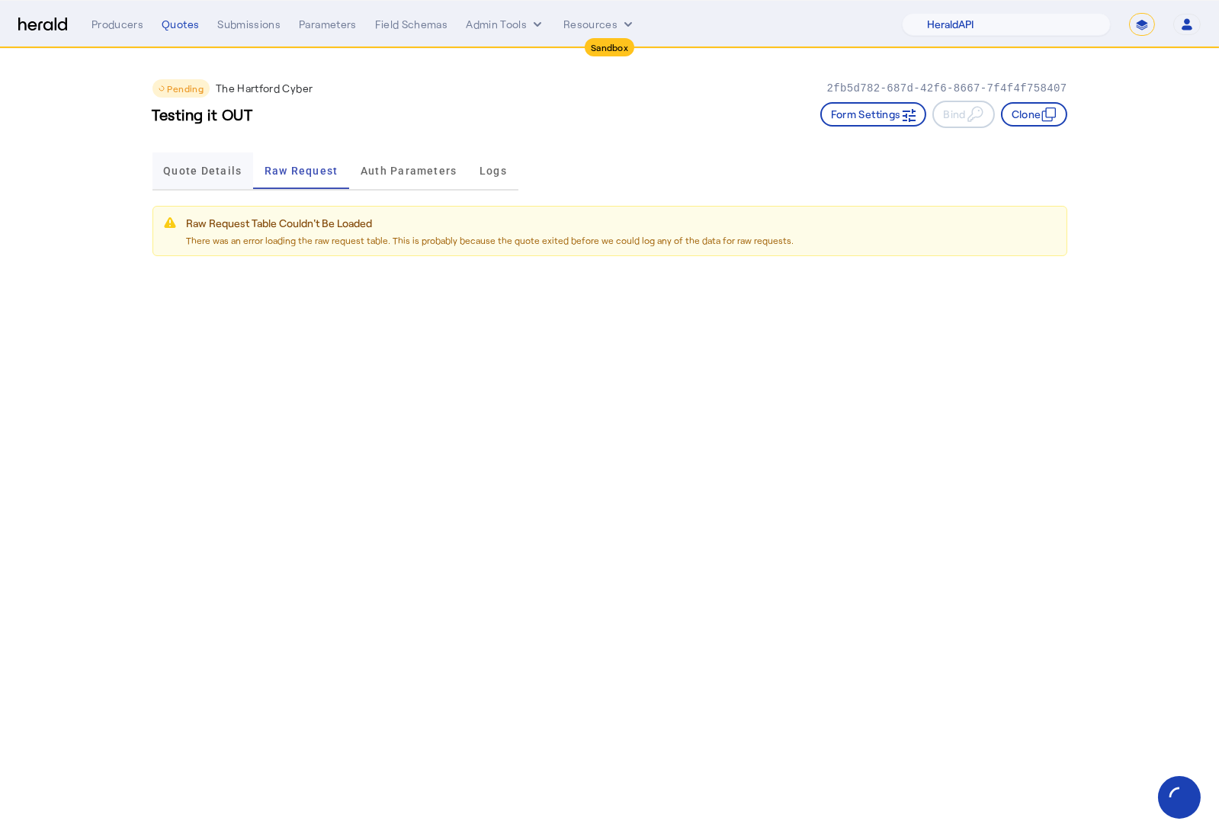
click at [207, 173] on span "Quote Details" at bounding box center [202, 170] width 79 height 11
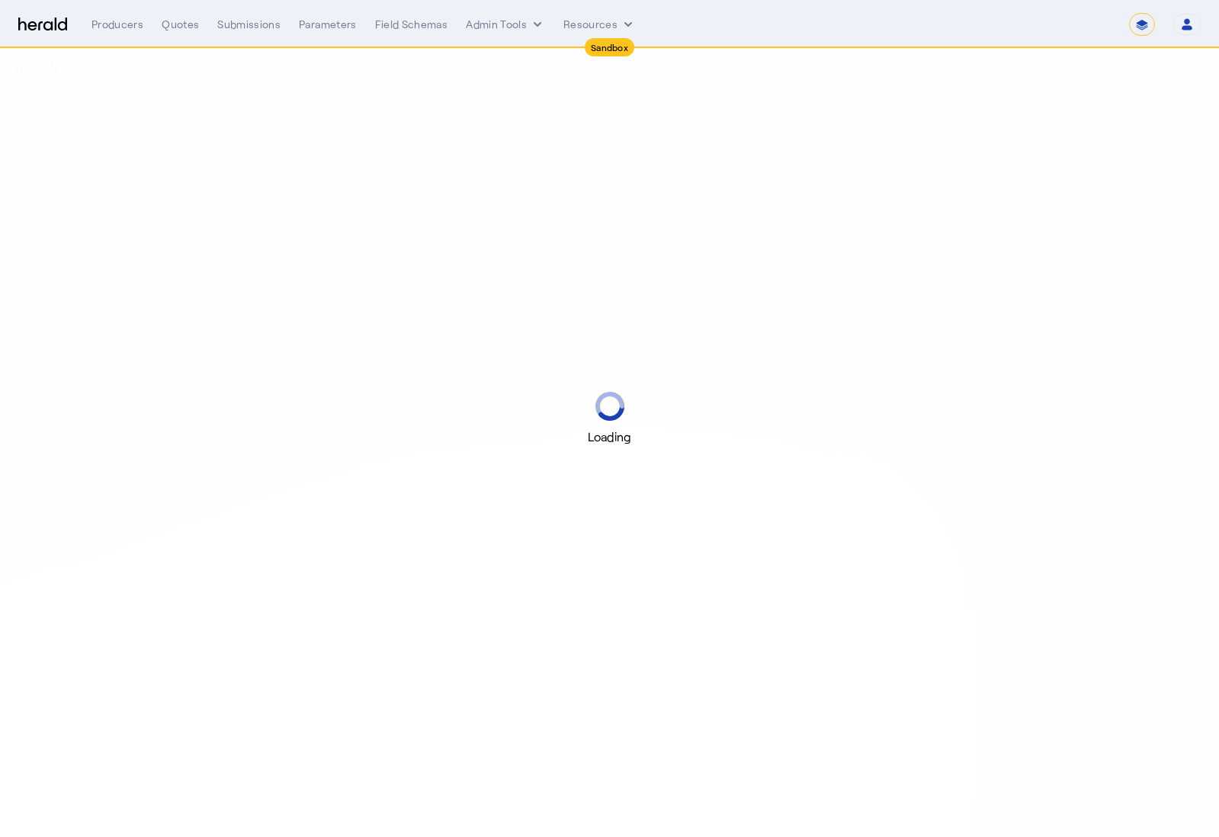
select select "*******"
select select "pfm_2v8p_herald_api"
select select "*******"
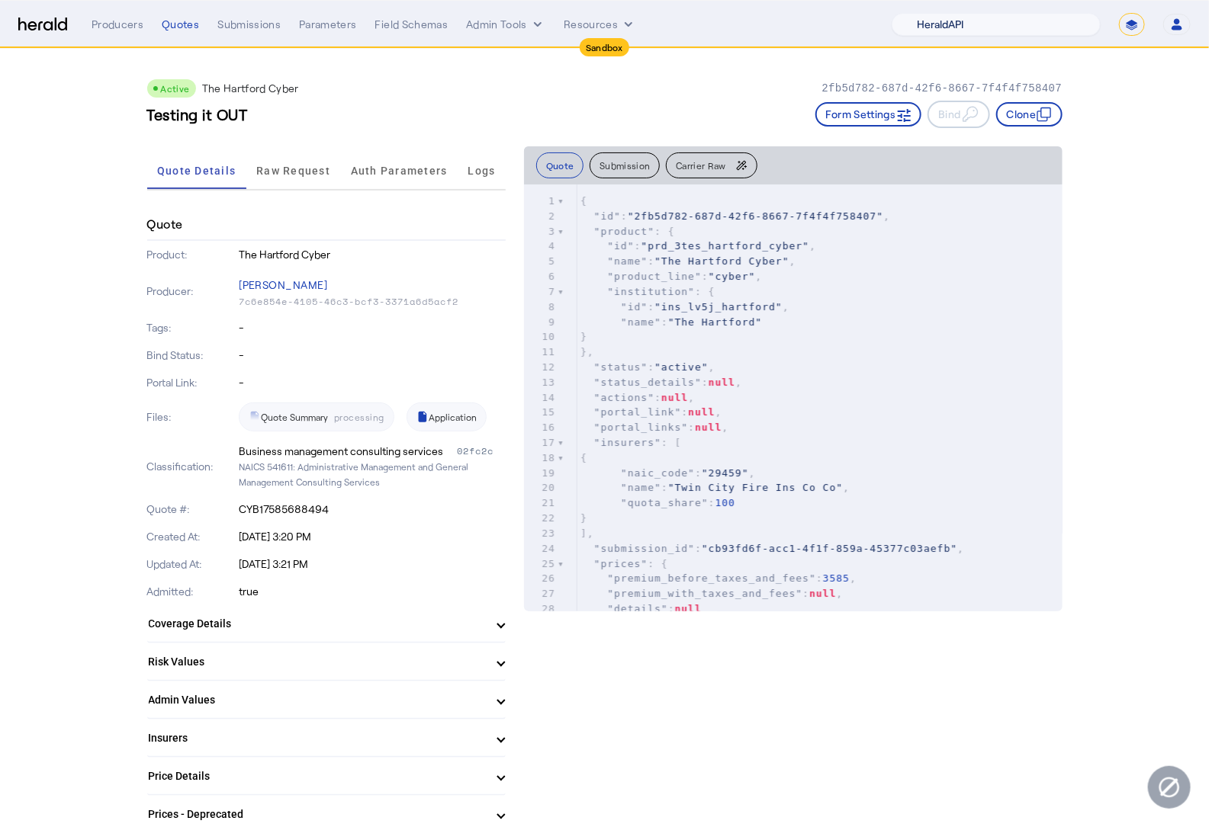
click at [1079, 26] on select "1Fort Acrisure Acturis Affinity Advisors Affinity Risk Agentero AmWins Anzen Ao…" at bounding box center [995, 24] width 209 height 23
click at [939, 13] on select "1Fort Acrisure Acturis Affinity Advisors Affinity Risk Agentero AmWins Anzen Ao…" at bounding box center [995, 24] width 209 height 23
select select "pfm_2v8p_herald_api"
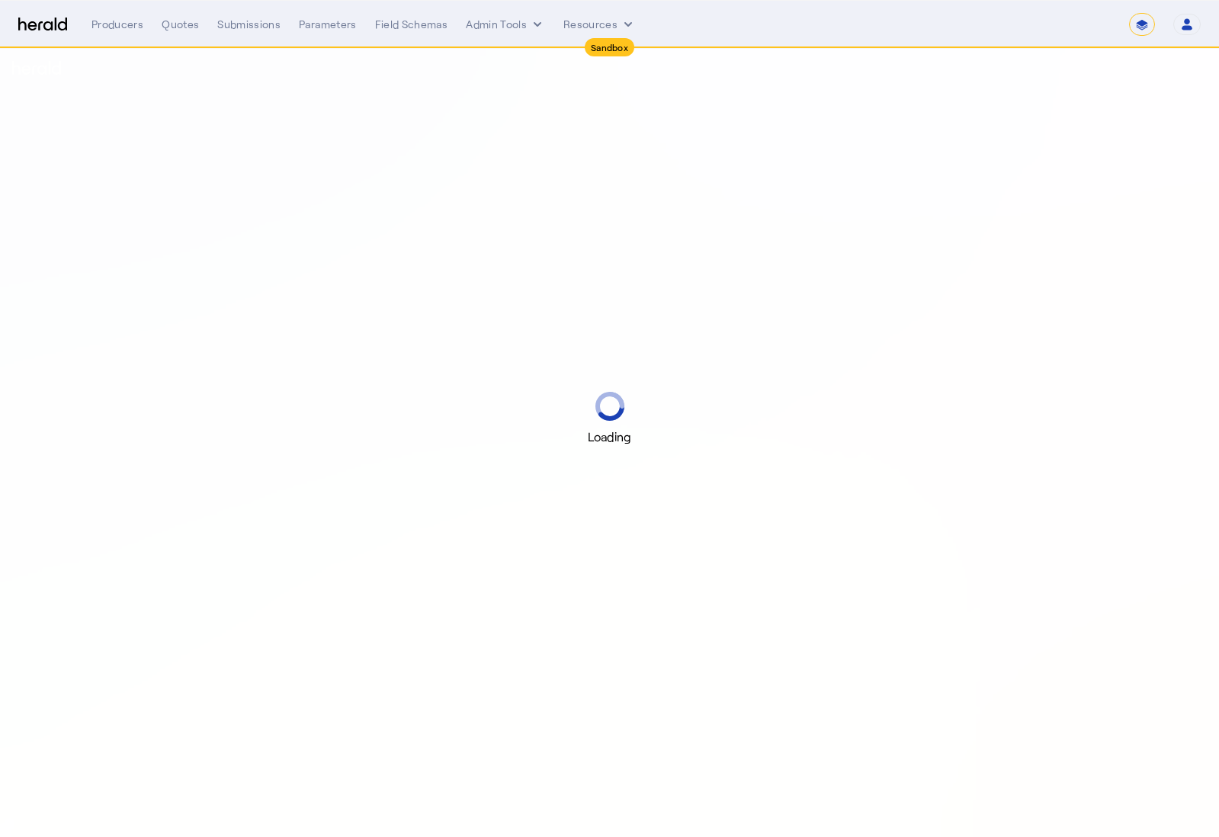
select select "*******"
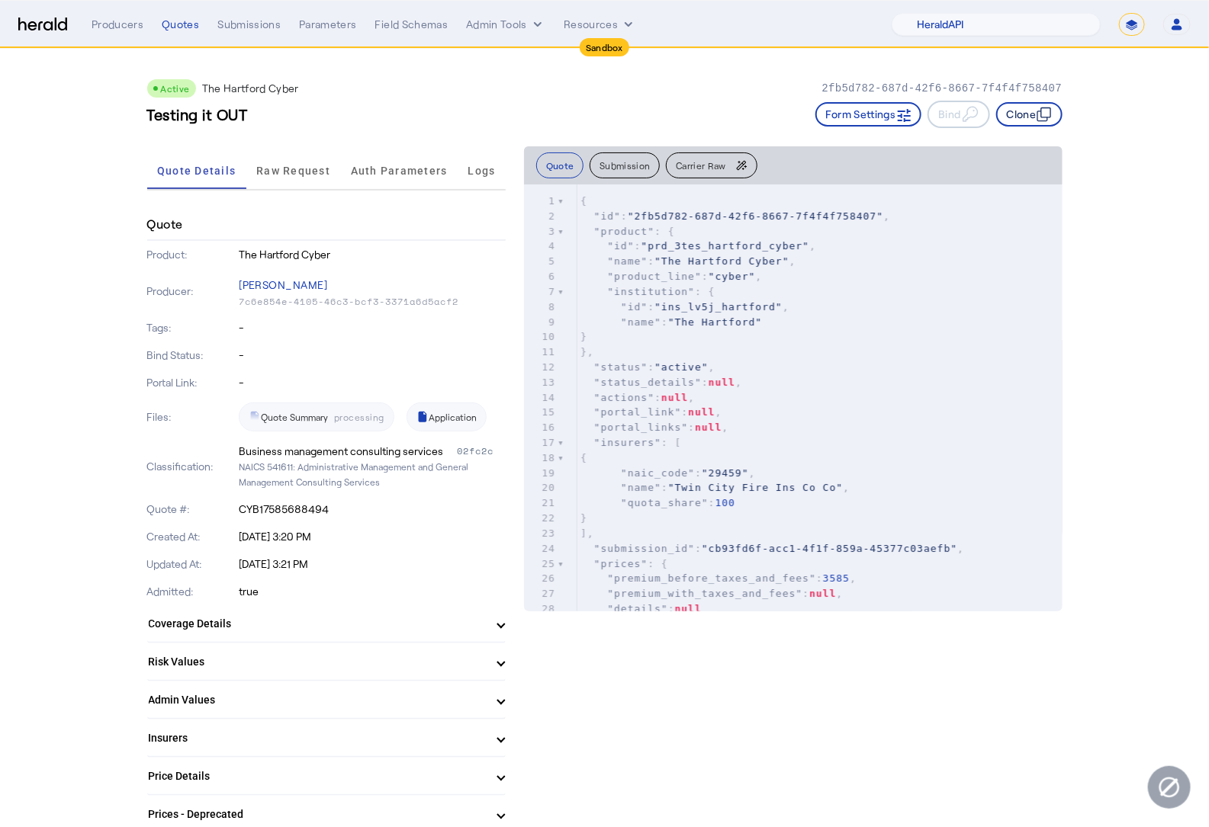
click at [1039, 105] on button "Clone" at bounding box center [1029, 114] width 66 height 24
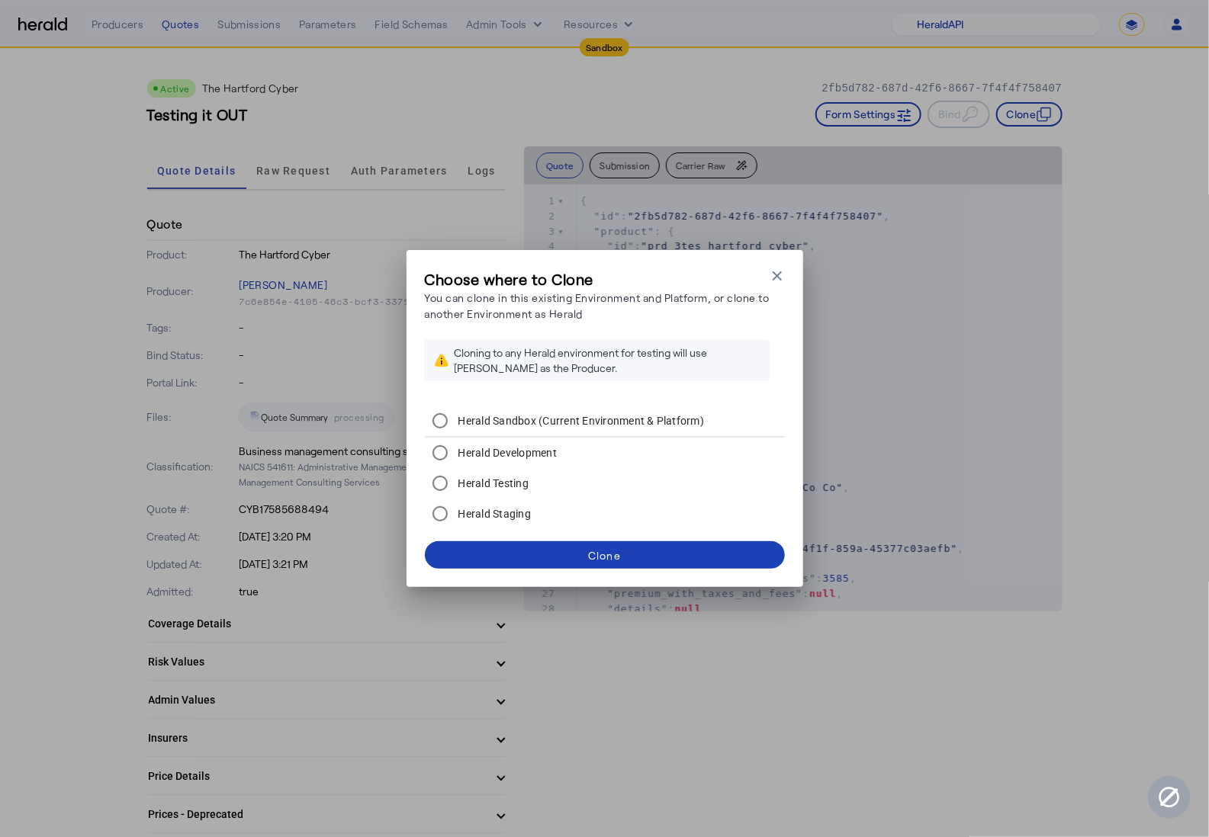
click at [788, 275] on div "Choose where to Clone You can clone in this existing Environment and Platform, …" at bounding box center [604, 418] width 397 height 337
click at [783, 271] on icon "button" at bounding box center [776, 275] width 15 height 15
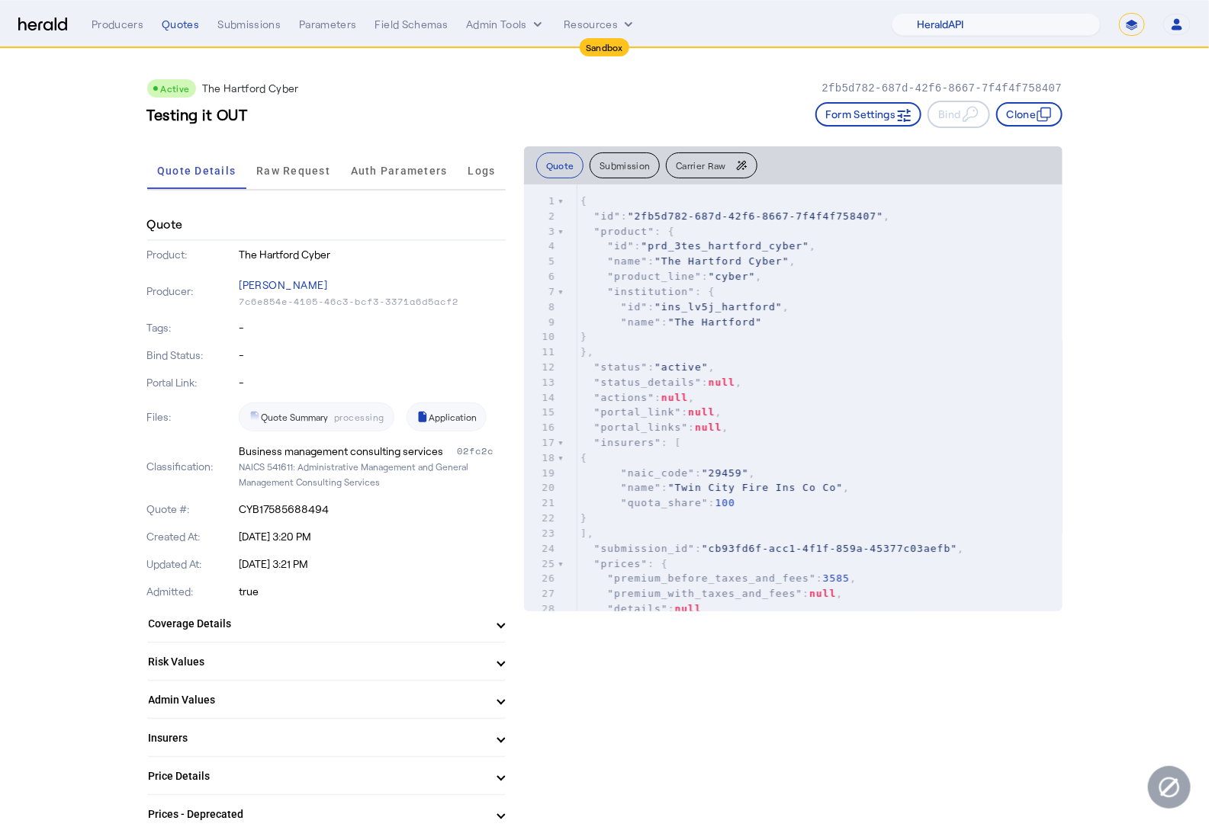
click at [40, 33] on div "Menu Producers Quotes Submissions Parameters Field Schemas Admin Tools Resource…" at bounding box center [604, 24] width 1172 height 23
click at [43, 24] on img at bounding box center [42, 25] width 49 height 14
click at [55, 31] on img at bounding box center [42, 25] width 49 height 14
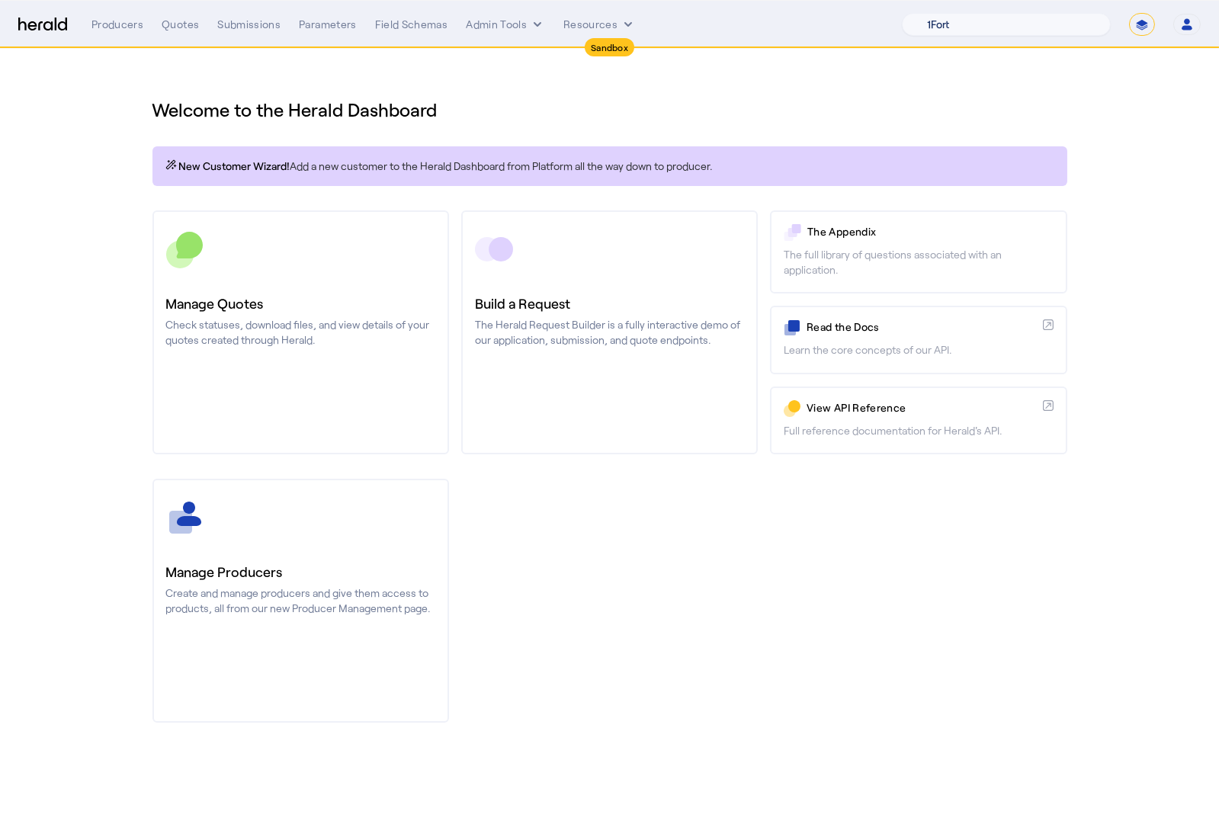
click at [1029, 25] on select "1Fort Acrisure Acturis Affinity Advisors Affinity Risk Agentero AmWins Anzen Ao…" at bounding box center [1006, 24] width 209 height 23
select select "pfm_h3db_crc"
click at [939, 13] on select "1Fort Acrisure Acturis Affinity Advisors Affinity Risk Agentero AmWins Anzen Ao…" at bounding box center [1006, 24] width 209 height 23
click at [348, 332] on div "You are now impersonating the CRC platform." at bounding box center [609, 418] width 1219 height 837
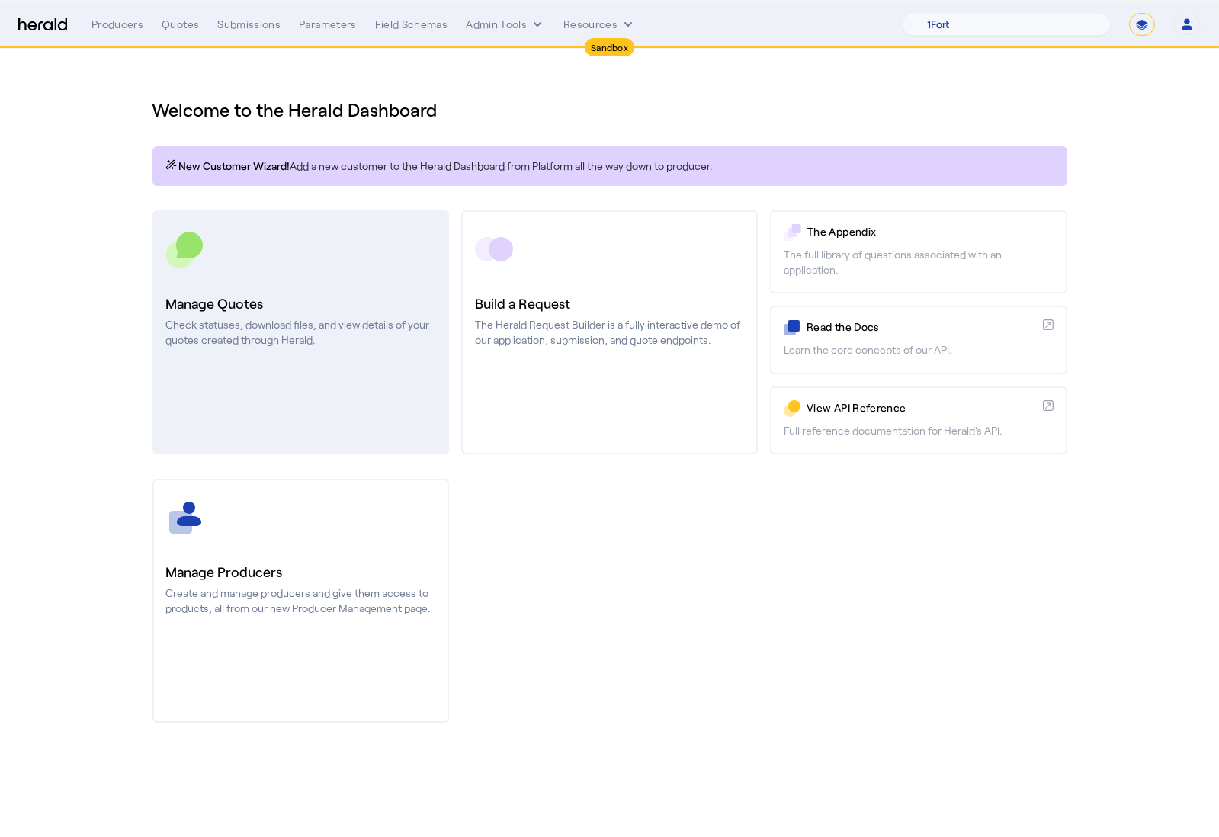
click at [377, 322] on p "Check statuses, download files, and view details of your quotes created through…" at bounding box center [300, 332] width 269 height 31
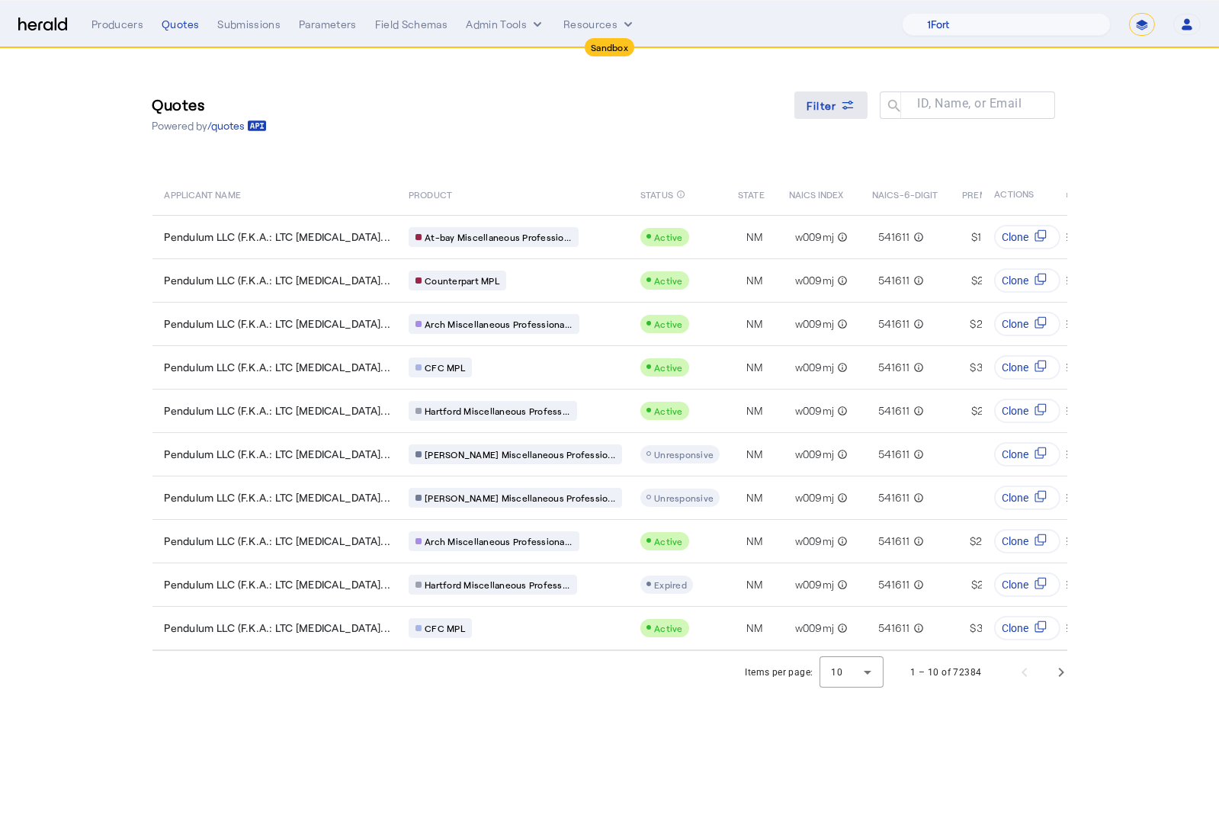
click at [848, 111] on icon at bounding box center [847, 105] width 15 height 15
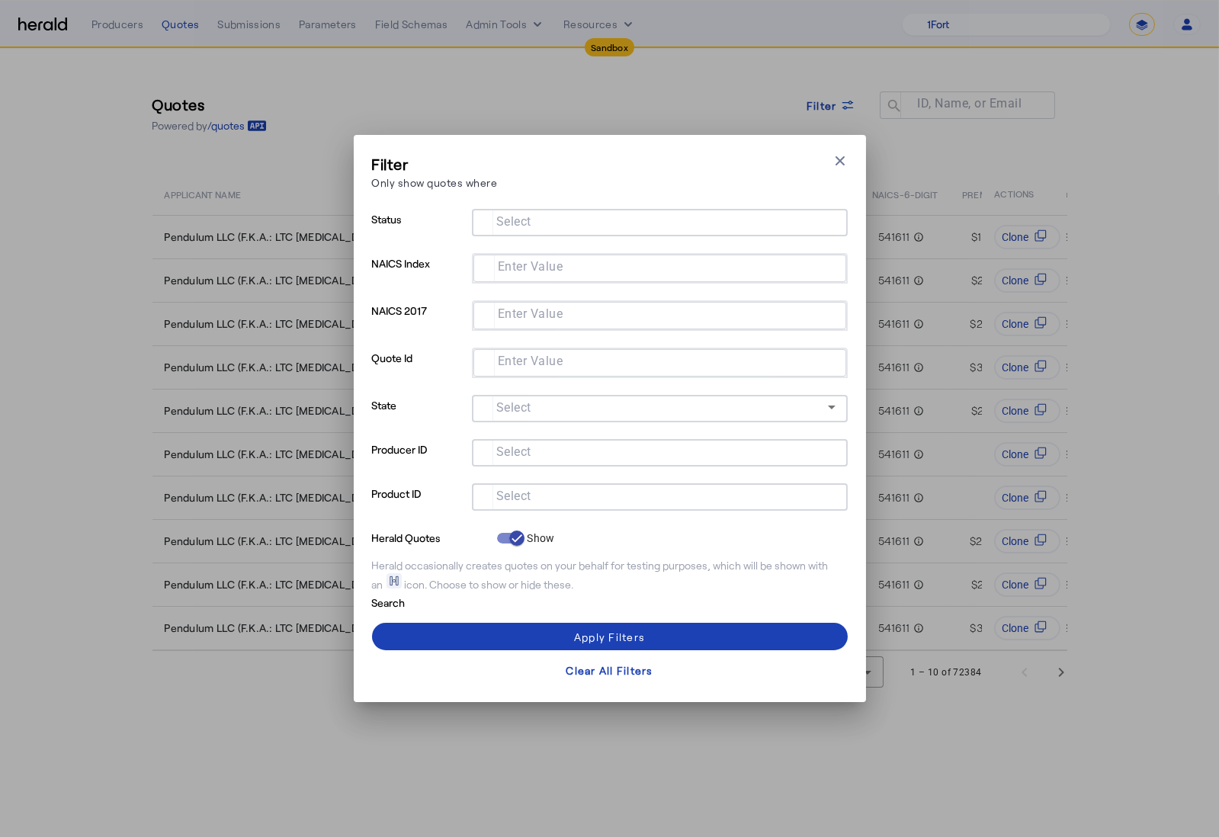
click at [573, 497] on input "Select" at bounding box center [656, 496] width 345 height 18
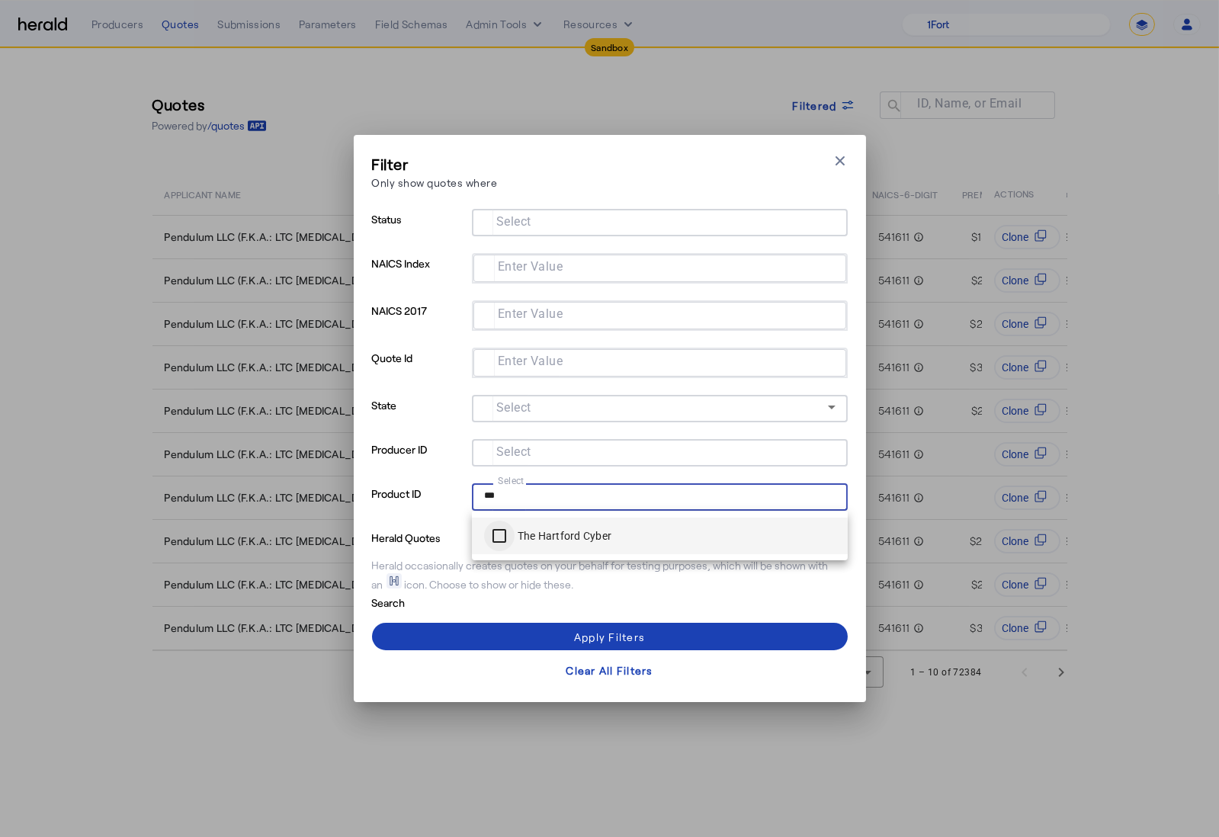
type input "***"
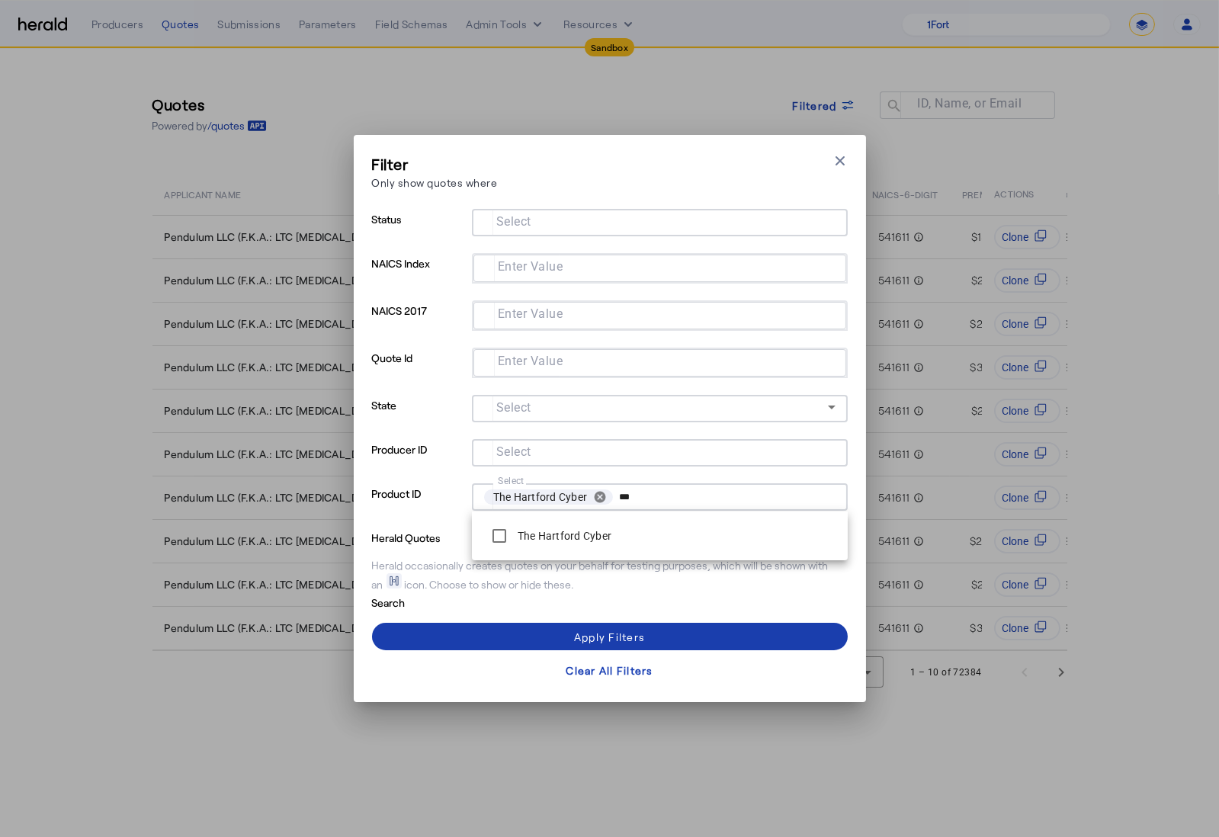
click at [490, 629] on span at bounding box center [610, 636] width 476 height 37
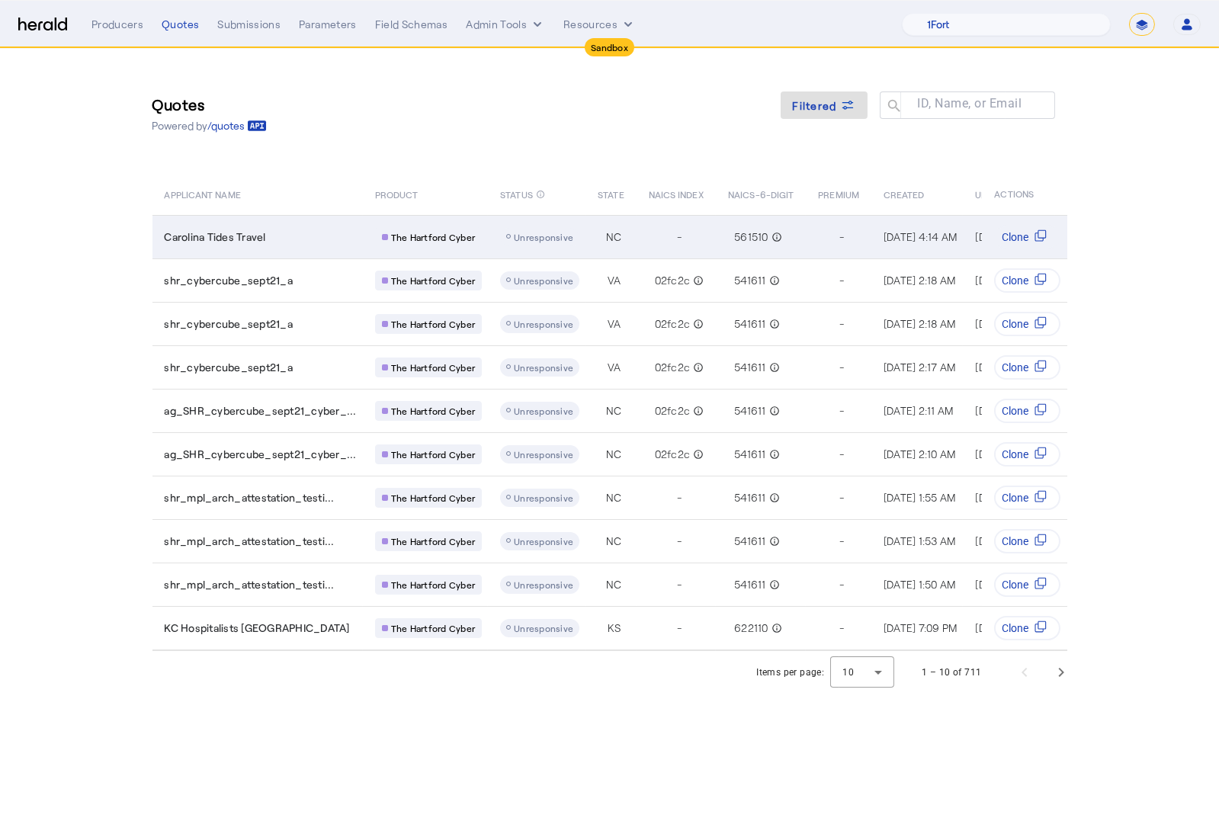
click at [332, 247] on td "Carolina Tides Travel" at bounding box center [258, 236] width 210 height 43
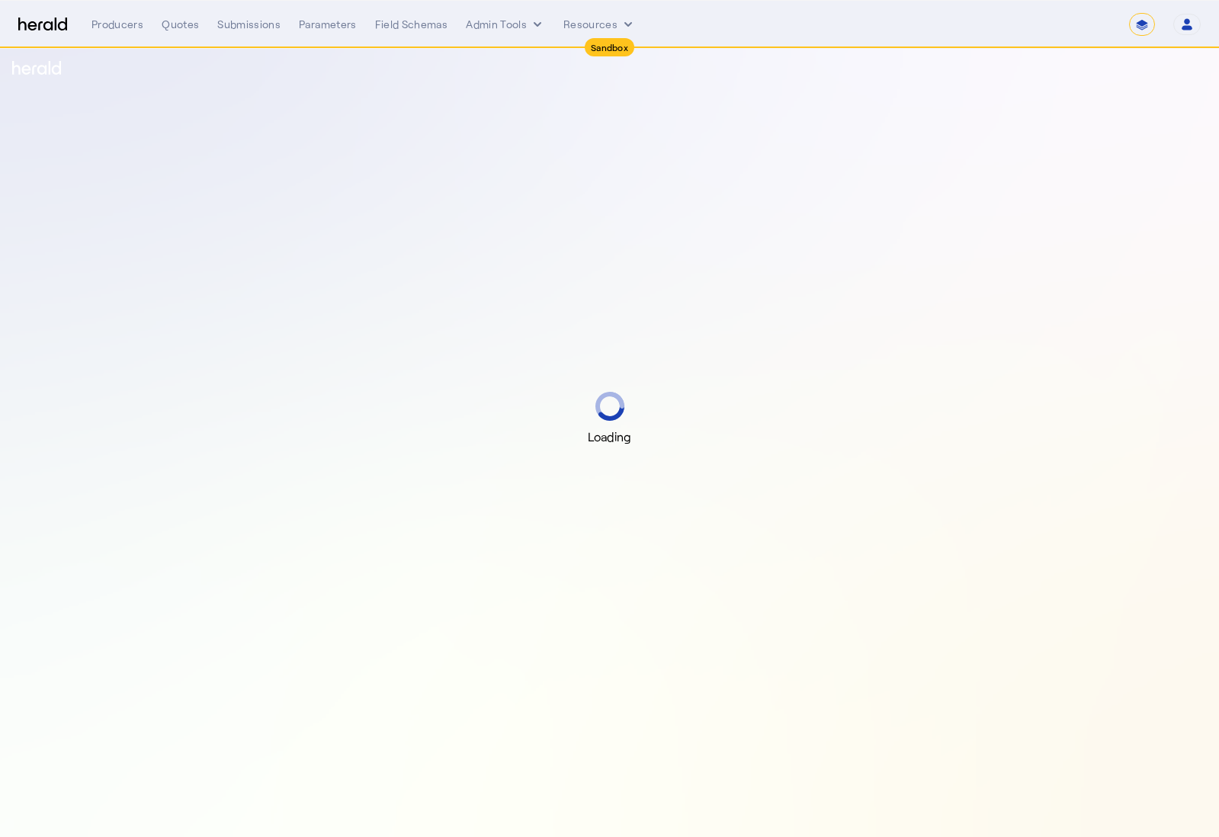
select select "*******"
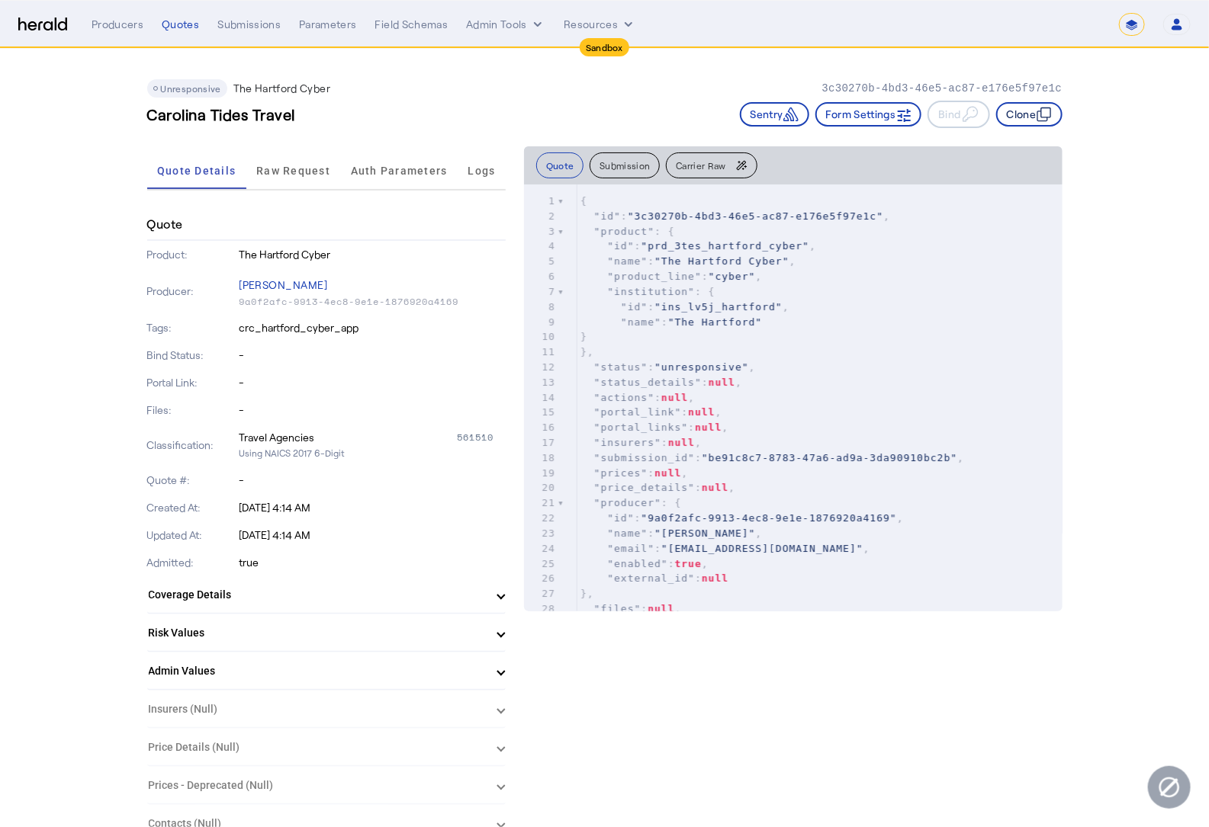
click at [1032, 117] on button "Clone" at bounding box center [1029, 114] width 66 height 24
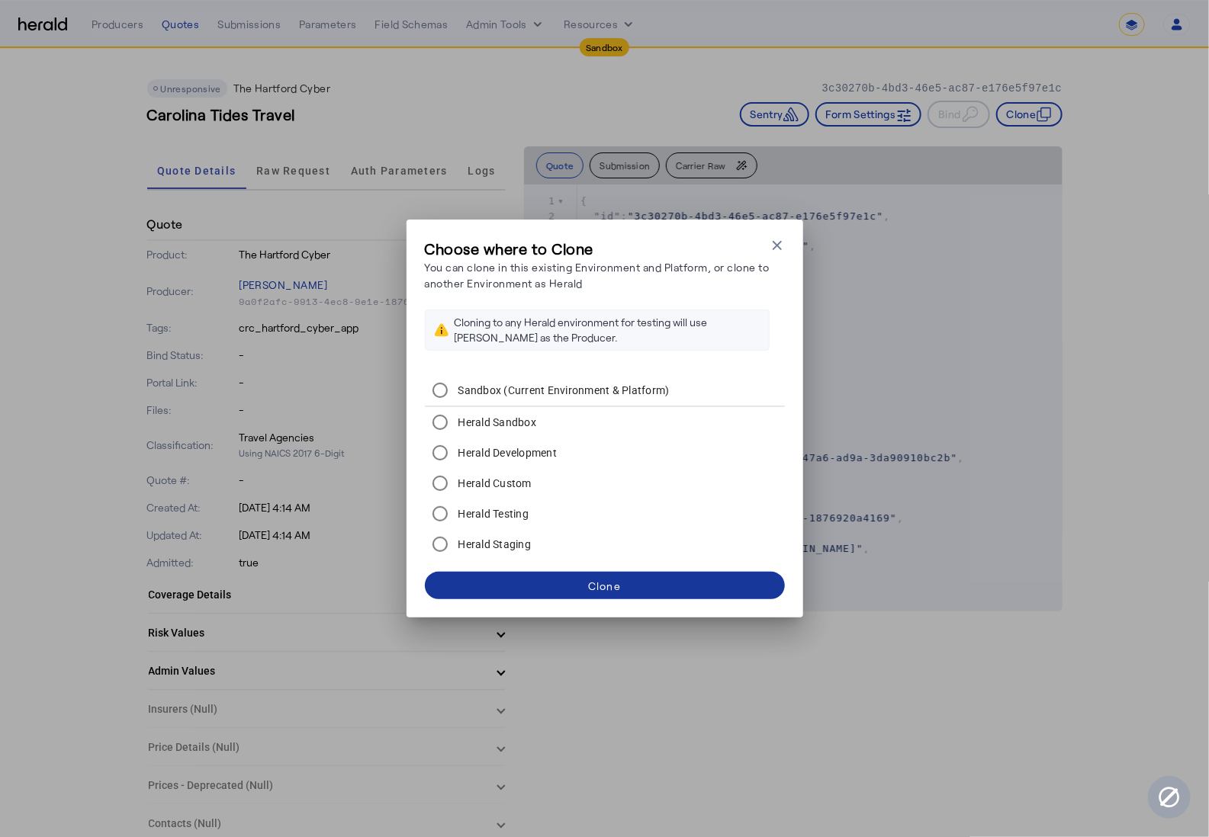
click at [594, 593] on span at bounding box center [605, 585] width 360 height 37
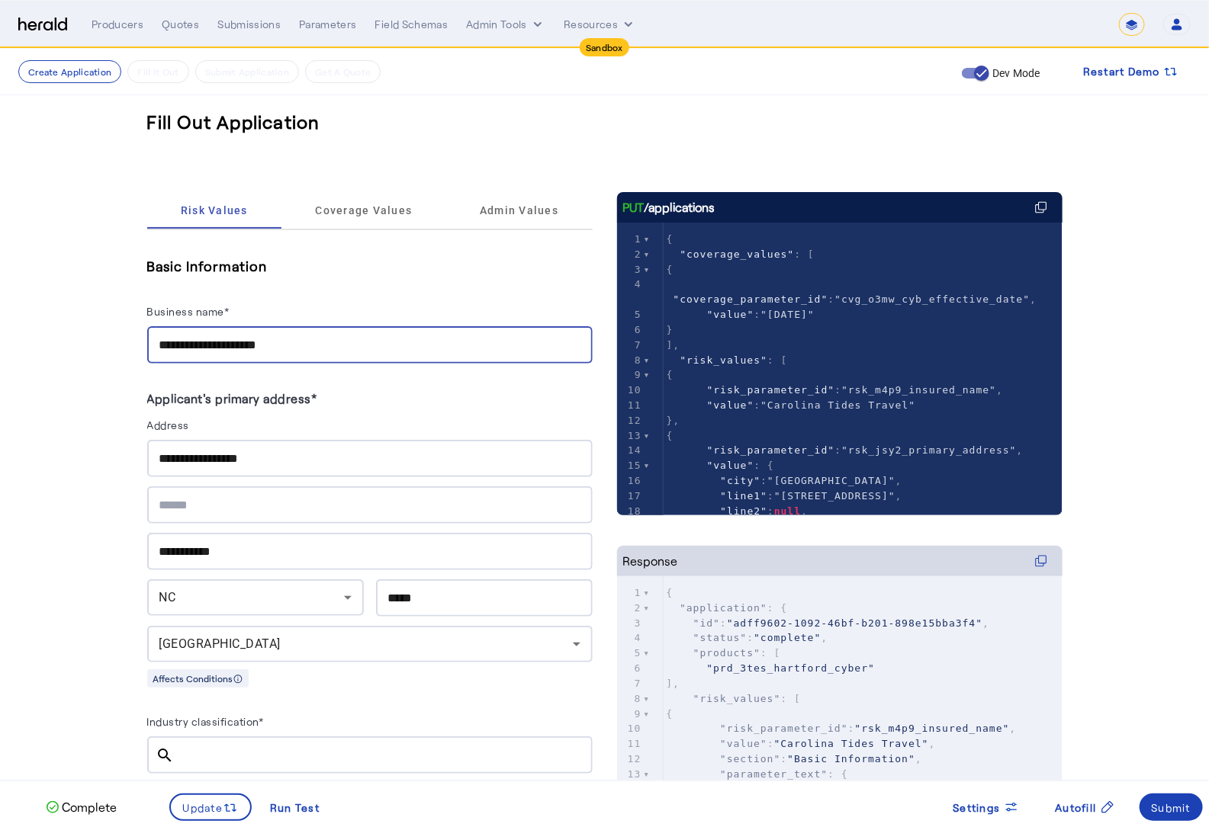
drag, startPoint x: 325, startPoint y: 345, endPoint x: 78, endPoint y: 342, distance: 247.1
type input "**********"
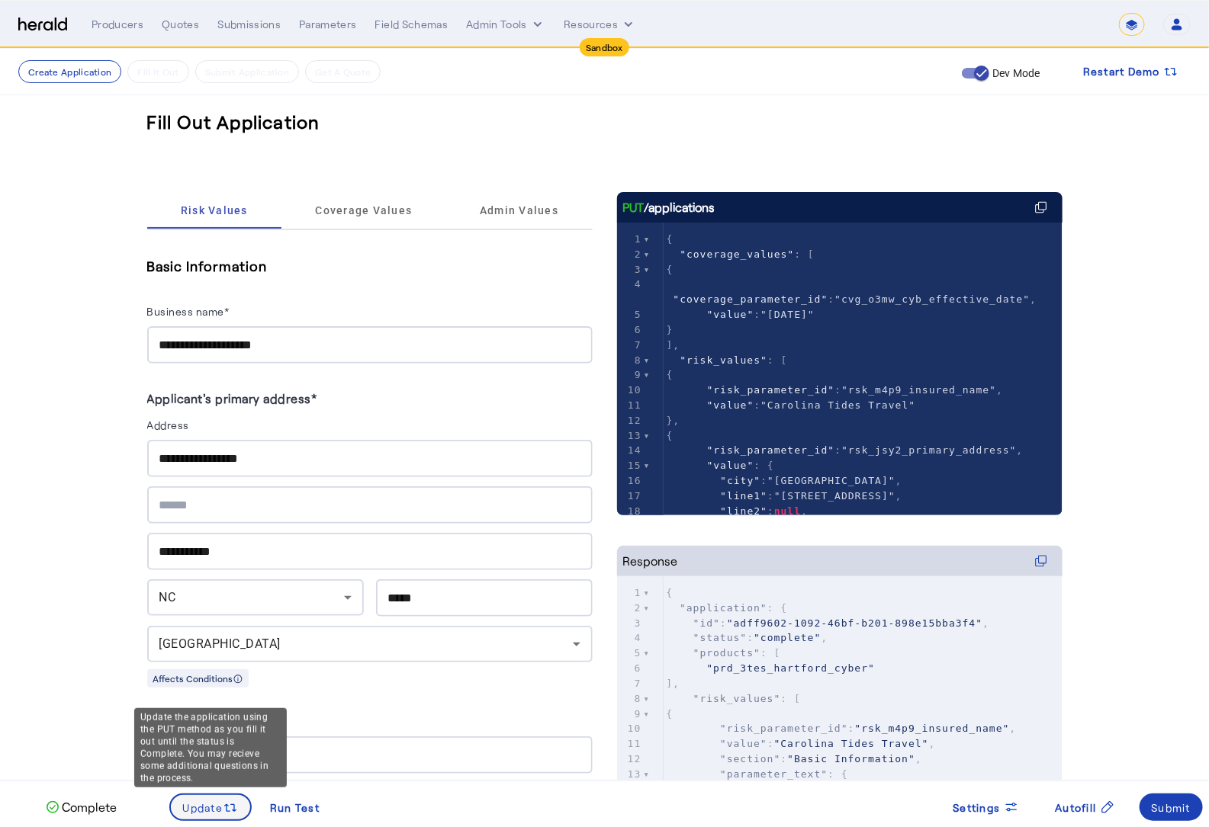
click at [209, 801] on span "Update" at bounding box center [203, 808] width 40 height 16
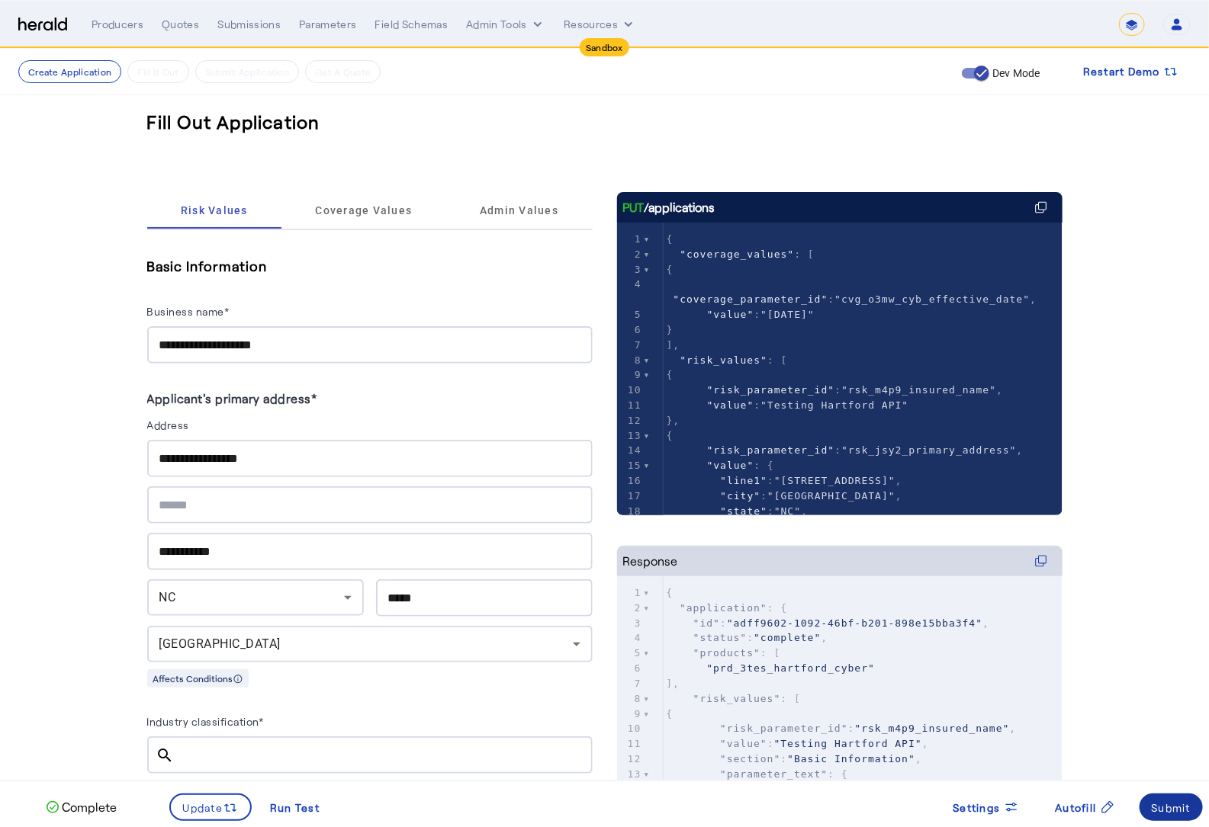
click at [1175, 814] on div "Submit" at bounding box center [1171, 808] width 40 height 16
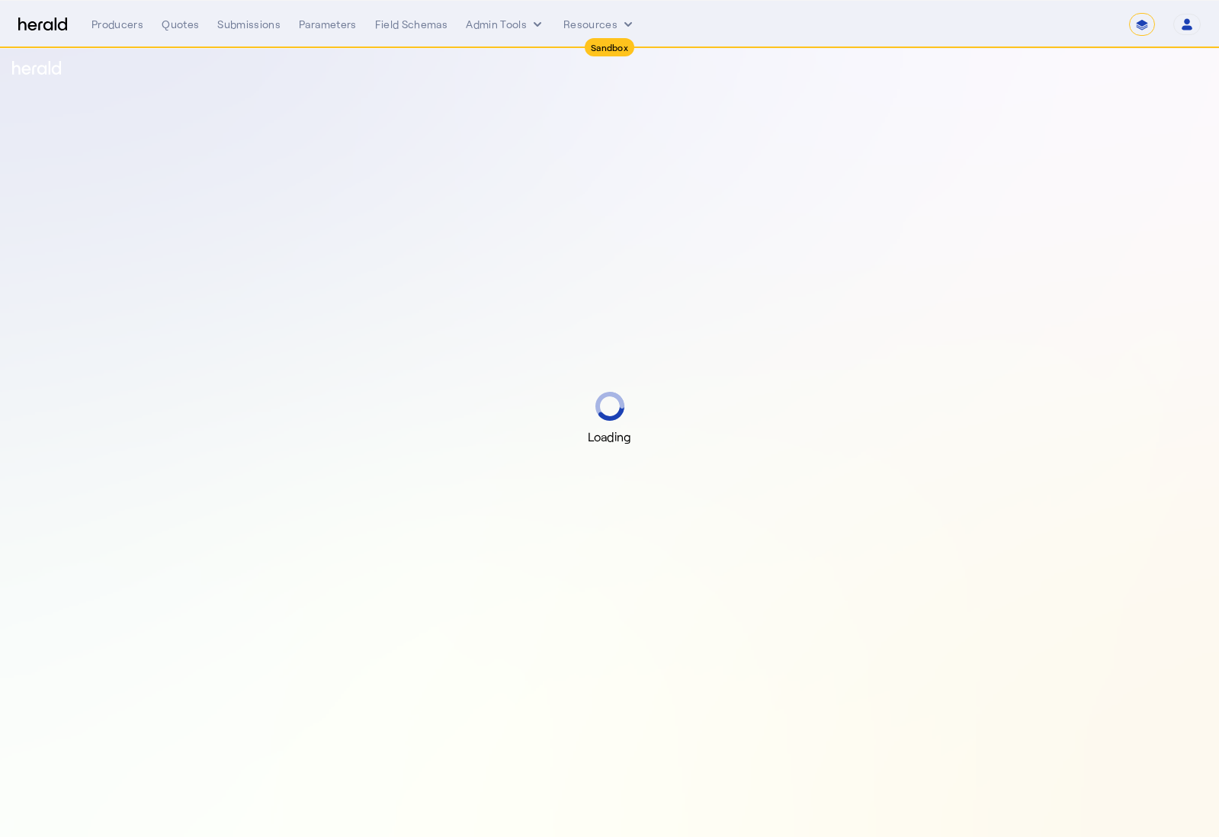
select select "*******"
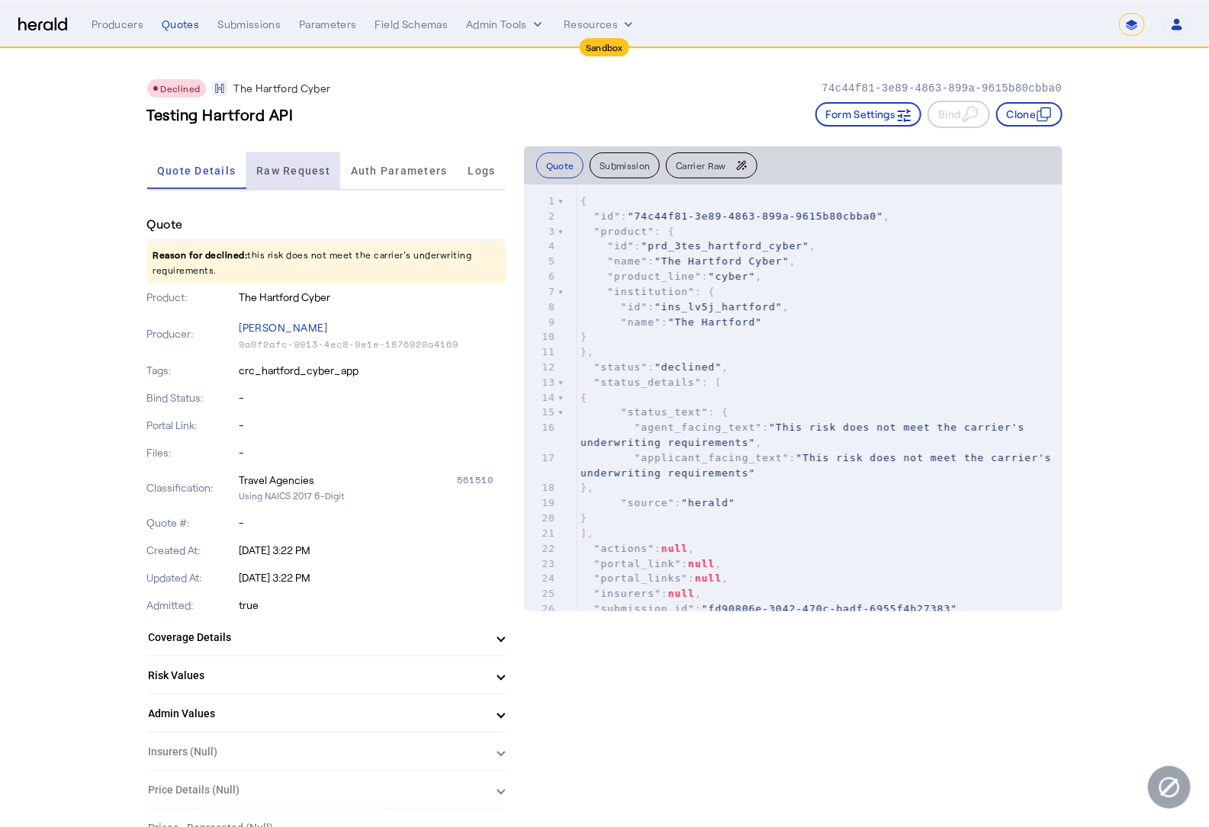
click at [292, 172] on span "Raw Request" at bounding box center [293, 170] width 74 height 11
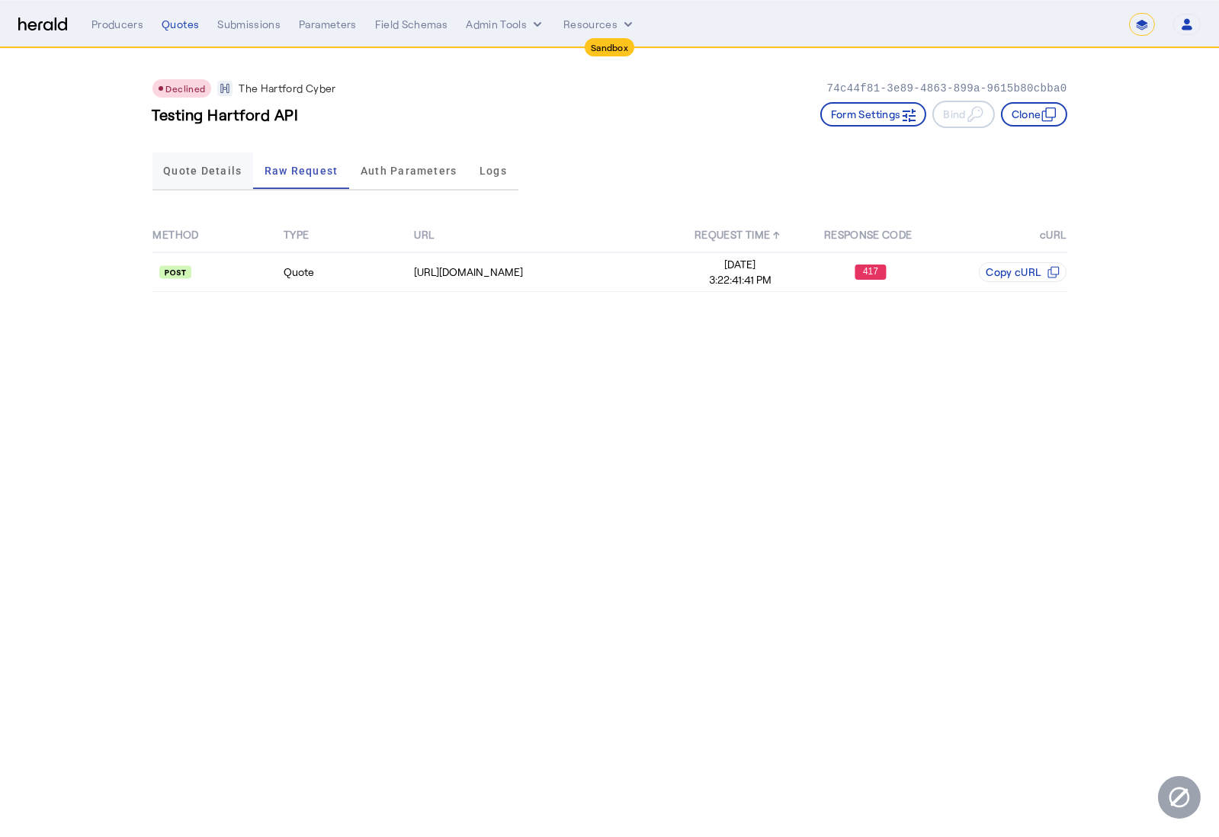
click at [202, 180] on span "Quote Details" at bounding box center [202, 171] width 79 height 37
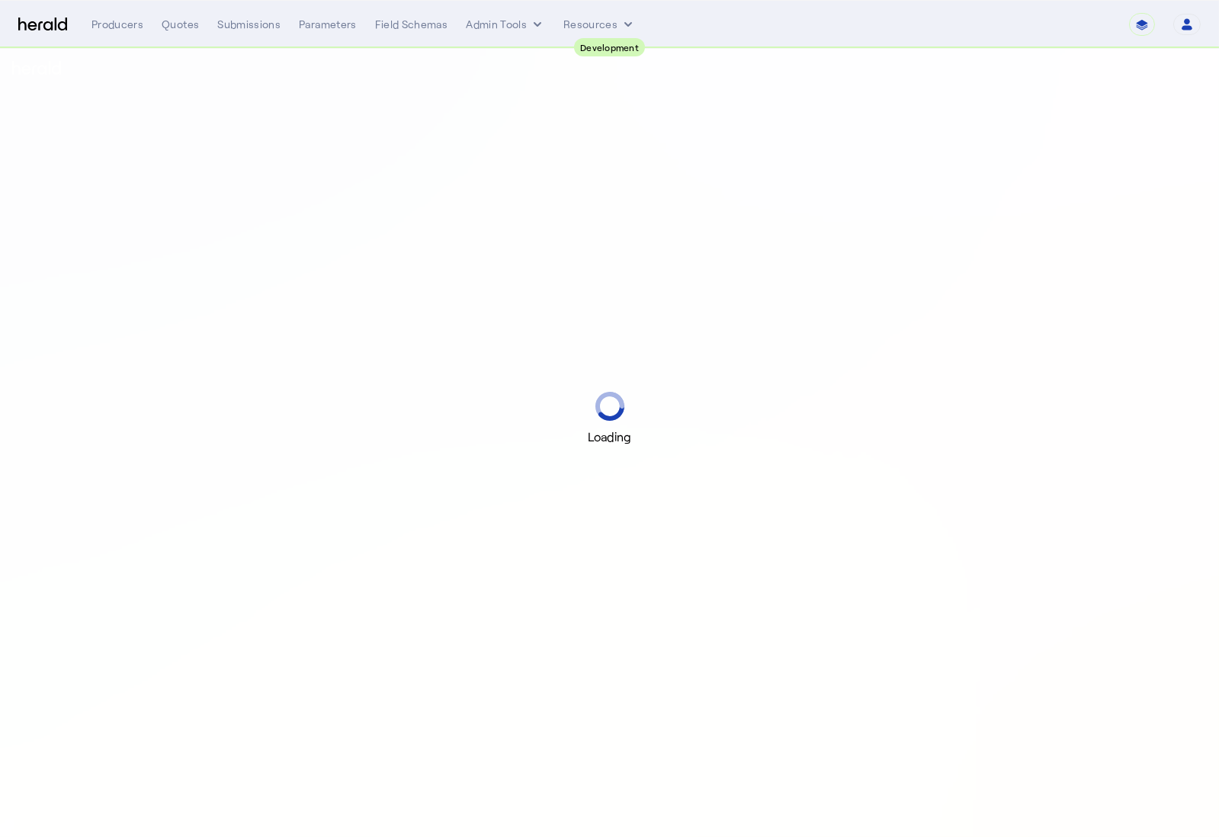
select select "pfm_2v8p_herald_api"
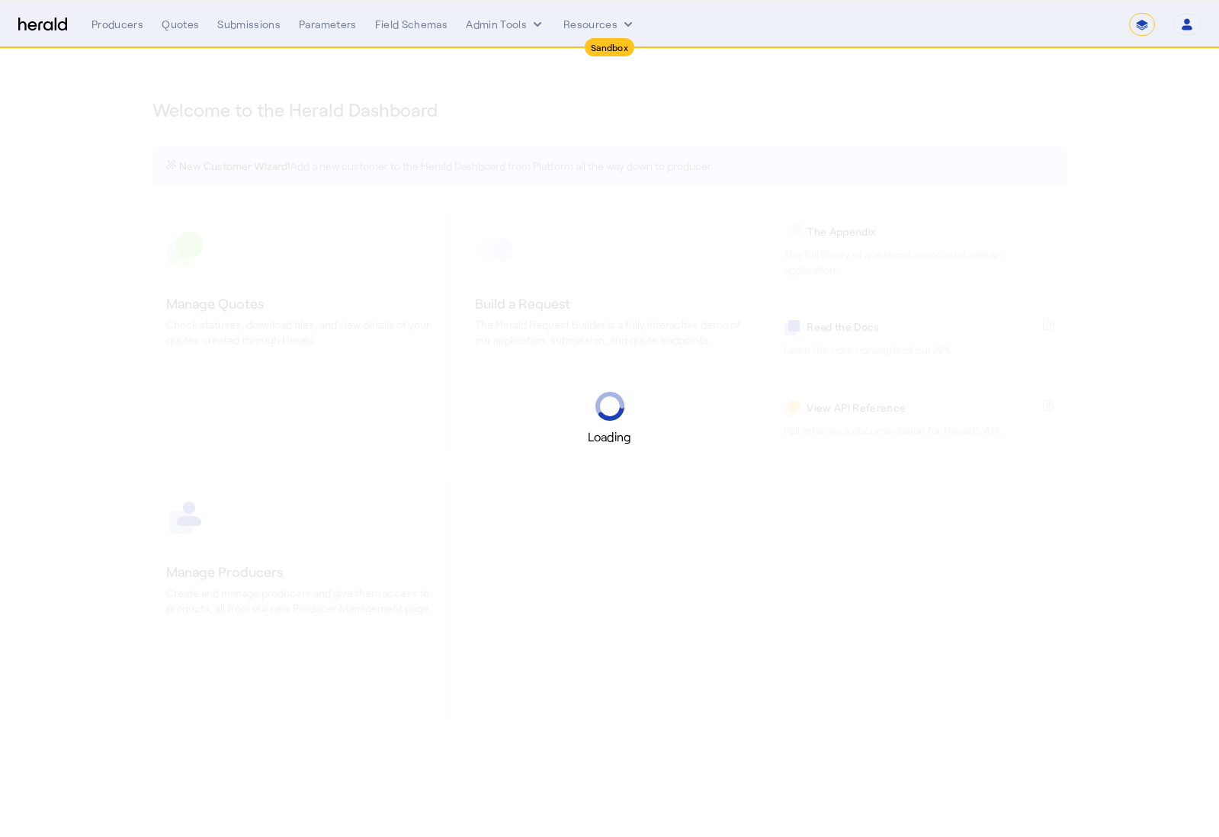
select select "*******"
click at [1086, 34] on select "1Fort Acrisure Acturis Affinity Advisors Affinity Risk Agentero AmWins Anzen Ao…" at bounding box center [1006, 24] width 209 height 23
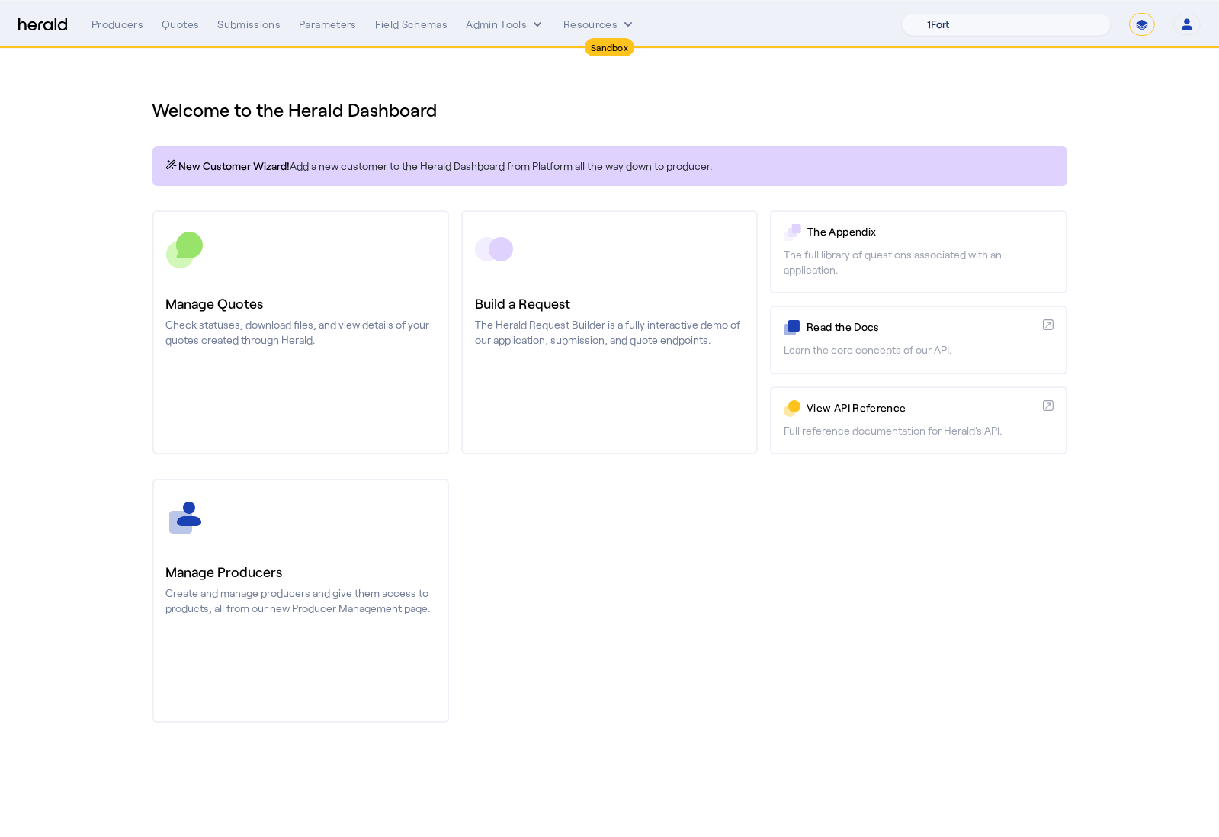
select select "pfm_h3db_crc"
click at [939, 13] on select "1Fort Acrisure Acturis Affinity Advisors Affinity Risk Agentero AmWins Anzen Ao…" at bounding box center [1006, 24] width 209 height 23
click at [294, 324] on div "You are now impersonating the CRC platform." at bounding box center [609, 418] width 1219 height 837
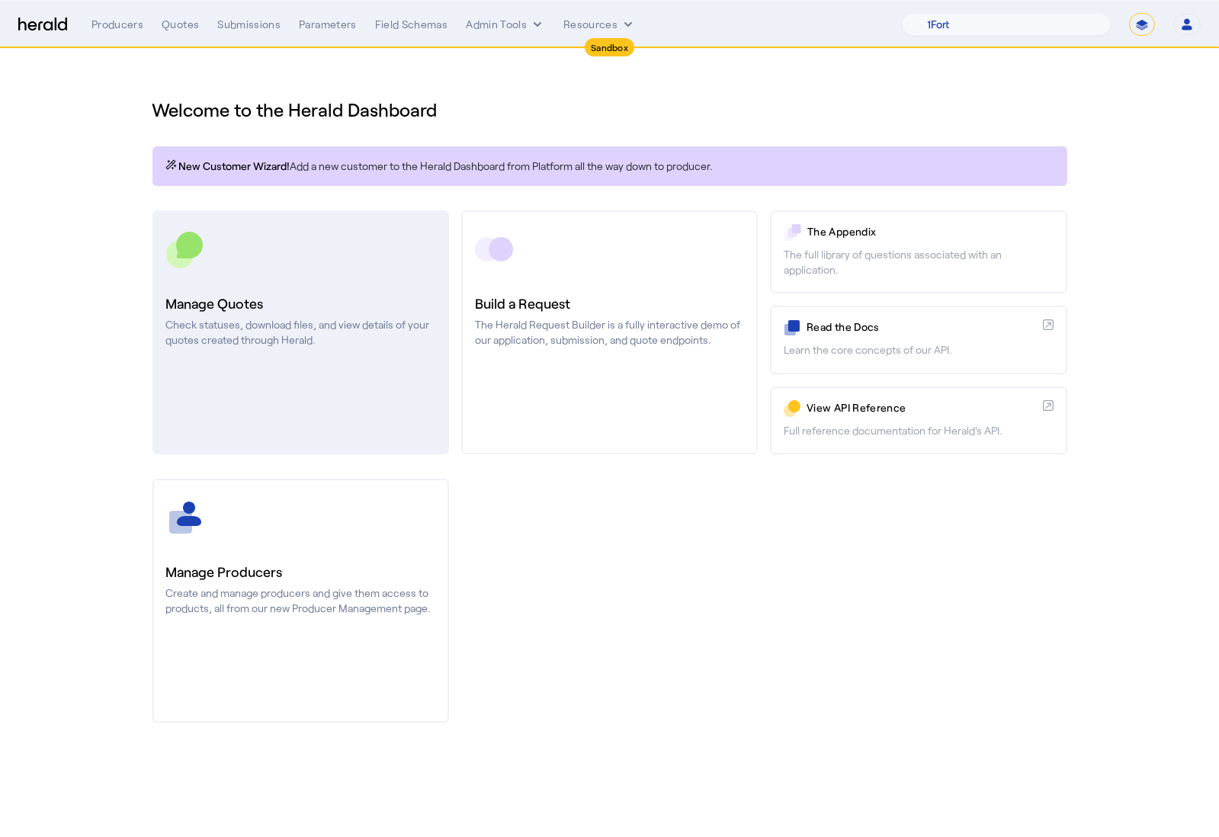
click at [342, 307] on h3 "Manage Quotes" at bounding box center [300, 303] width 269 height 21
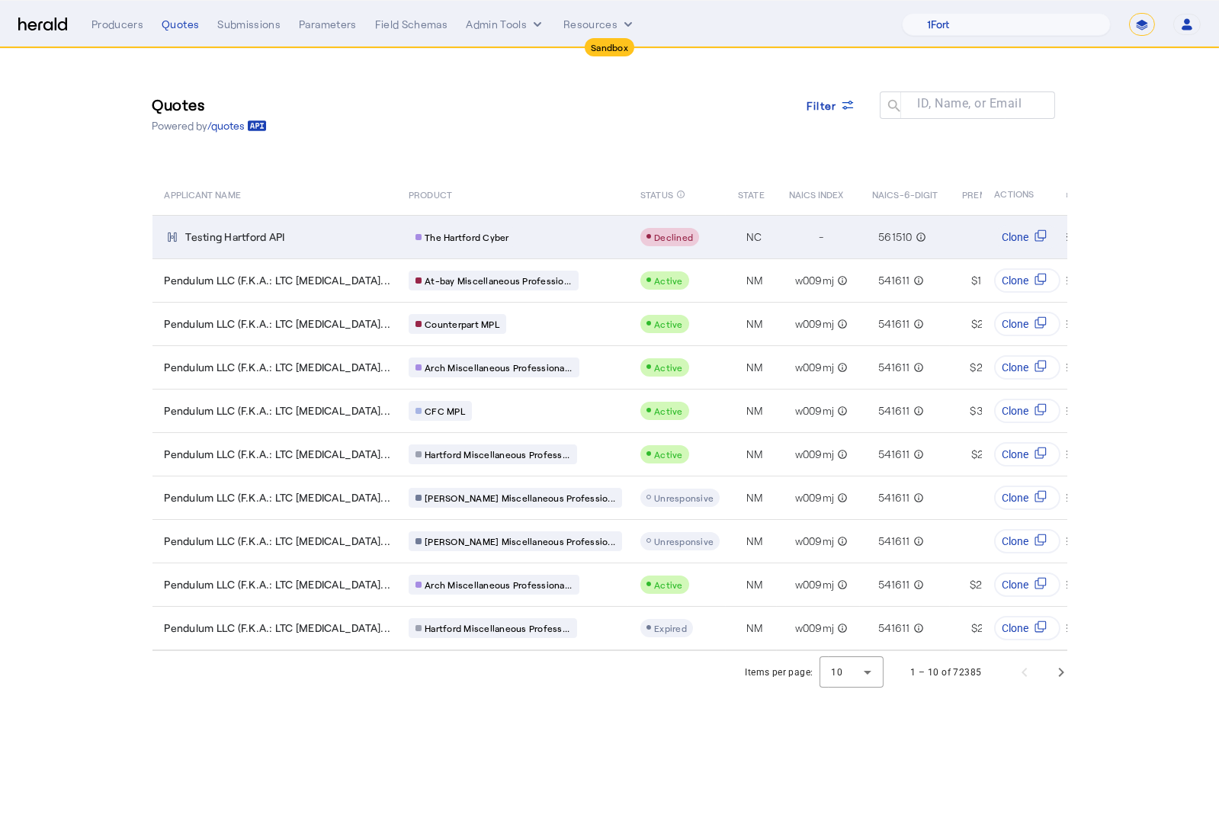
click at [397, 236] on td "The Hartford Cyber" at bounding box center [513, 236] width 232 height 43
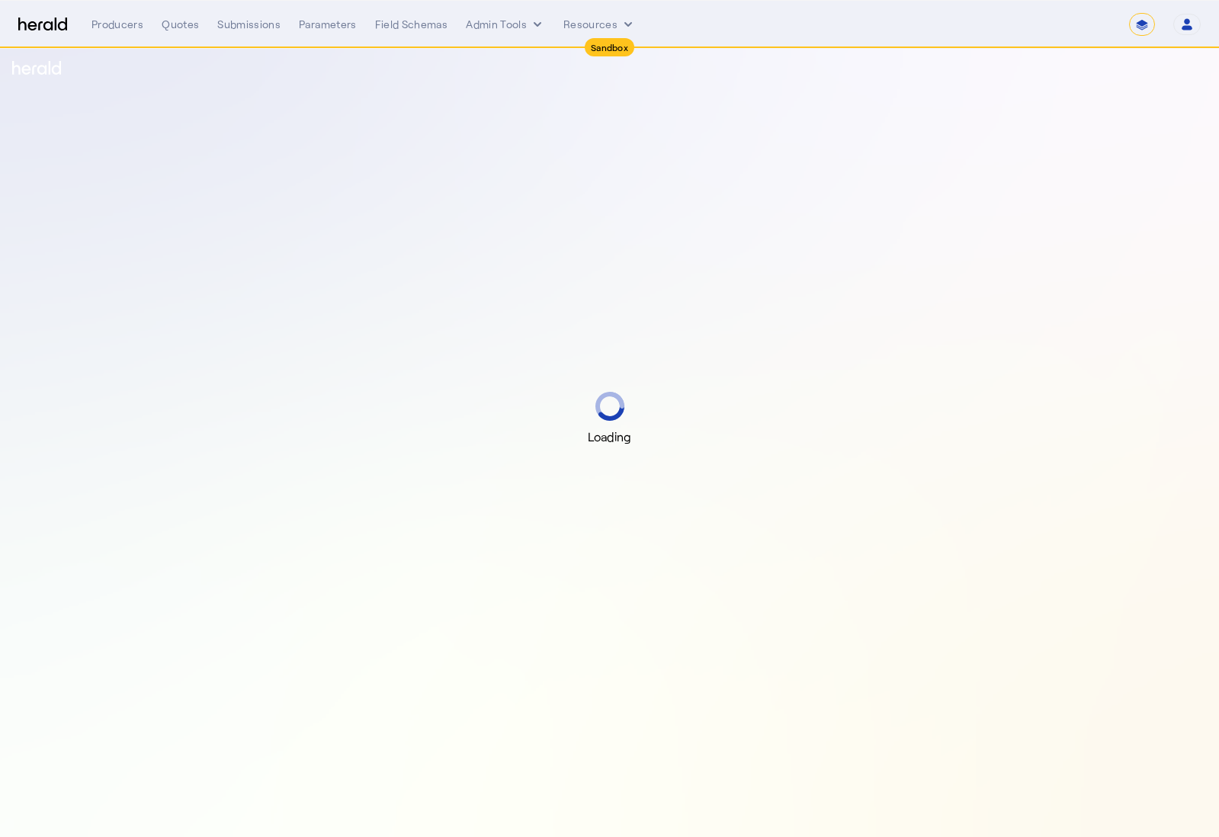
select select "*******"
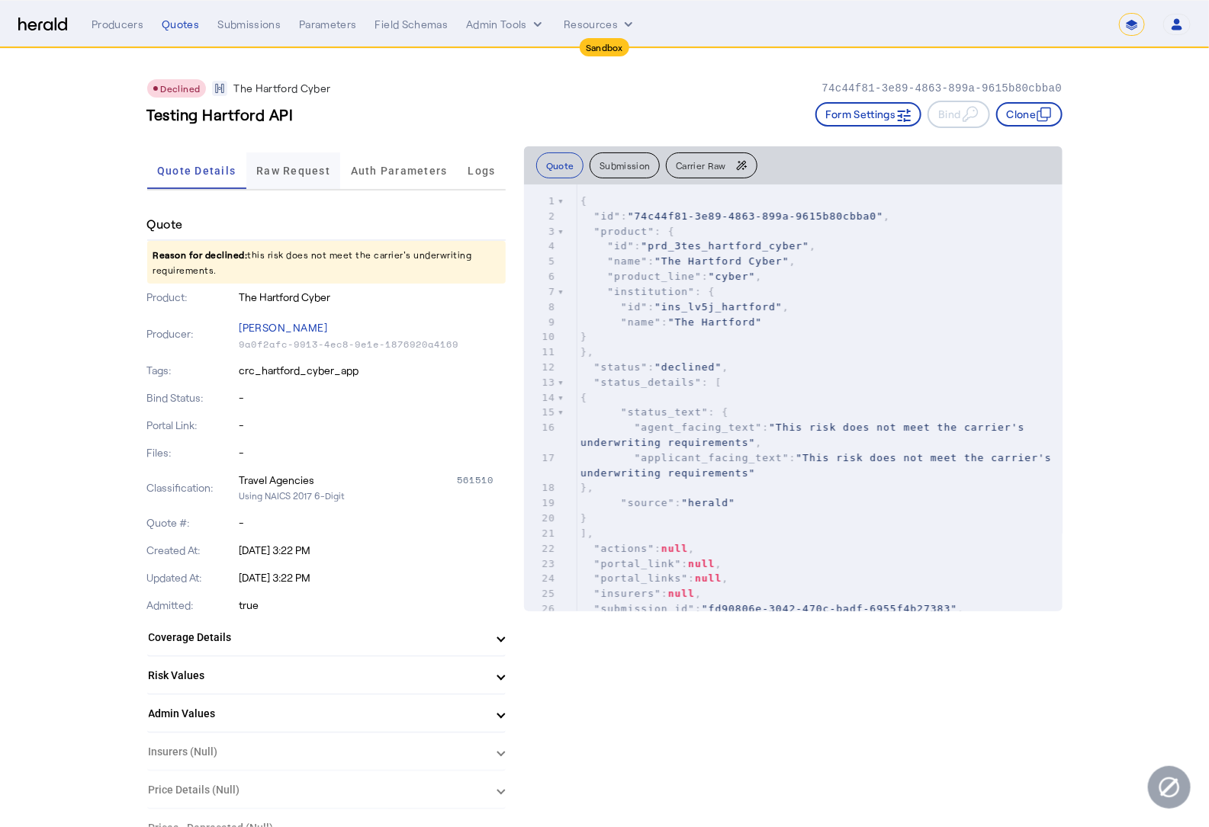
drag, startPoint x: 284, startPoint y: 170, endPoint x: 276, endPoint y: 170, distance: 8.4
click at [285, 170] on span "Raw Request" at bounding box center [293, 170] width 74 height 11
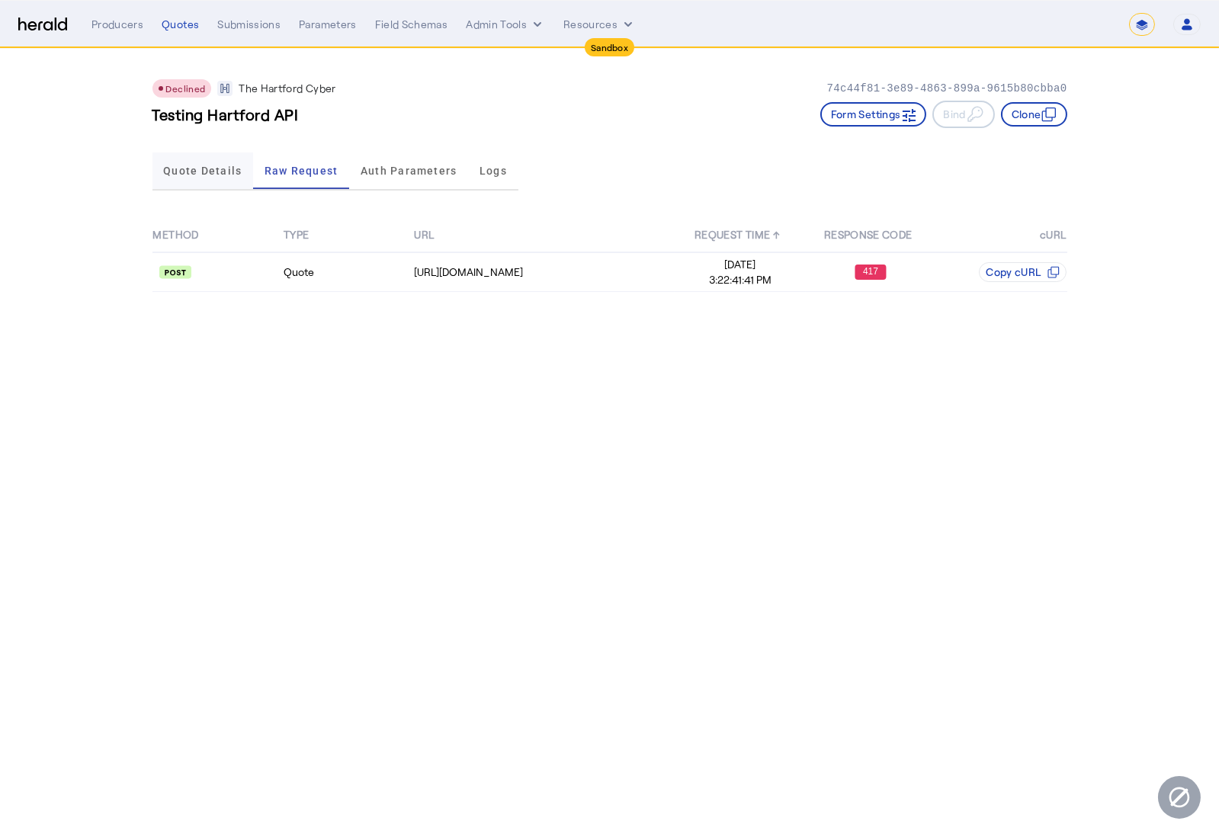
click at [198, 168] on span "Quote Details" at bounding box center [202, 170] width 79 height 11
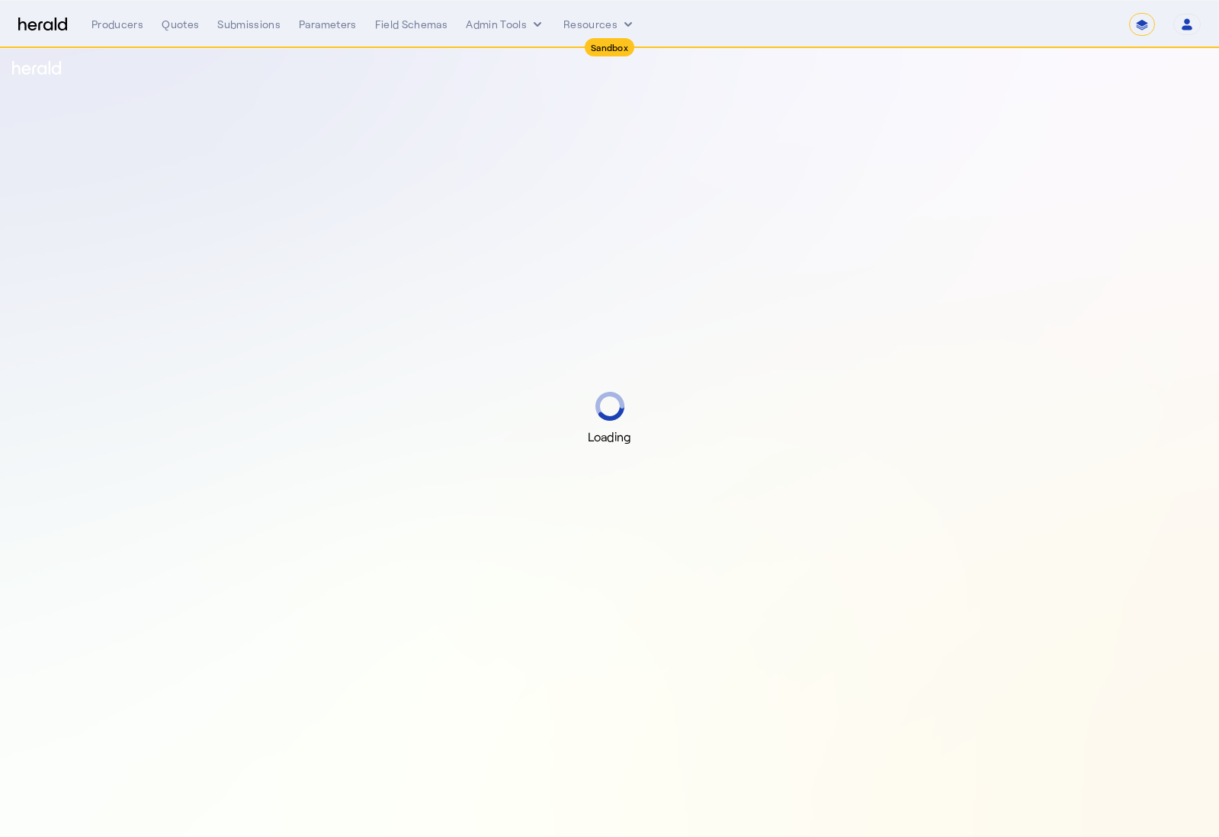
select select "*******"
